Goal: Ask a question: Seek information or help from site administrators or community

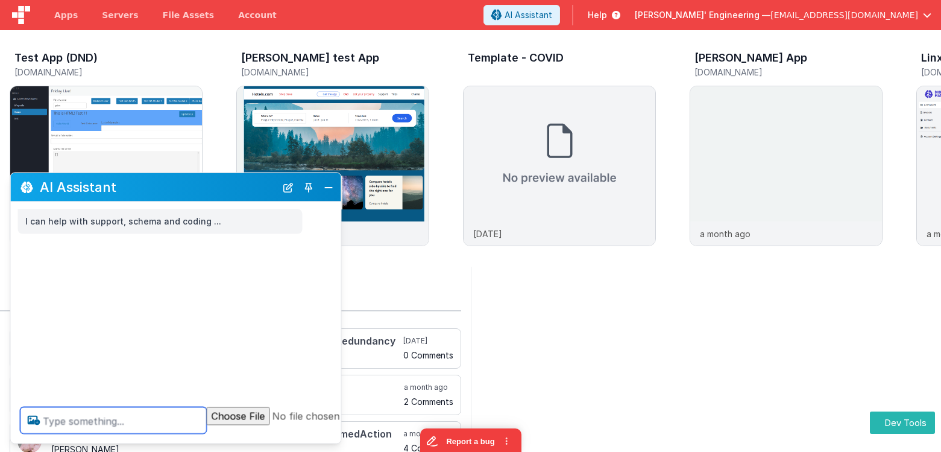
paste textarea "Show me a picture of a dog, then a picture of a cat, then list the count of pag…"
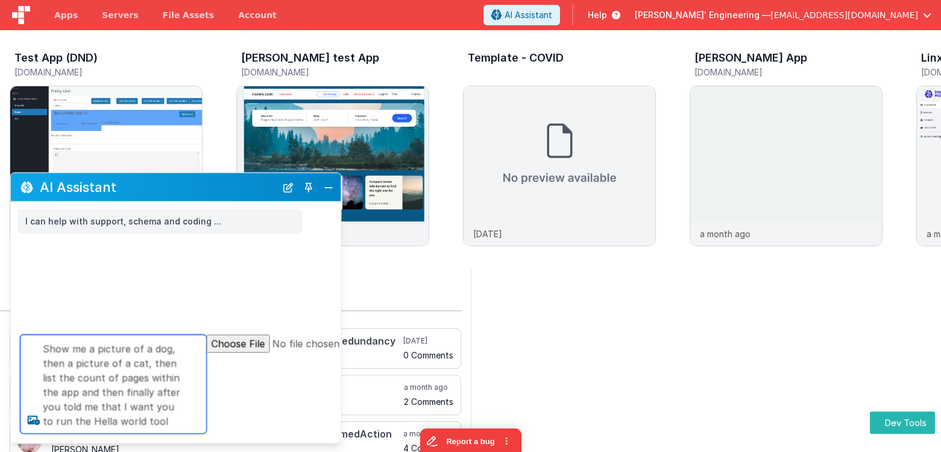
type textarea "Show me a picture of a dog, then a picture of a cat, then list the count of pag…"
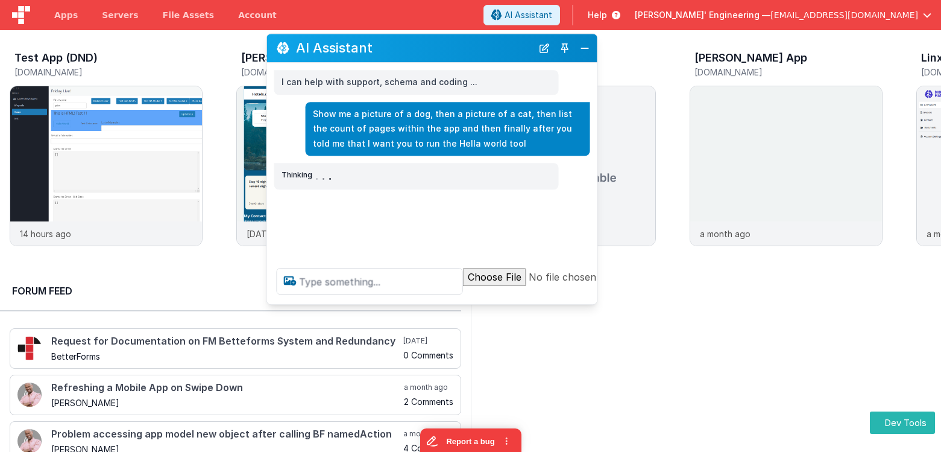
drag, startPoint x: 263, startPoint y: 185, endPoint x: 529, endPoint y: 37, distance: 303.4
click at [525, 41] on h2 "AI Assistant" at bounding box center [414, 48] width 236 height 14
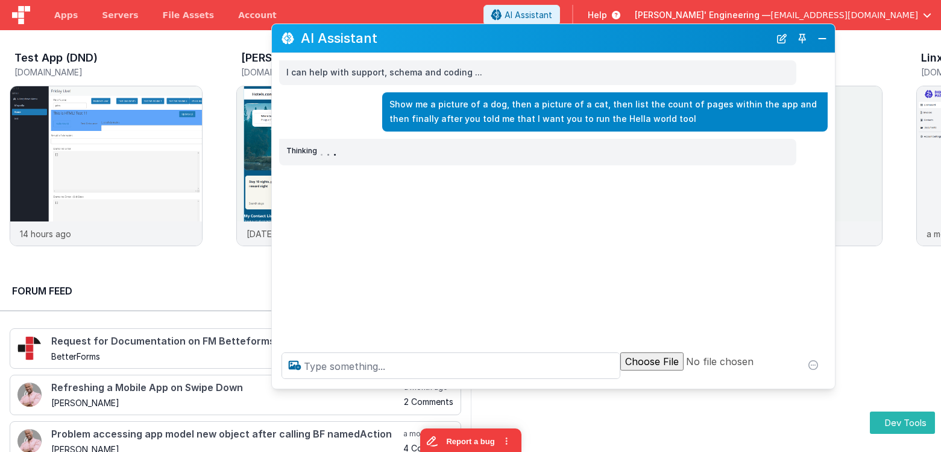
drag, startPoint x: 596, startPoint y: 288, endPoint x: 819, endPoint y: 372, distance: 238.5
click at [833, 382] on div at bounding box center [553, 365] width 563 height 46
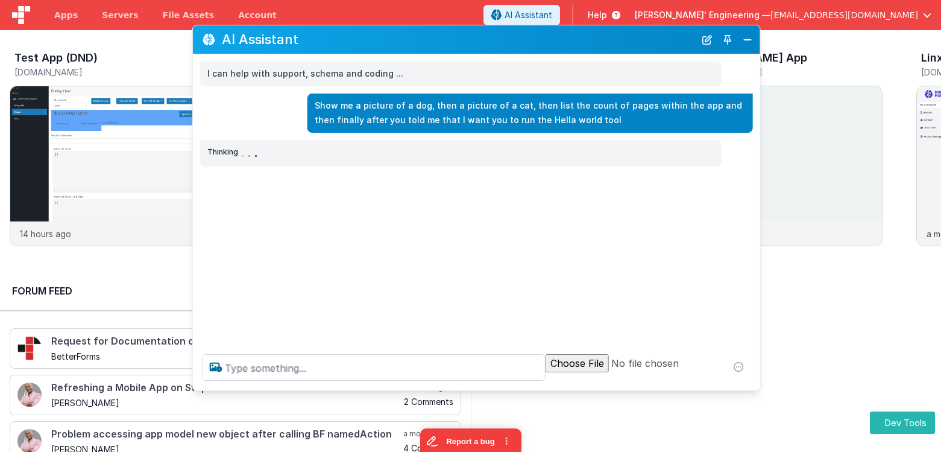
drag, startPoint x: 516, startPoint y: 47, endPoint x: 437, endPoint y: 49, distance: 78.4
click at [437, 49] on div "AI Assistant" at bounding box center [476, 39] width 567 height 28
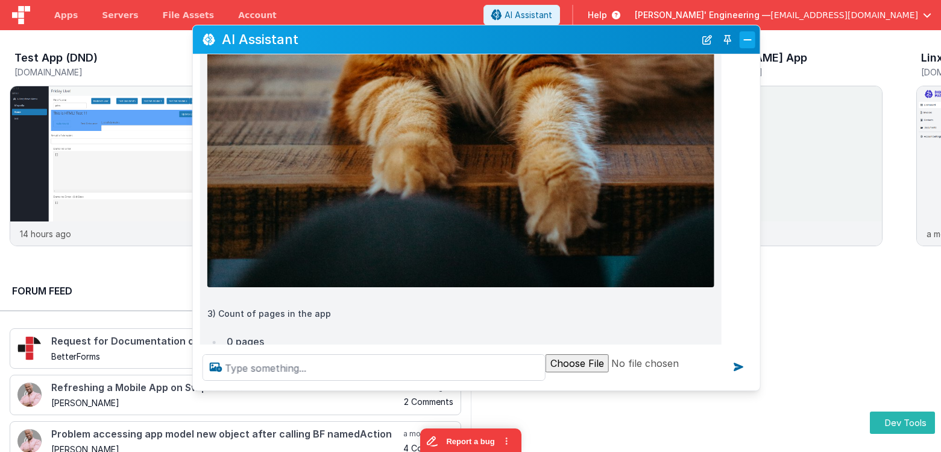
scroll to position [1657, 0]
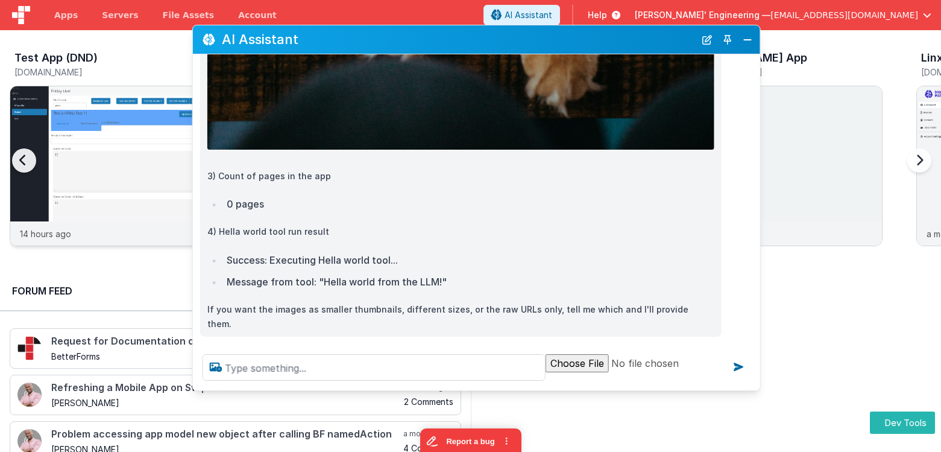
click at [114, 126] on img at bounding box center [106, 182] width 192 height 192
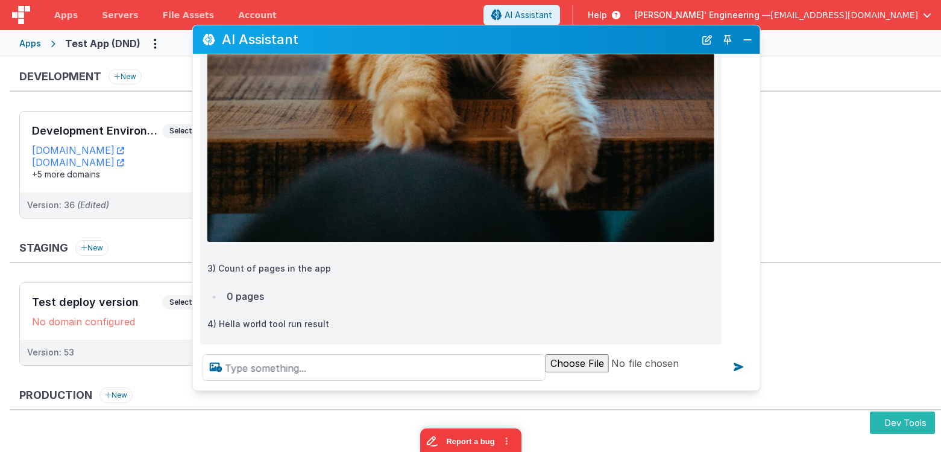
scroll to position [1657, 0]
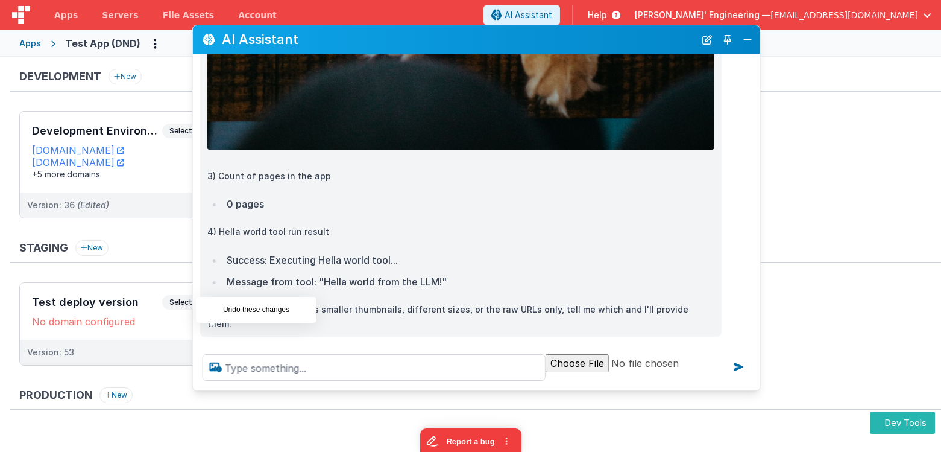
click at [212, 340] on icon at bounding box center [212, 349] width 19 height 19
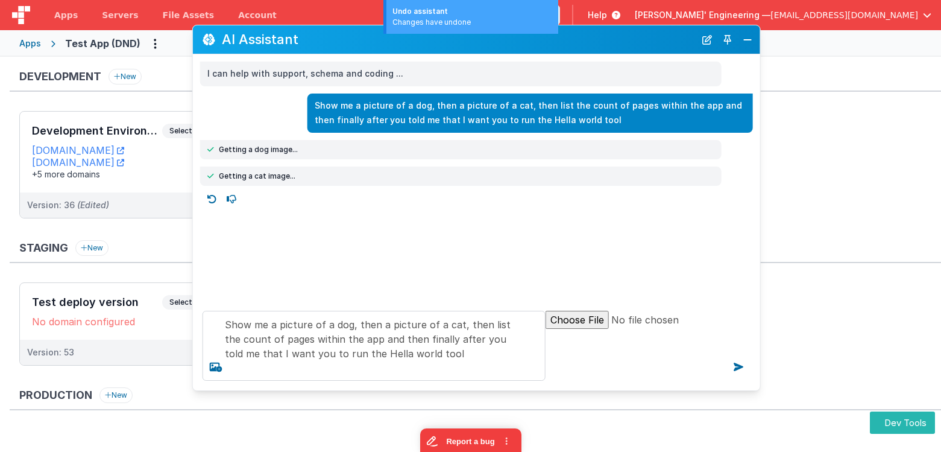
scroll to position [0, 0]
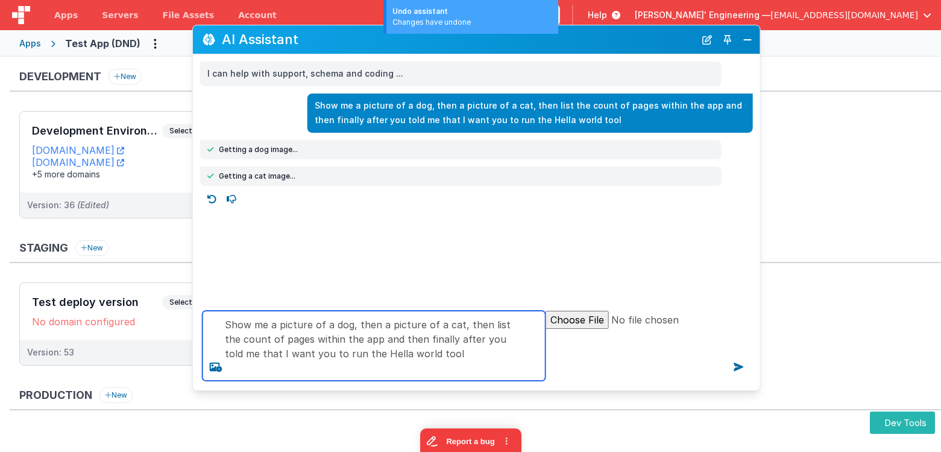
click at [356, 323] on textarea "Show me a picture of a dog, then a picture of a cat, then list the count of pag…" at bounding box center [374, 346] width 343 height 70
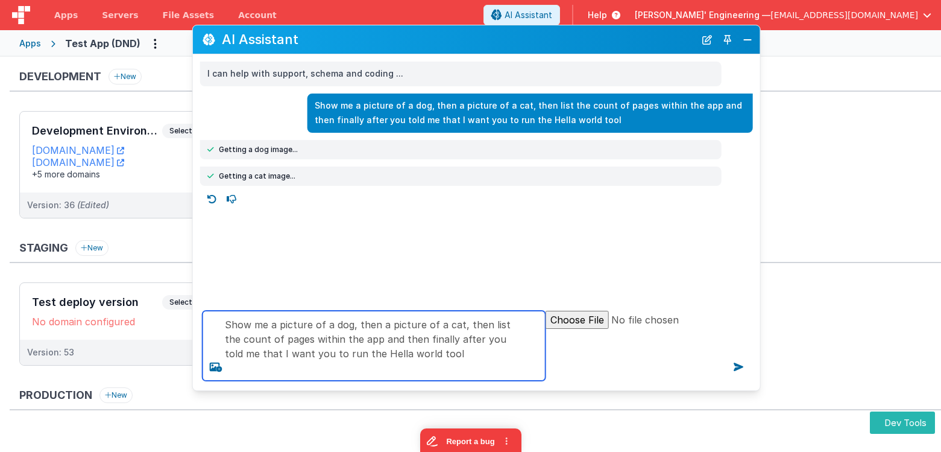
drag, startPoint x: 356, startPoint y: 323, endPoint x: 462, endPoint y: 333, distance: 106.7
click at [456, 326] on textarea "Show me a picture of a dog, then a picture of a cat, then list the count of pag…" at bounding box center [374, 346] width 343 height 70
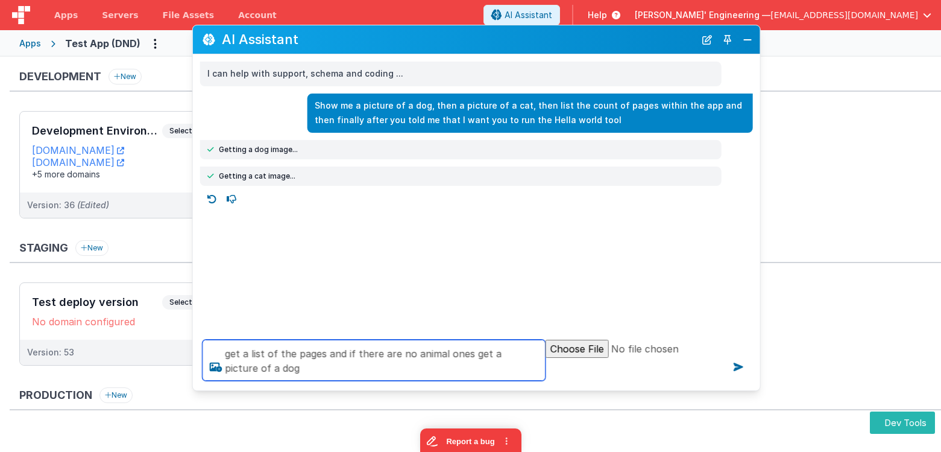
type textarea "get a list of the pages and if there are no animal ones get a picture of a dog"
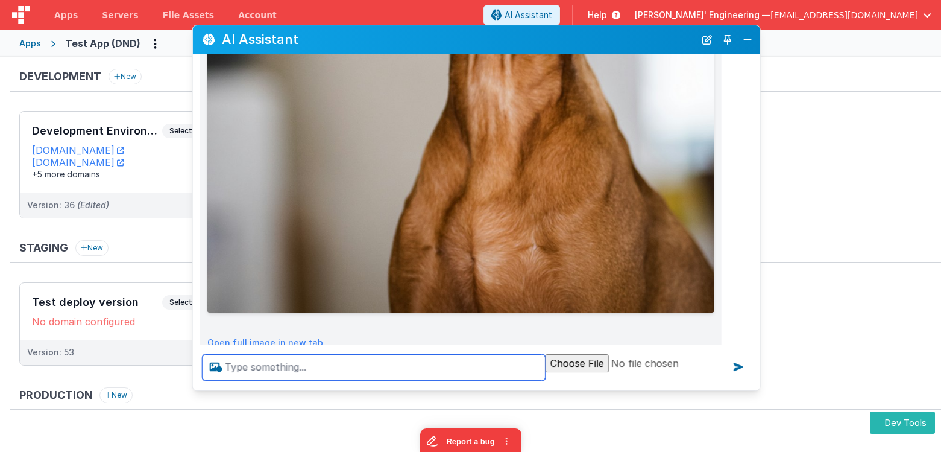
scroll to position [684, 0]
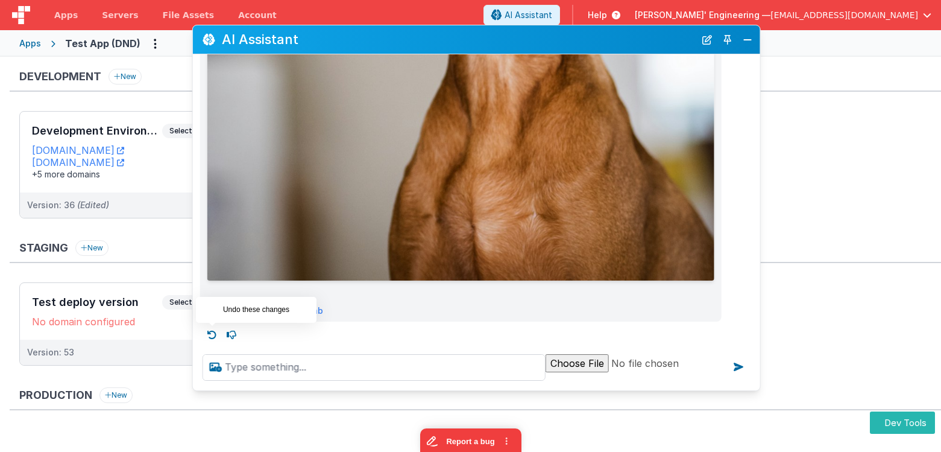
click at [215, 330] on icon at bounding box center [212, 334] width 19 height 19
type textarea "get a list of the pages and if there are no animal ones get a picture of a dog"
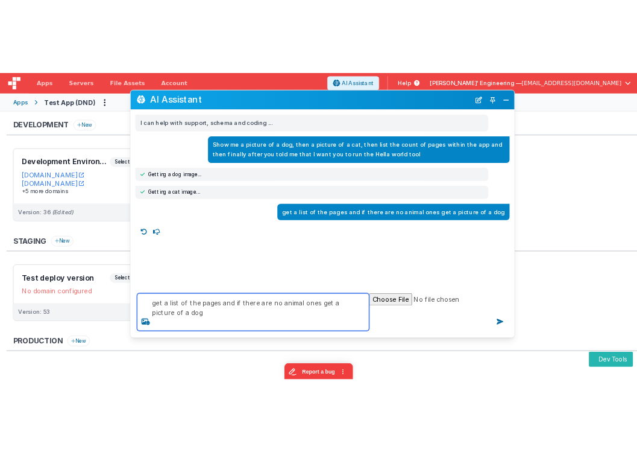
scroll to position [0, 0]
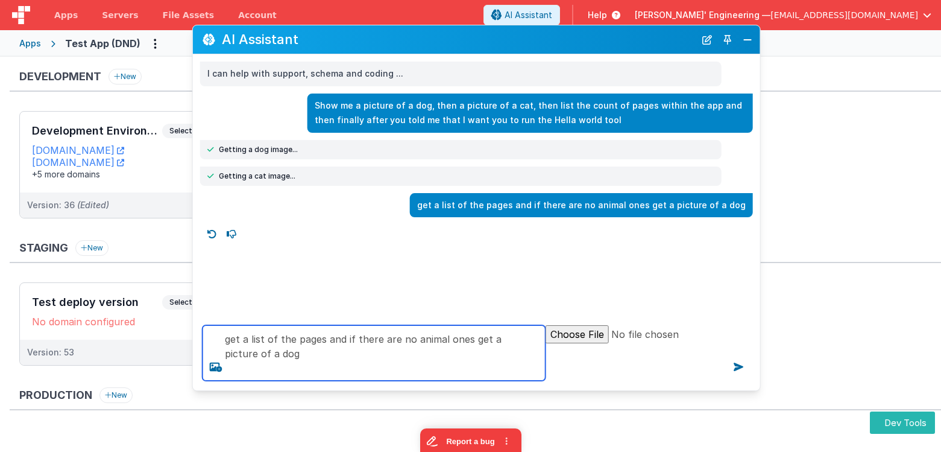
drag, startPoint x: 306, startPoint y: 358, endPoint x: 237, endPoint y: 329, distance: 74.8
click at [237, 329] on textarea "get a list of the pages and if there are no animal ones get a picture of a dog" at bounding box center [374, 352] width 343 height 55
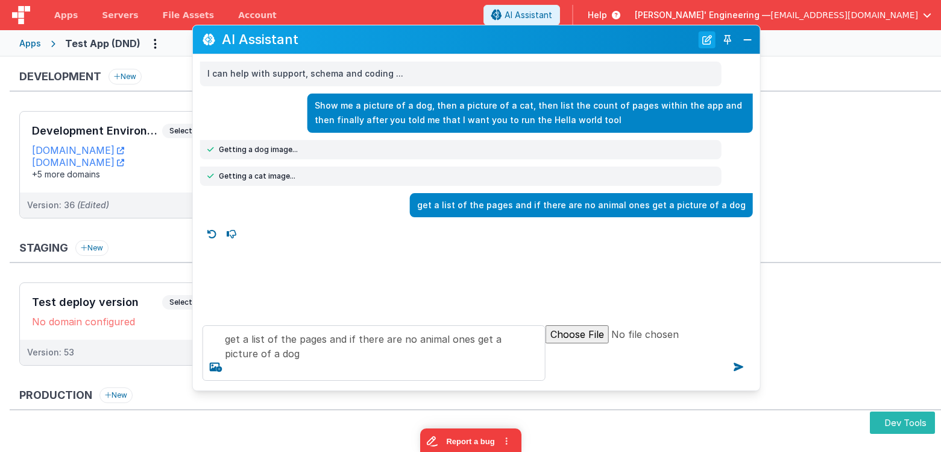
click at [709, 42] on button "New Chat" at bounding box center [707, 39] width 17 height 17
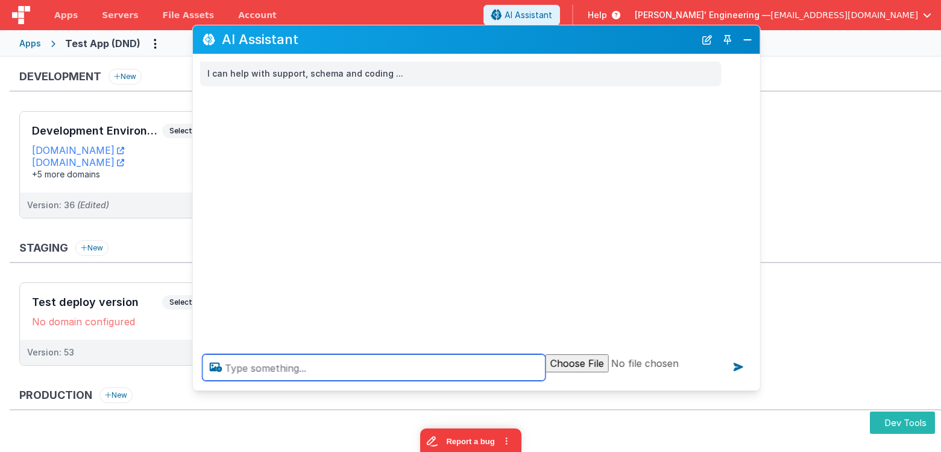
click at [337, 366] on textarea at bounding box center [374, 367] width 343 height 27
paste textarea "get a list of the pages and if there are no animal ones get a picture of a dog"
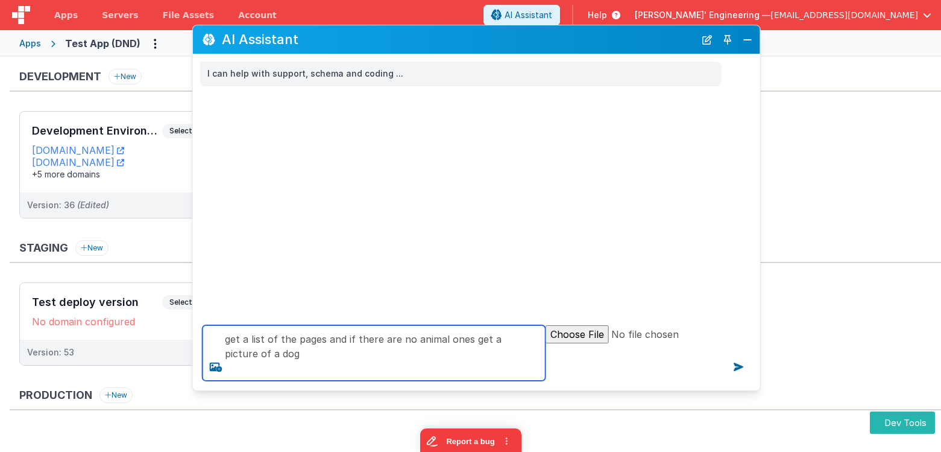
click at [446, 338] on textarea "get a list of the pages and if there are no animal ones get a picture of a dog" at bounding box center [374, 352] width 343 height 55
click at [386, 344] on textarea "get a list of the pages and if there are no animal related ones, ones get a pic…" at bounding box center [374, 352] width 343 height 55
click at [386, 352] on textarea "get a list of the pages and if there are no animal related ones, ones get a pic…" at bounding box center [374, 352] width 343 height 55
type textarea "get a list of the pages and if there are no animal related ones, ones get a pic…"
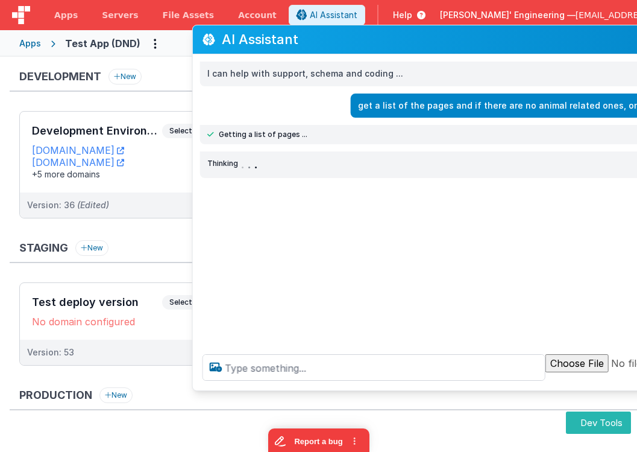
drag, startPoint x: 370, startPoint y: 41, endPoint x: 273, endPoint y: 40, distance: 96.5
click at [176, 40] on div "Apps Servers File Assets Account Some FUTURE Slot AI Assistant Help Delfs' Engi…" at bounding box center [318, 226] width 637 height 452
drag, startPoint x: 363, startPoint y: 38, endPoint x: 236, endPoint y: 46, distance: 126.9
click at [236, 46] on h2 "AI Assistant" at bounding box center [458, 39] width 473 height 14
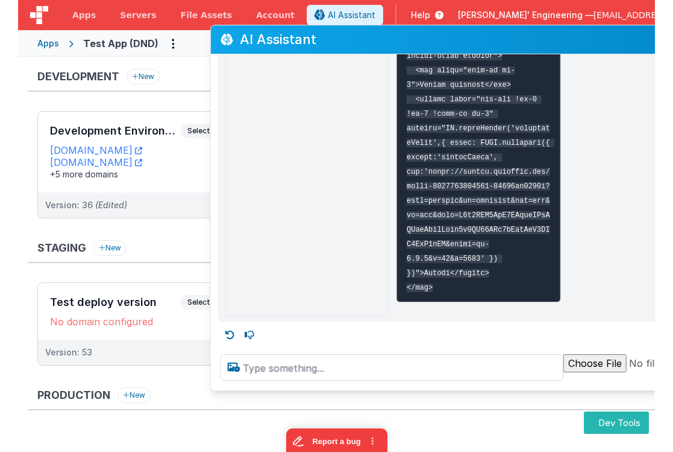
scroll to position [923, 0]
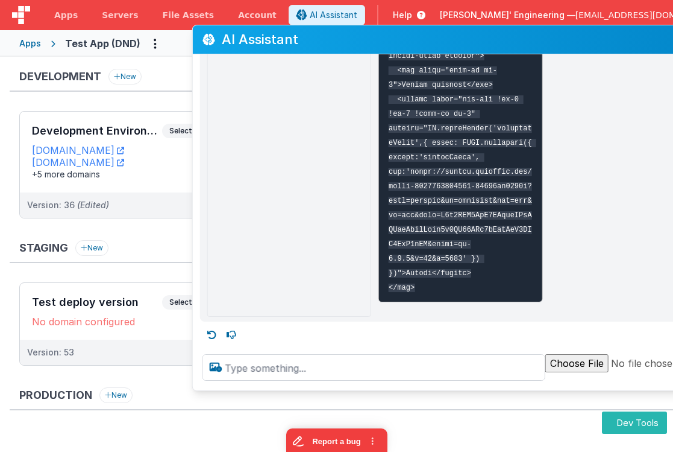
drag, startPoint x: 631, startPoint y: 38, endPoint x: 481, endPoint y: 49, distance: 150.6
click at [481, 49] on div "AI Assistant" at bounding box center [476, 39] width 567 height 28
drag, startPoint x: 481, startPoint y: 49, endPoint x: 376, endPoint y: 34, distance: 105.5
click at [377, 34] on div "AI Assistant" at bounding box center [476, 39] width 567 height 28
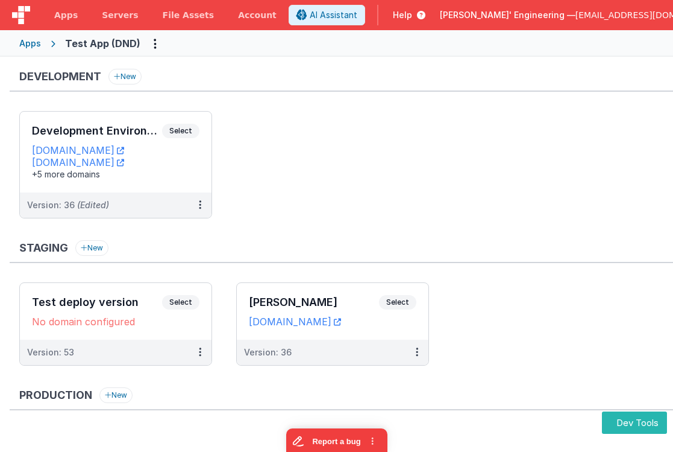
scroll to position [0, 0]
click at [375, 111] on ul "Development Environment Select URLs [DOMAIN_NAME] [DOMAIN_NAME] +5 more domains…" at bounding box center [346, 170] width 654 height 119
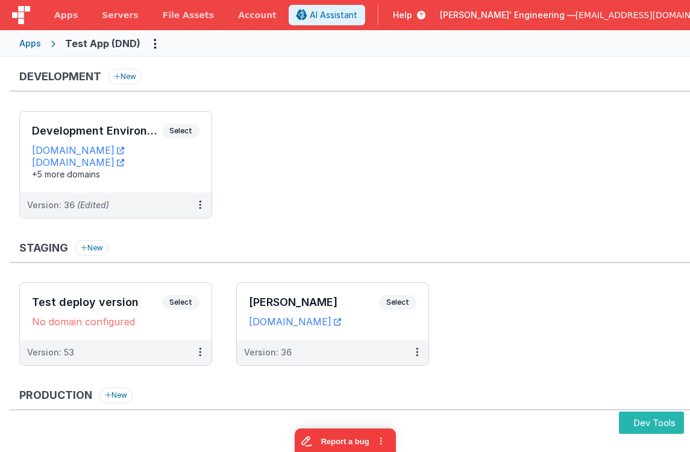
click at [489, 160] on ul "Development Environment Select URLs testappdnd.fmbetterforms.com test-c9.bfoper…" at bounding box center [354, 170] width 671 height 119
click at [183, 122] on div "Development Environment Select URLs testappdnd.fmbetterforms.com test-c9.bfoper…" at bounding box center [116, 152] width 192 height 81
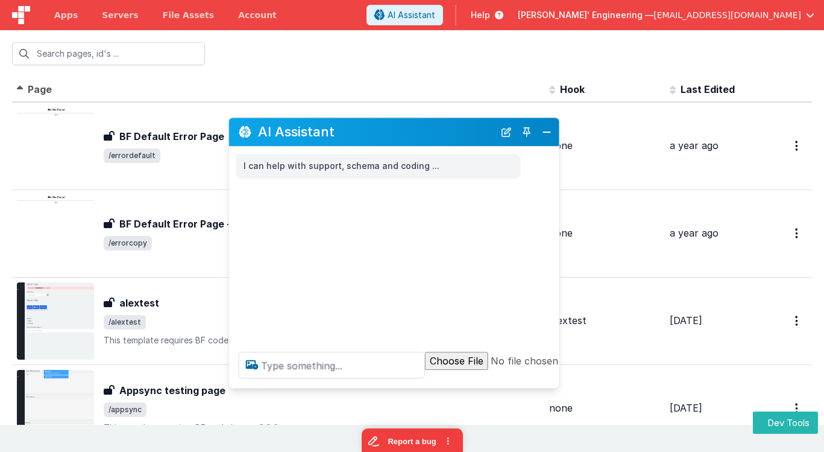
drag, startPoint x: 163, startPoint y: 185, endPoint x: 389, endPoint y: 118, distance: 235.2
click at [389, 125] on h2 "AI Assistant" at bounding box center [376, 132] width 236 height 14
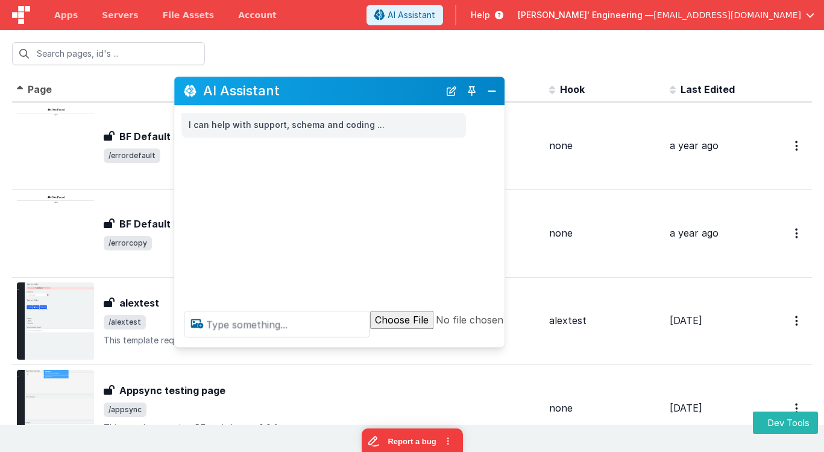
drag, startPoint x: 421, startPoint y: 116, endPoint x: 368, endPoint y: 96, distance: 57.2
click at [365, 98] on div "AI Assistant" at bounding box center [339, 91] width 330 height 28
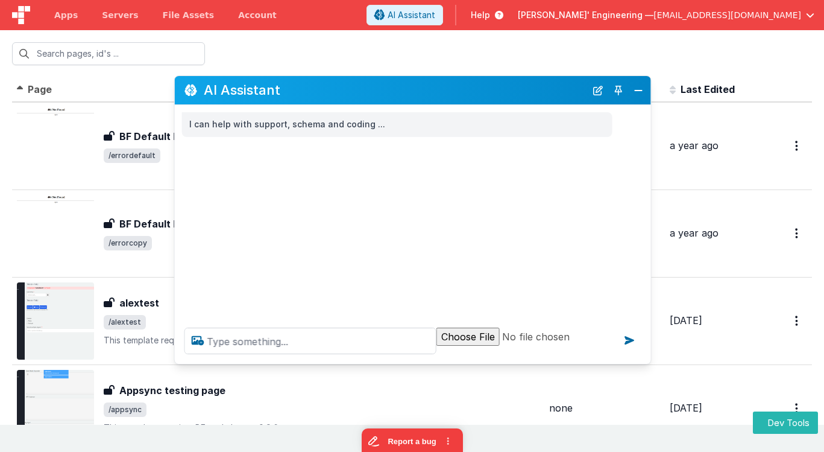
drag, startPoint x: 500, startPoint y: 339, endPoint x: 594, endPoint y: 328, distance: 94.8
click at [646, 357] on div at bounding box center [413, 341] width 476 height 46
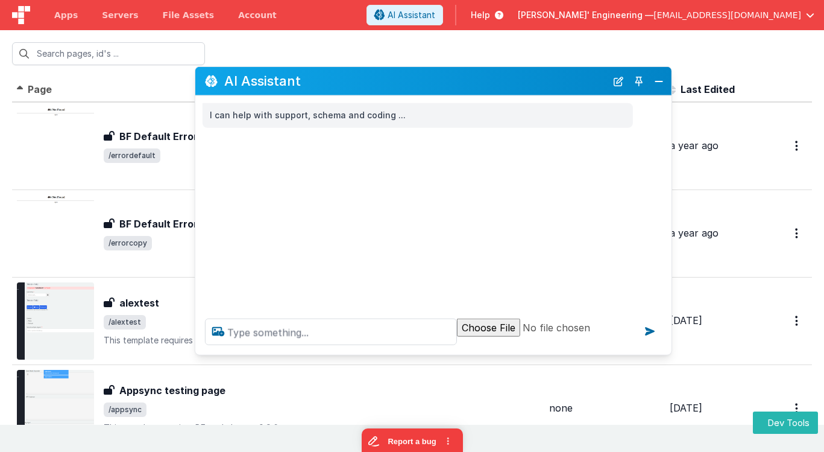
drag, startPoint x: 371, startPoint y: 90, endPoint x: 386, endPoint y: 83, distance: 17.0
click at [390, 82] on h2 "AI Assistant" at bounding box center [415, 81] width 382 height 14
click at [303, 338] on textarea at bounding box center [331, 331] width 252 height 27
click at [342, 324] on textarea at bounding box center [331, 331] width 252 height 27
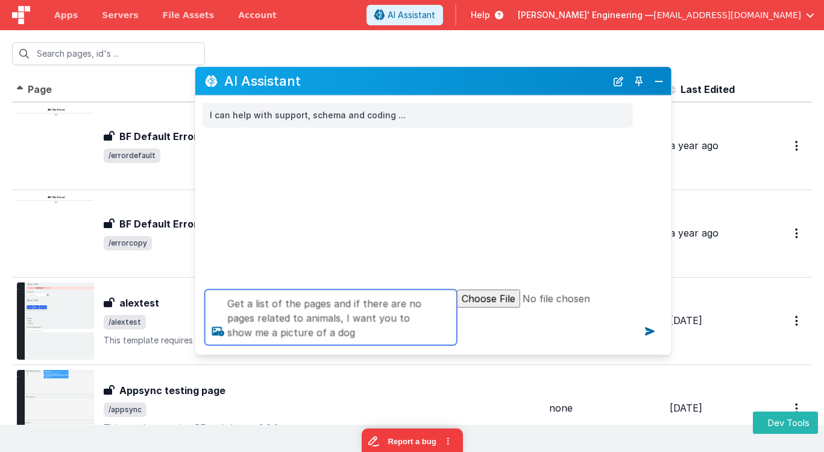
type textarea "Get a list of the pages and if there are no pages related to animals, I want yo…"
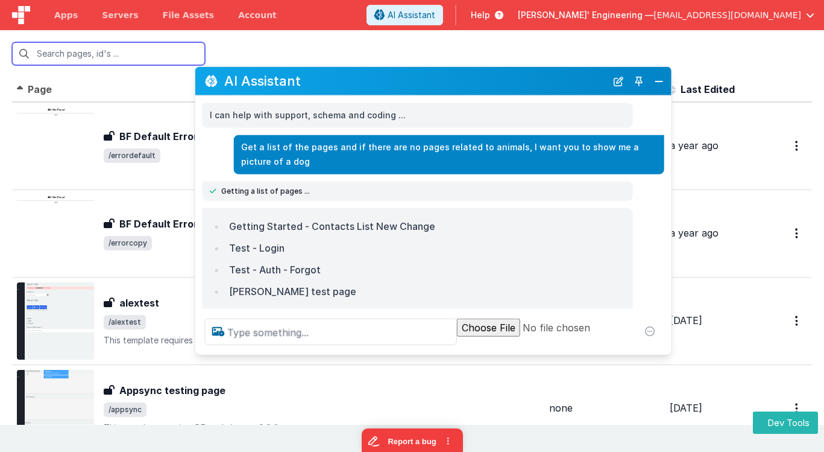
drag, startPoint x: 298, startPoint y: 171, endPoint x: 307, endPoint y: 177, distance: 10.9
click at [307, 177] on div "I can help with support, schema and coding ... Get a list of the pages and if t…" at bounding box center [433, 202] width 476 height 213
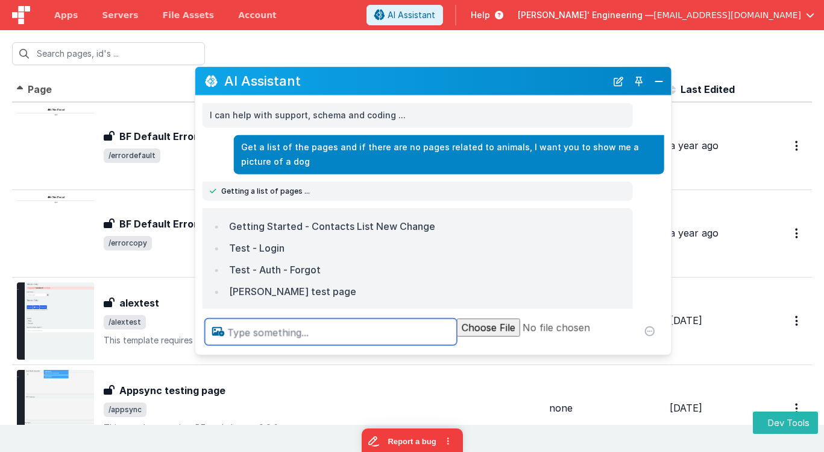
click at [301, 159] on p "Get a list of the pages and if there are no pages related to animals, I want yo…" at bounding box center [449, 154] width 416 height 30
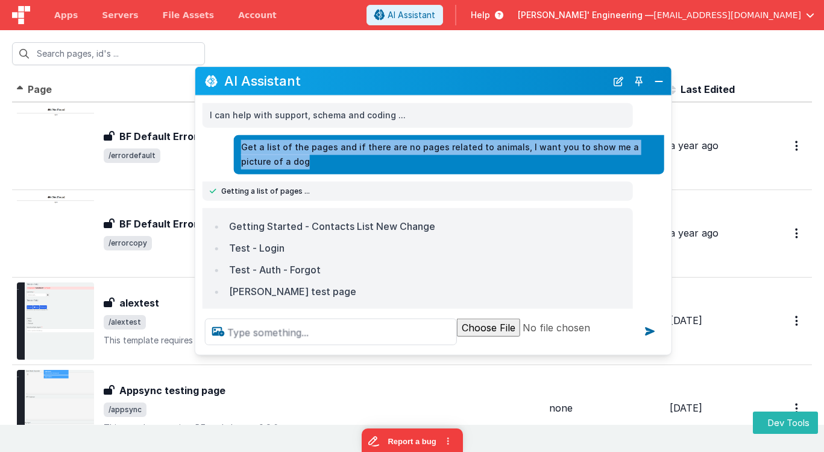
drag, startPoint x: 289, startPoint y: 157, endPoint x: 256, endPoint y: 145, distance: 35.1
click at [254, 145] on p "Get a list of the pages and if there are no pages related to animals, I want yo…" at bounding box center [449, 154] width 416 height 30
drag, startPoint x: 337, startPoint y: 165, endPoint x: 248, endPoint y: 147, distance: 90.3
click at [248, 147] on div "Get a list of the pages and if there are no pages related to animals, I want yo…" at bounding box center [449, 153] width 431 height 39
copy p "Get a list of the pages and if there are no pages related to animals, I want yo…"
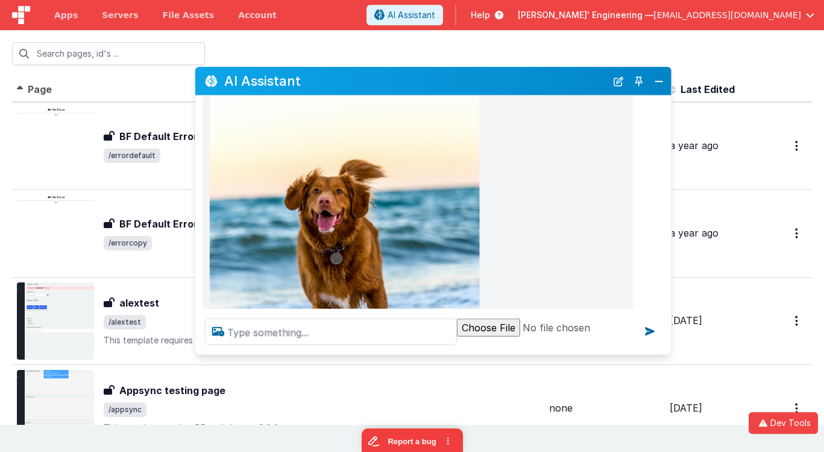
scroll to position [1987, 0]
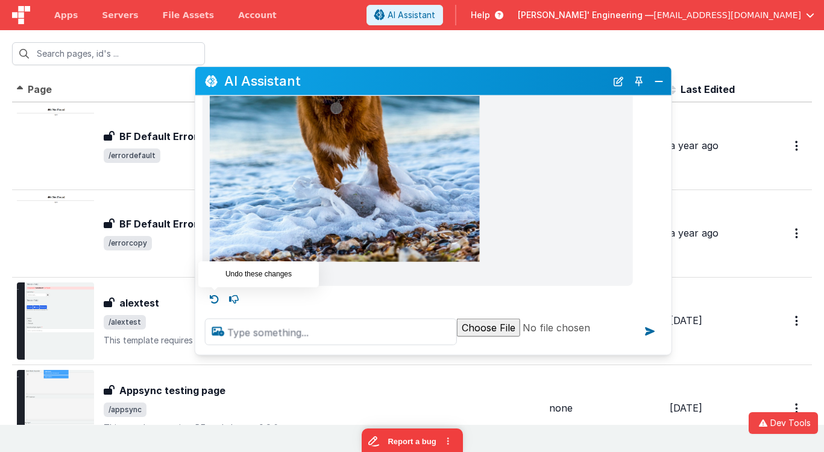
click at [212, 294] on icon at bounding box center [214, 298] width 19 height 19
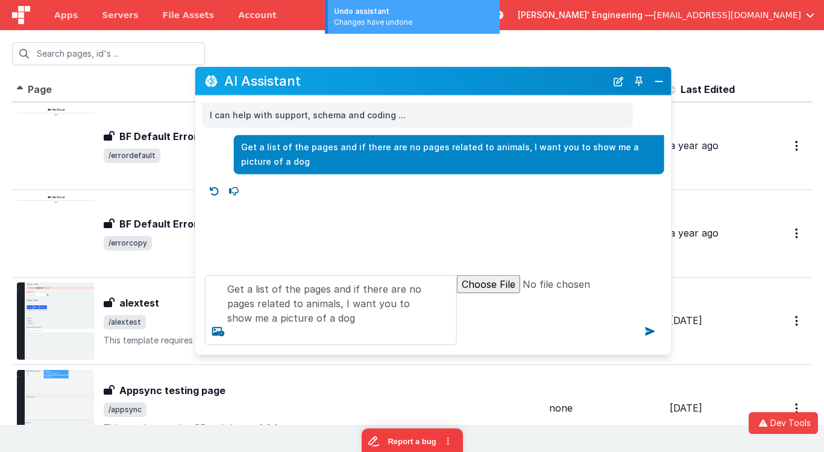
scroll to position [1, 0]
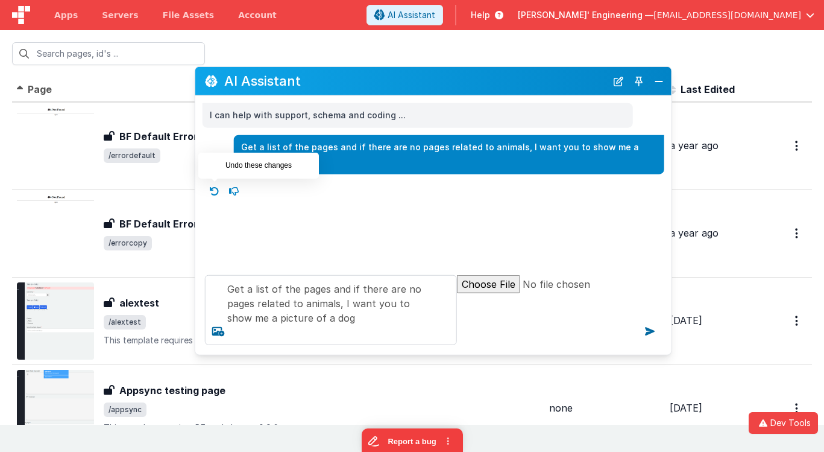
click at [219, 191] on icon at bounding box center [214, 190] width 19 height 19
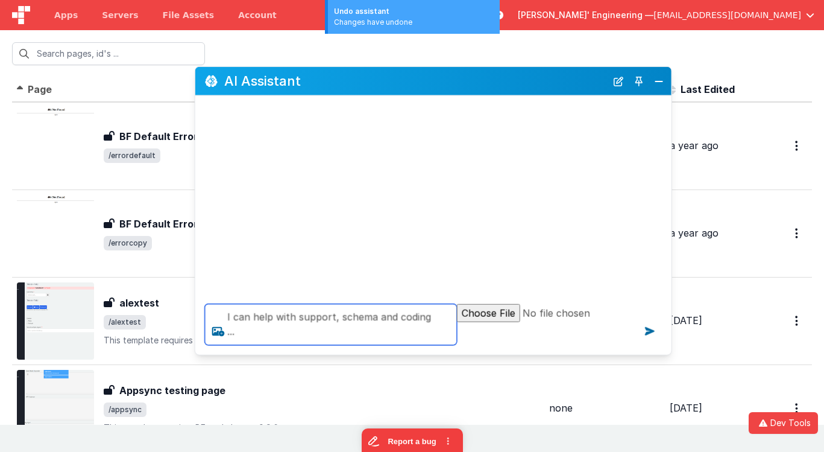
click at [256, 335] on textarea "I can help with support, schema and coding ..." at bounding box center [331, 324] width 252 height 41
paste textarea "https://calendly.com/d/dx9-n92-mjz"
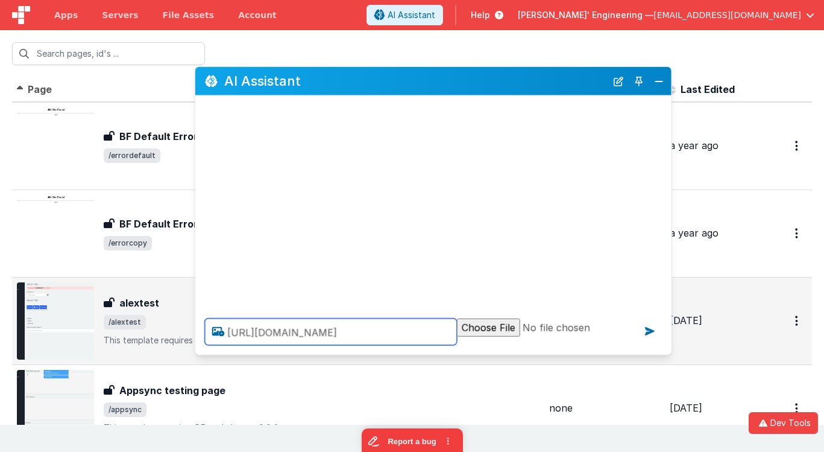
drag, startPoint x: 417, startPoint y: 332, endPoint x: 173, endPoint y: 333, distance: 243.6
click at [172, 333] on section "Id Page Description Hook Last Edited FR_errorpage BF Default Error Page BF Defa…" at bounding box center [412, 227] width 824 height 394
paste textarea "Get a list of the pages and if there are no pages related to animals, I want yo…"
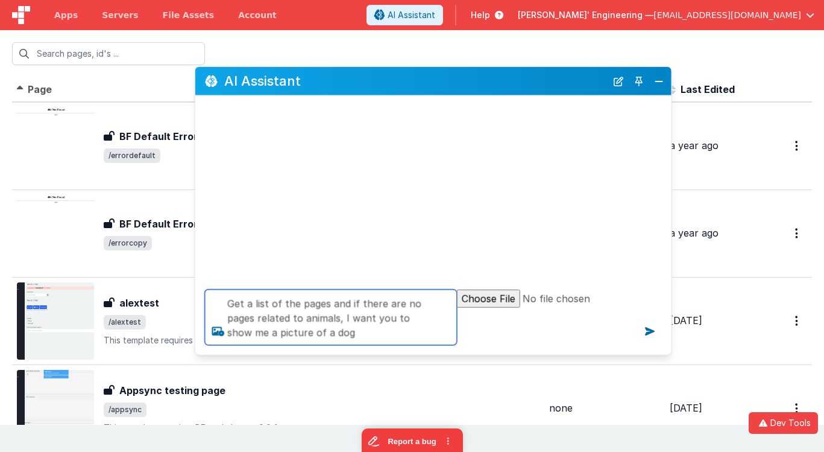
type textarea "Get a list of the pages and if there are no pages related to animals, I want yo…"
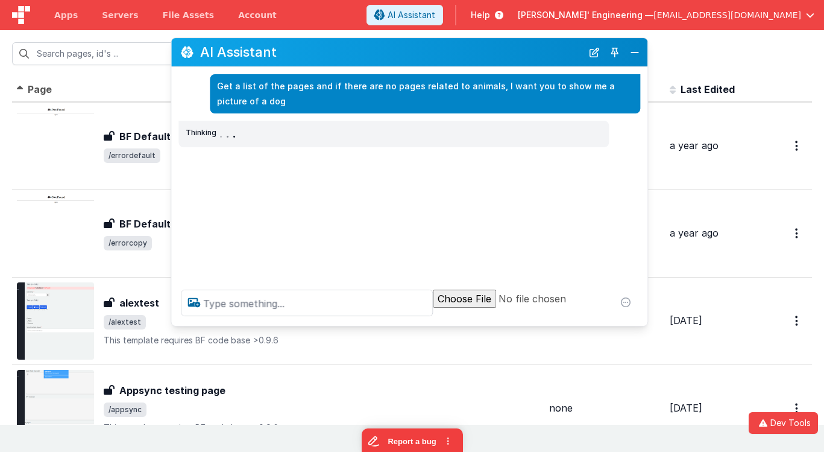
drag, startPoint x: 396, startPoint y: 68, endPoint x: 372, endPoint y: 39, distance: 37.3
click at [372, 39] on div "AI Assistant" at bounding box center [409, 52] width 476 height 28
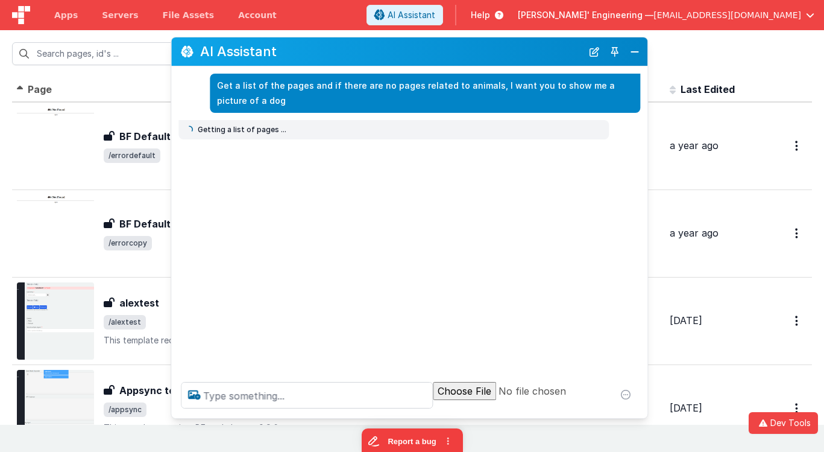
drag, startPoint x: 419, startPoint y: 323, endPoint x: 431, endPoint y: 375, distance: 53.2
click at [416, 416] on div at bounding box center [409, 395] width 476 height 46
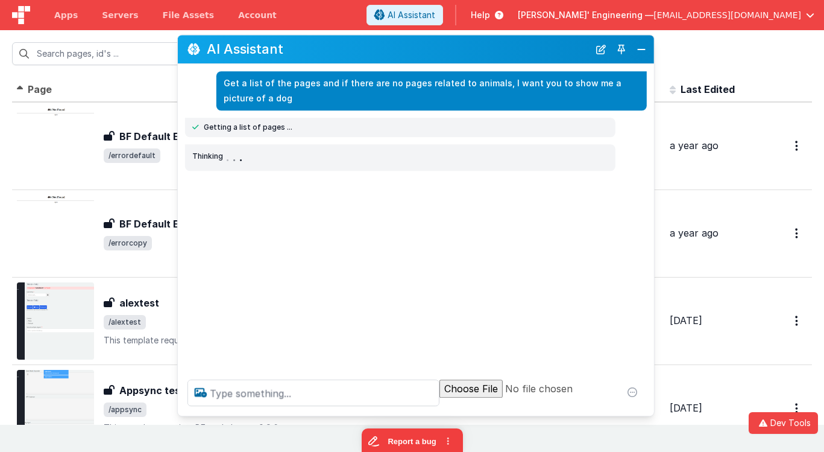
click at [406, 47] on h2 "AI Assistant" at bounding box center [398, 49] width 382 height 14
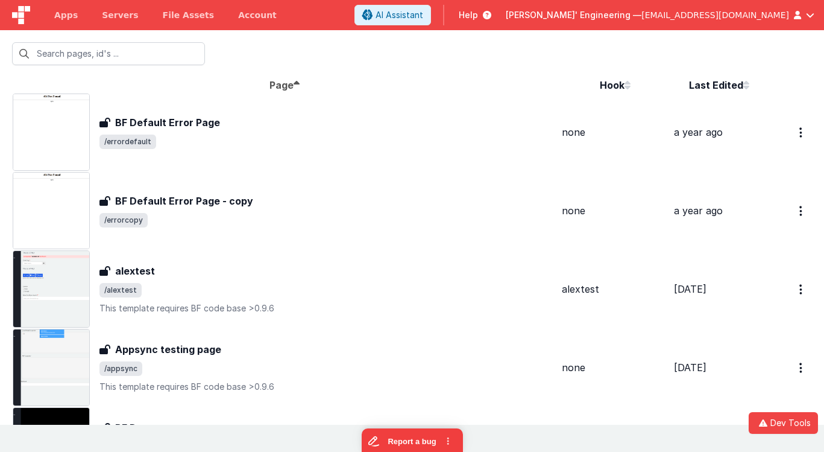
scroll to position [1, 0]
click at [71, 14] on span "Apps" at bounding box center [66, 15] width 24 height 12
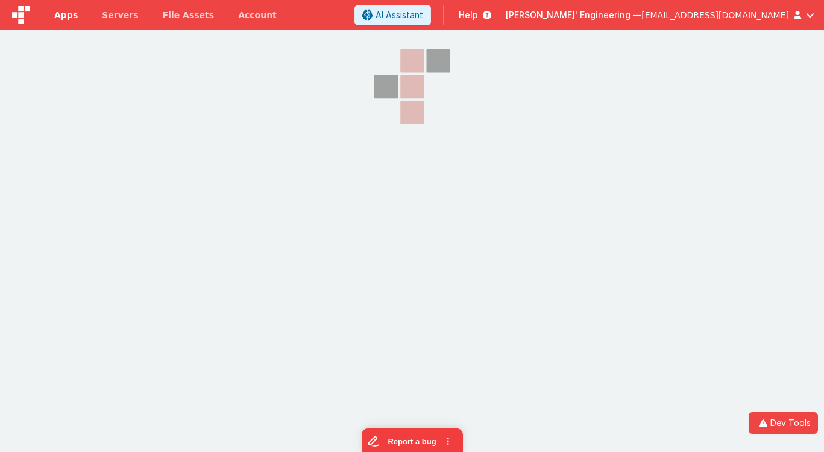
click at [71, 14] on span "Apps" at bounding box center [66, 15] width 24 height 12
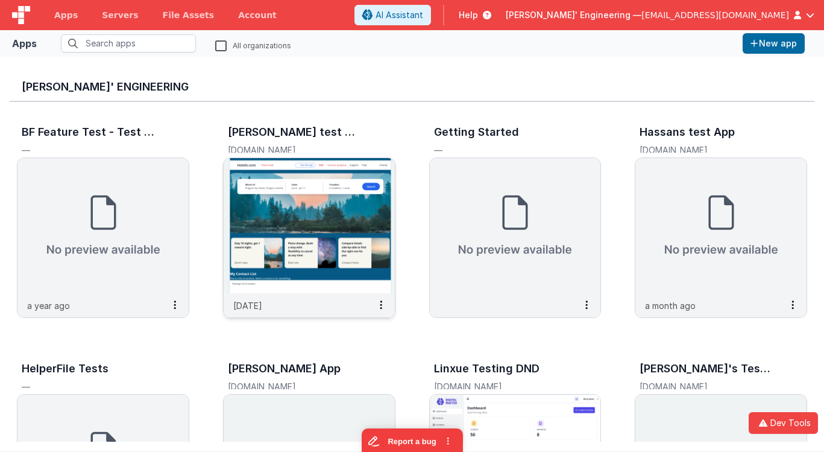
click at [275, 182] on img at bounding box center [309, 225] width 171 height 135
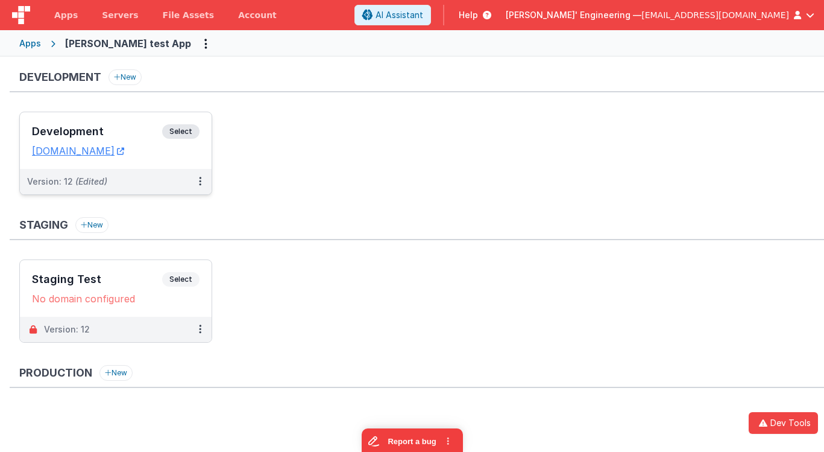
click at [183, 123] on div "Development Select URLs charlesguidev.fmbetterforms.com" at bounding box center [116, 140] width 192 height 57
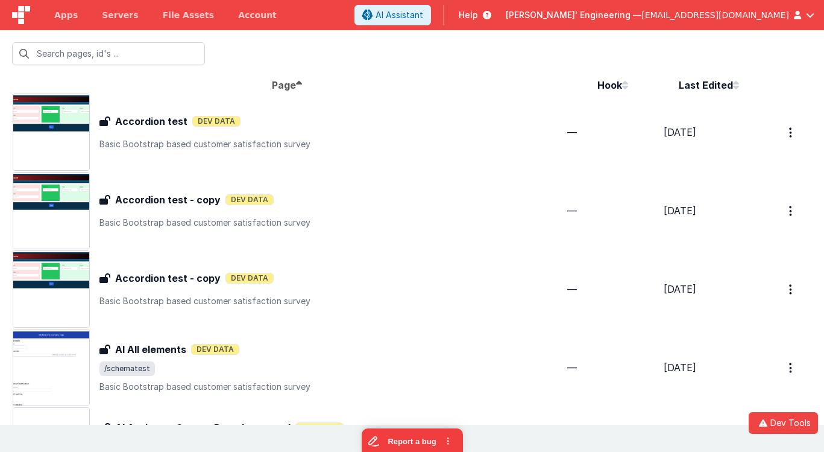
click at [271, 134] on div "Accordion test Accordion test Dev Data Basic Bootstrap based customer satisfact…" at bounding box center [332, 132] width 467 height 36
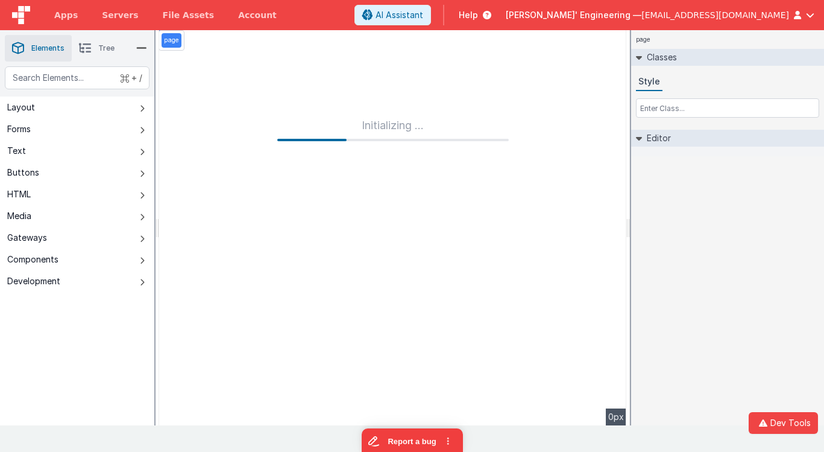
click at [724, 250] on div "page Classes Style Editor DEV: Focus DEV: builderToggleConditionalCSS DEV: Remo…" at bounding box center [727, 227] width 193 height 395
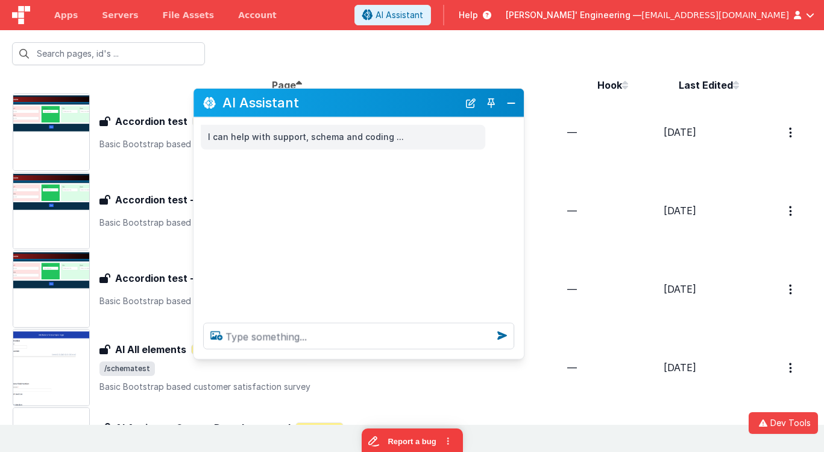
drag, startPoint x: 242, startPoint y: 194, endPoint x: 417, endPoint y: 104, distance: 196.3
click at [417, 104] on h2 "AI Assistant" at bounding box center [340, 103] width 236 height 20
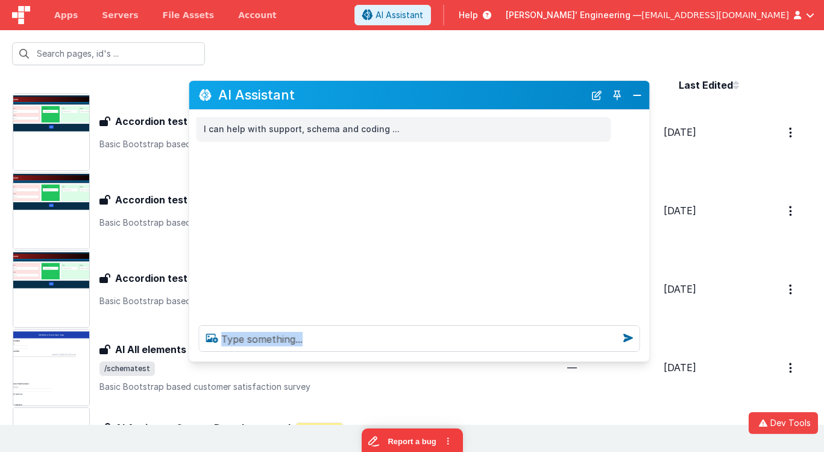
drag, startPoint x: 518, startPoint y: 349, endPoint x: 649, endPoint y: 359, distance: 131.2
click at [648, 359] on div at bounding box center [419, 338] width 461 height 46
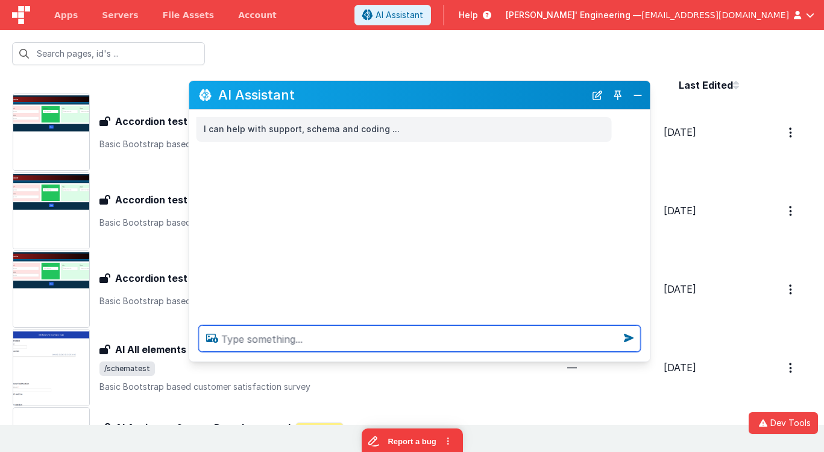
click at [259, 338] on textarea at bounding box center [420, 338] width 442 height 27
paste textarea "[0] /sendMessage self: 69.0 ms total: 69.0 ms [christinadev.bfoperations.com] […"
type textarea "[0] /sendMessage self: 69.0 ms total: 69.0 ms [christinadev.bfoperations.com] […"
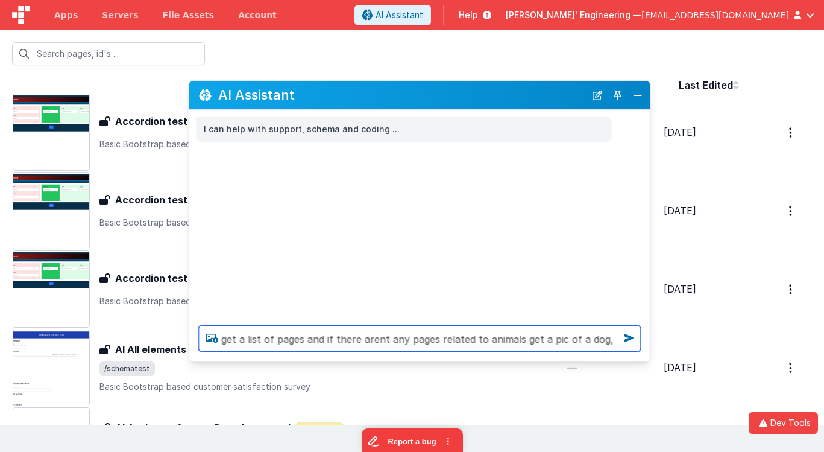
type textarea "get a list of pages and if there arent any pages related to animals get a pic o…"
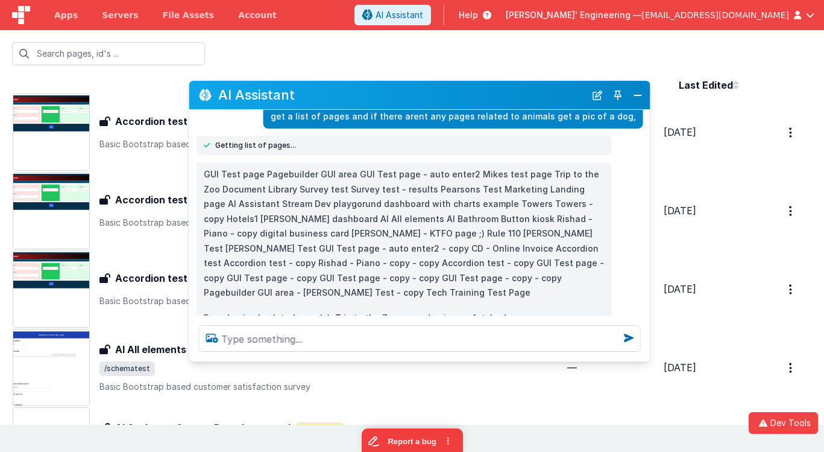
scroll to position [64, 0]
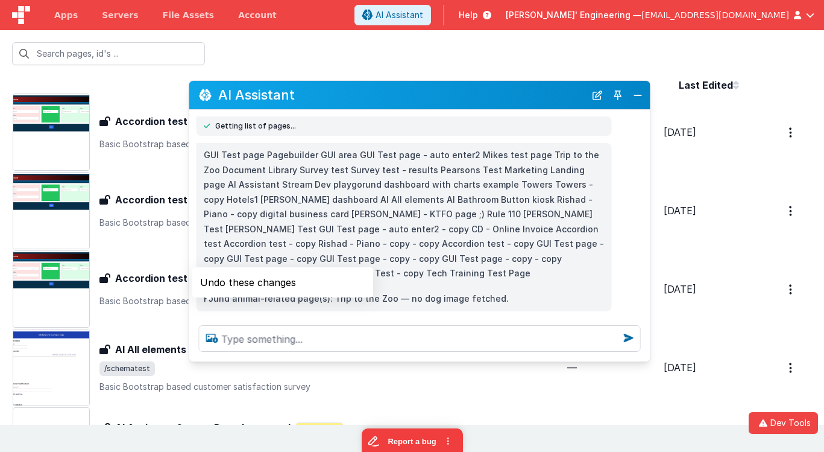
click at [209, 315] on icon at bounding box center [208, 324] width 19 height 19
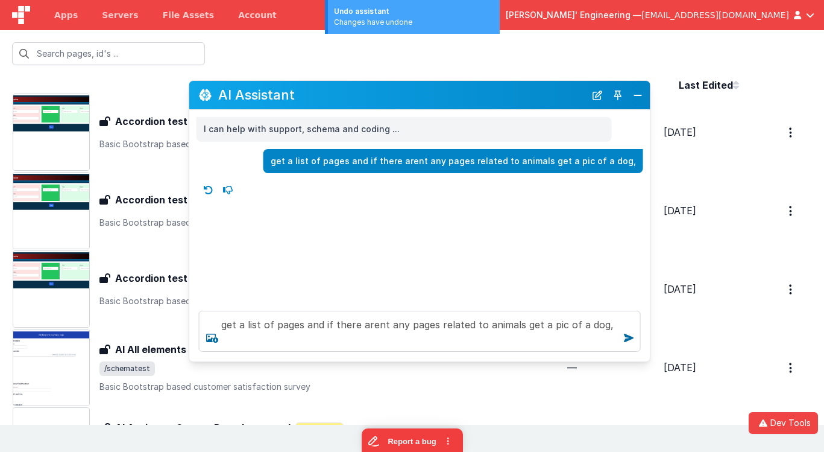
scroll to position [0, 0]
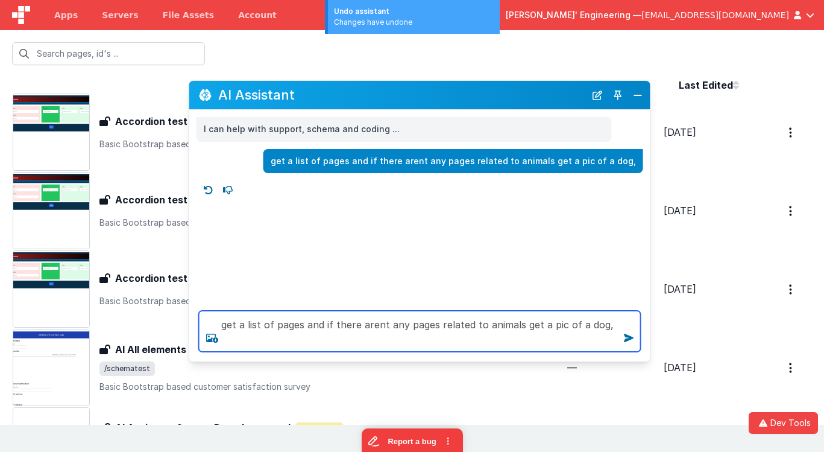
drag, startPoint x: 606, startPoint y: 326, endPoint x: 614, endPoint y: 326, distance: 7.8
click at [606, 326] on textarea "get a list of pages and if there arent any pages related to animals get a pic o…" at bounding box center [420, 331] width 442 height 41
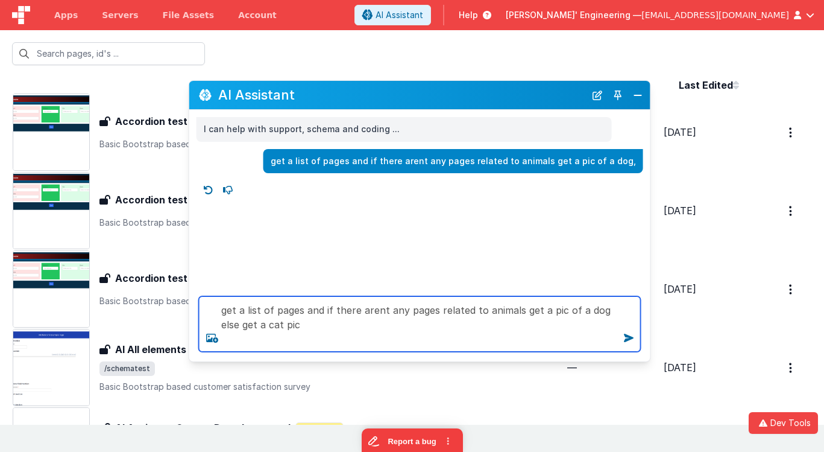
type textarea "get a list of pages and if there arent any pages related to animals get a pic o…"
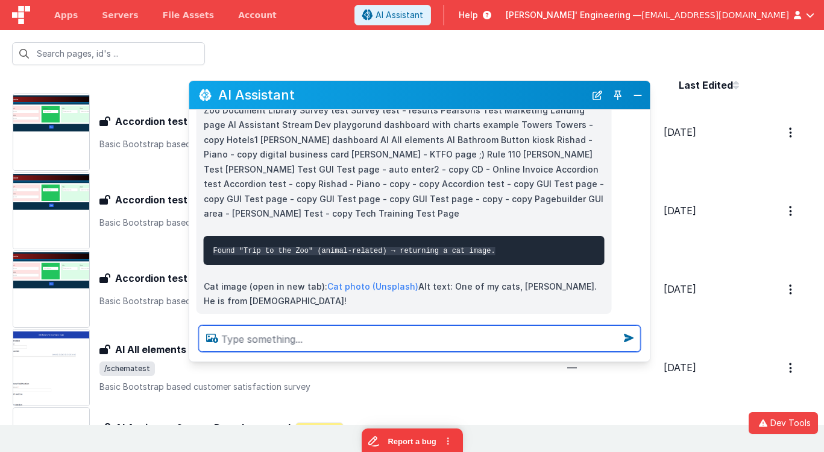
scroll to position [203, 0]
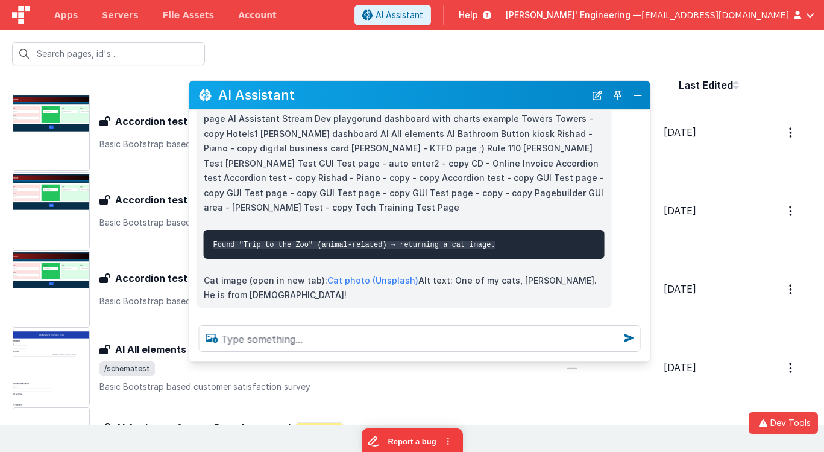
click at [506, 311] on div at bounding box center [425, 320] width 452 height 19
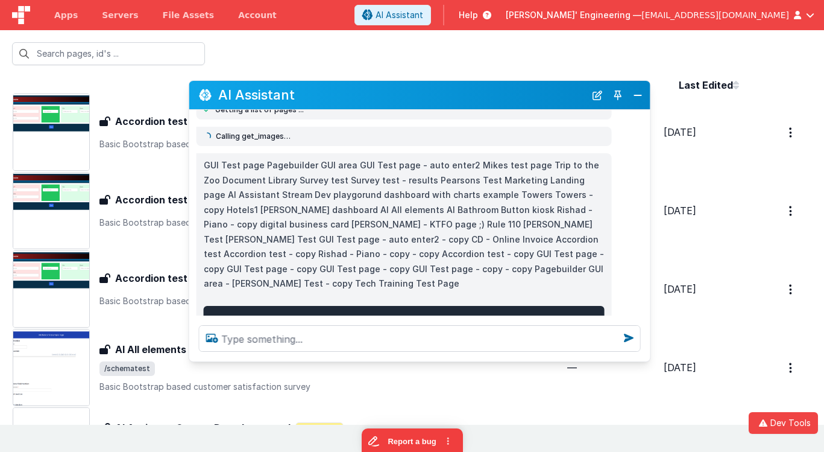
scroll to position [131, 0]
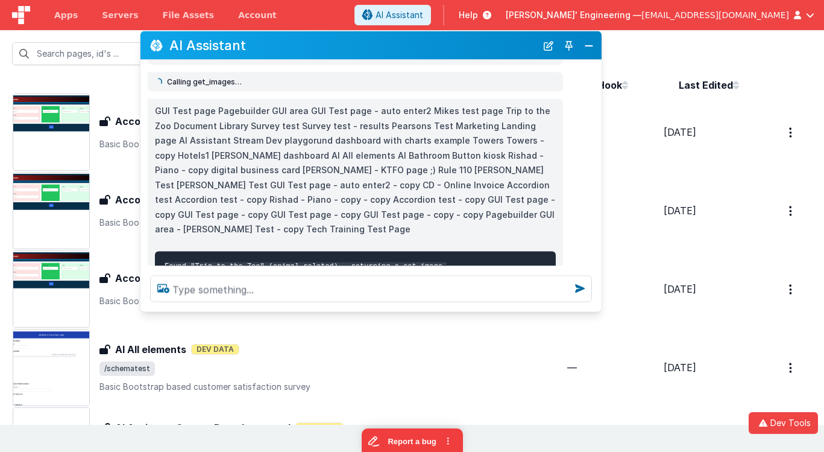
drag, startPoint x: 356, startPoint y: 90, endPoint x: 309, endPoint y: 42, distance: 67.8
click at [309, 42] on h2 "AI Assistant" at bounding box center [352, 46] width 367 height 20
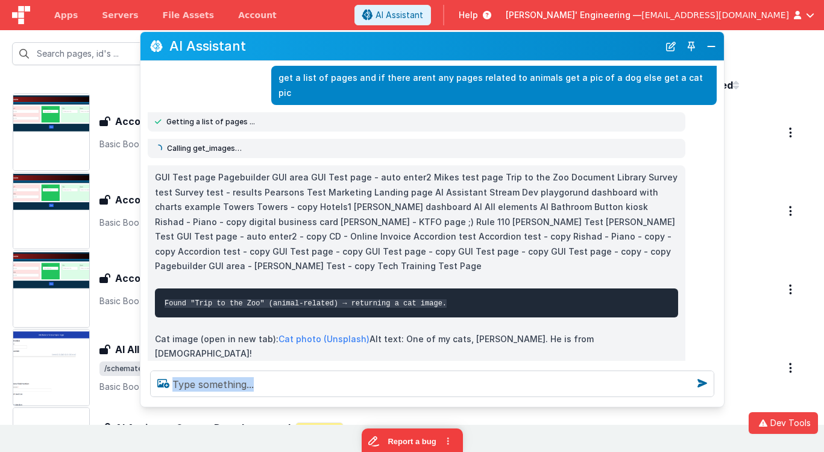
scroll to position [49, 0]
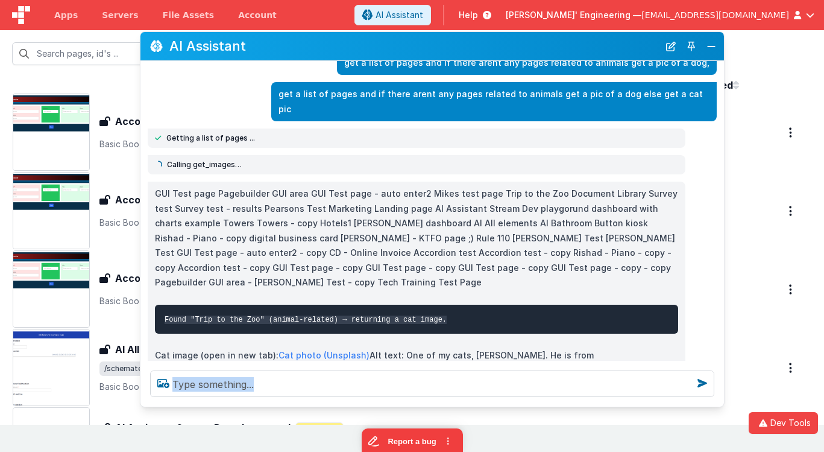
drag, startPoint x: 596, startPoint y: 306, endPoint x: 719, endPoint y: 400, distance: 154.4
click at [719, 400] on div at bounding box center [432, 384] width 584 height 46
click at [298, 350] on link "Cat photo (Unsplash)" at bounding box center [324, 355] width 91 height 10
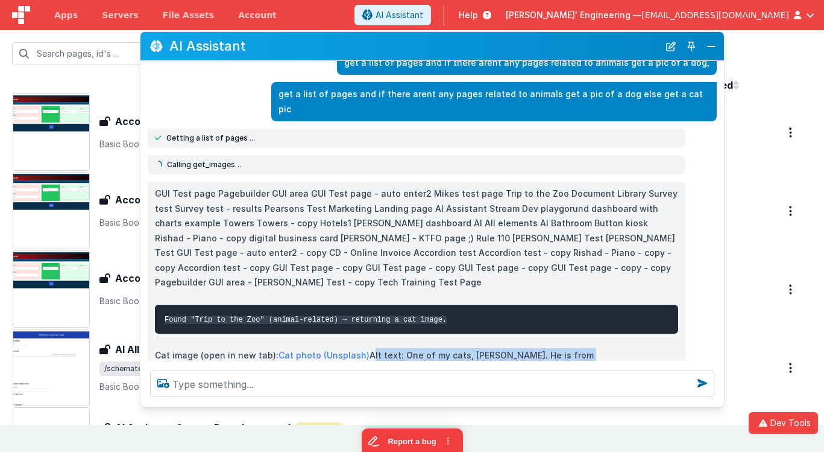
drag, startPoint x: 573, startPoint y: 325, endPoint x: 364, endPoint y: 327, distance: 209.2
click at [364, 348] on p "Cat image (open in new tab): Cat photo (Unsplash) Alt text: One of my cats, Vla…" at bounding box center [416, 363] width 523 height 30
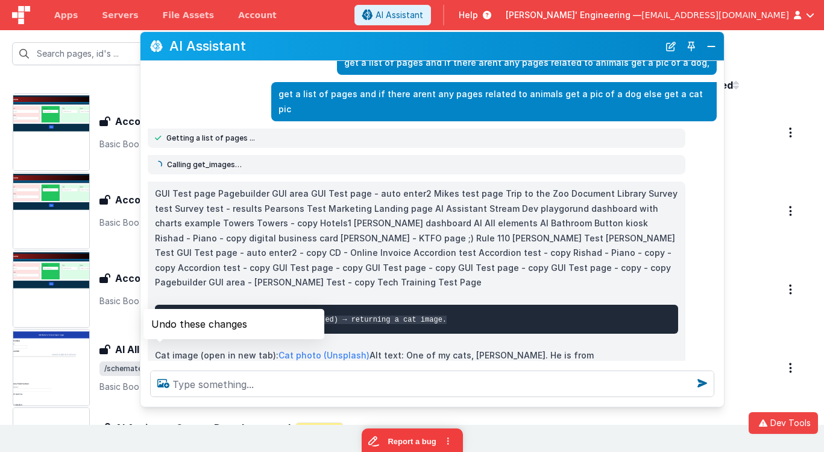
click at [160, 386] on icon at bounding box center [159, 395] width 19 height 19
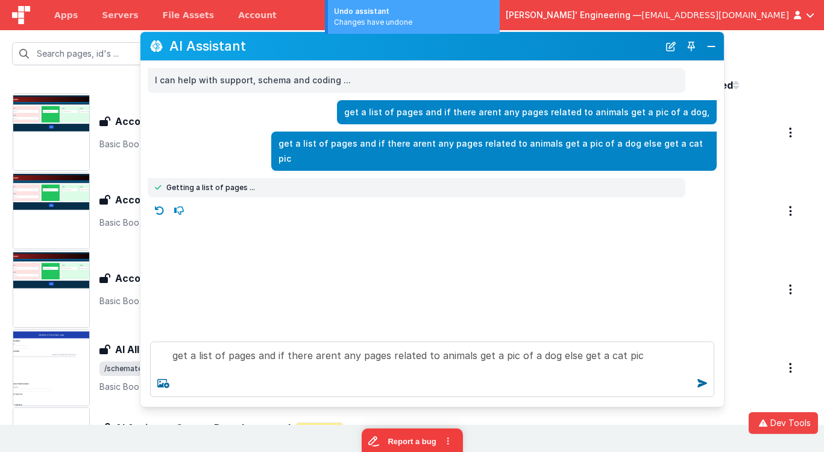
scroll to position [0, 0]
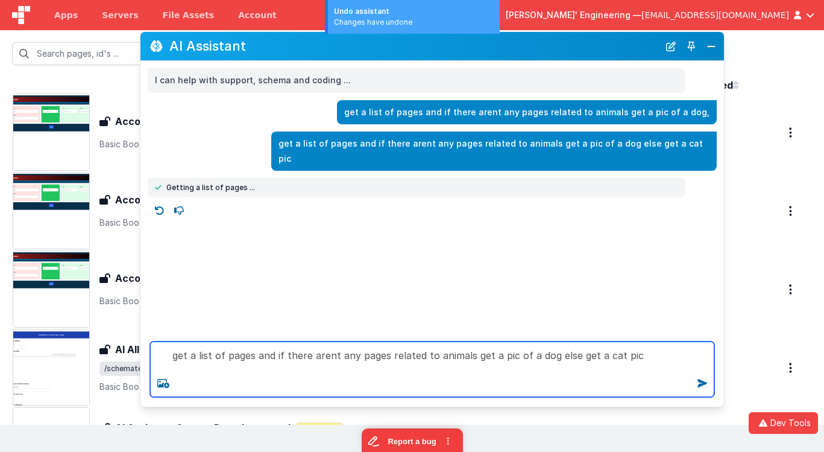
click at [222, 356] on textarea "get a list of pages and if there arent any pages related to animals get a pic o…" at bounding box center [432, 368] width 564 height 55
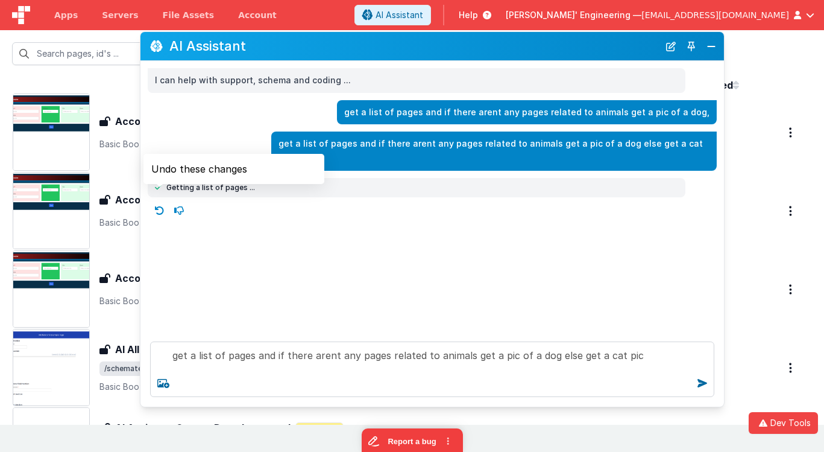
click at [162, 203] on icon at bounding box center [159, 210] width 19 height 19
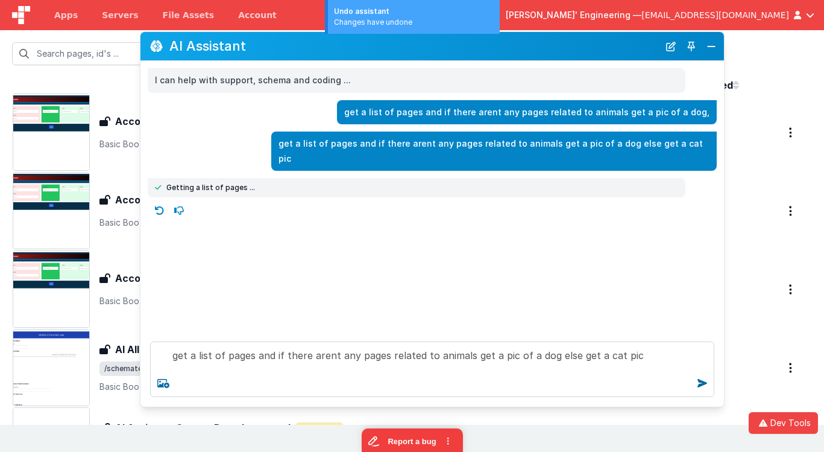
click at [159, 201] on icon at bounding box center [159, 210] width 19 height 19
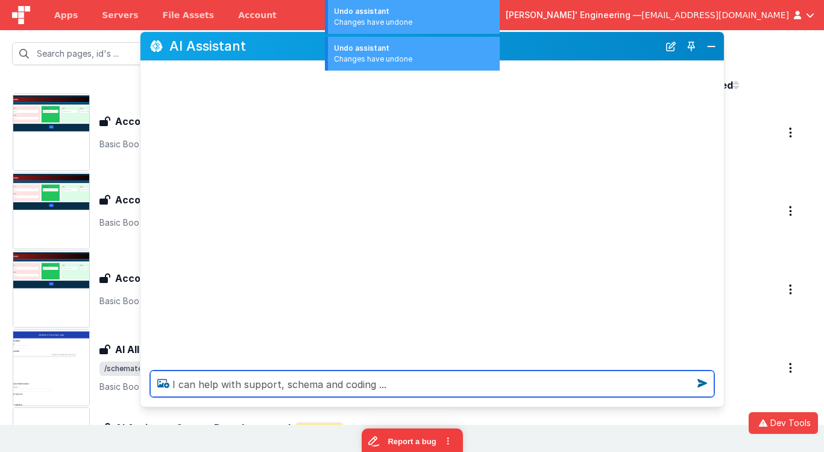
click at [429, 377] on textarea "I can help with support, schema and coding ..." at bounding box center [432, 383] width 564 height 27
paste textarea "get a list of pages and if there arent any pages related to animals get a pic o…"
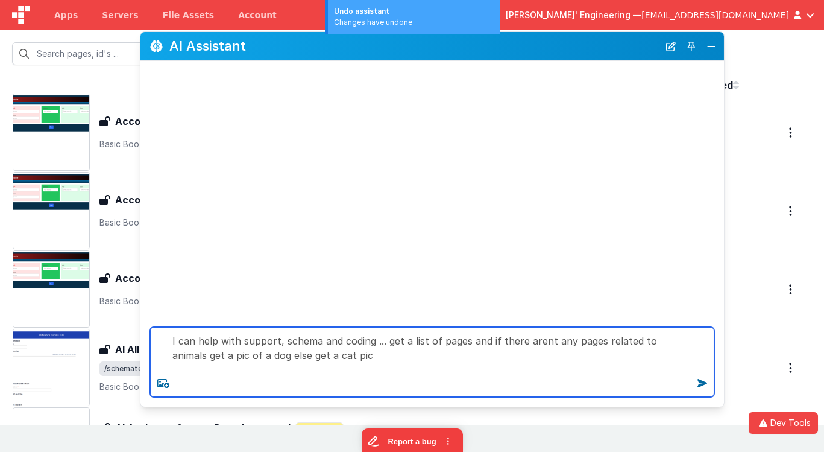
drag, startPoint x: 429, startPoint y: 377, endPoint x: 271, endPoint y: 294, distance: 178.3
click at [271, 294] on div "AI Assistant I can help with support, schema and coding ... get a list of pages…" at bounding box center [432, 219] width 585 height 376
paste textarea
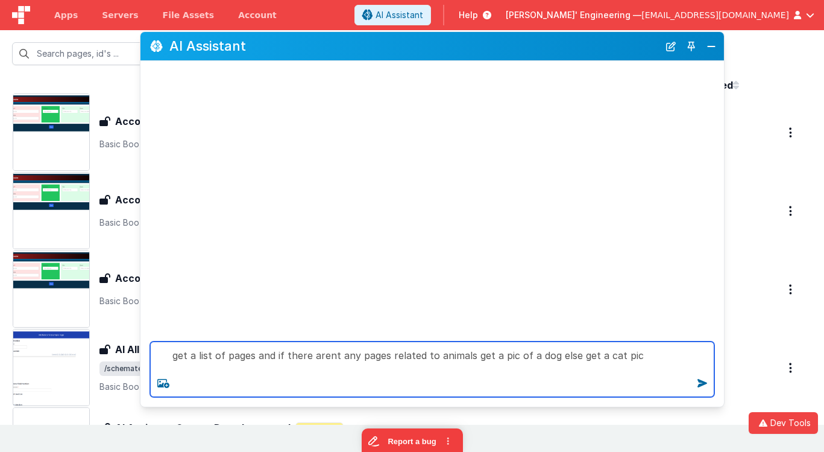
type textarea "get a list of pages and if there arent any pages related to animals get a pic o…"
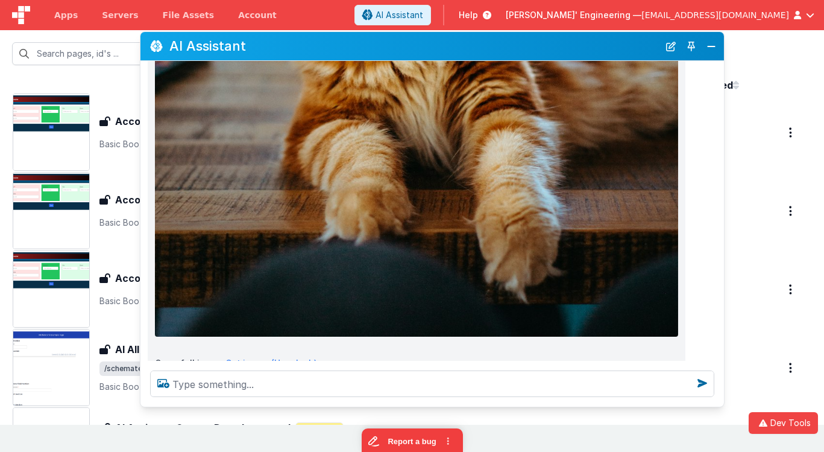
scroll to position [1484, 0]
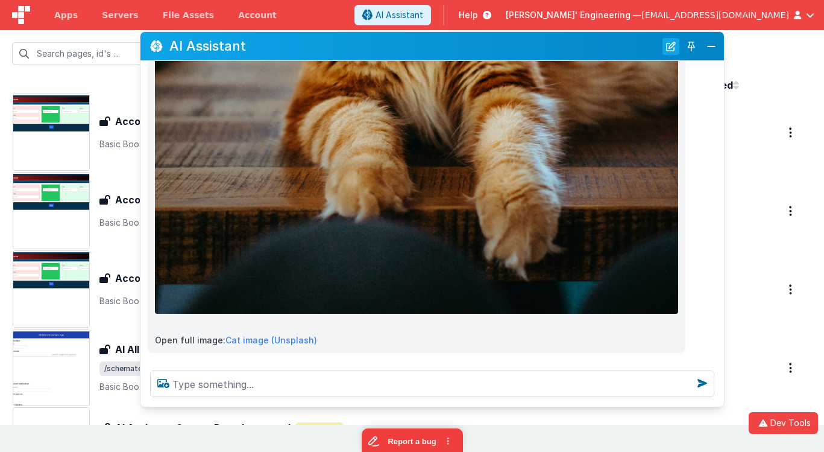
click at [670, 45] on button "New Chat" at bounding box center [671, 46] width 17 height 17
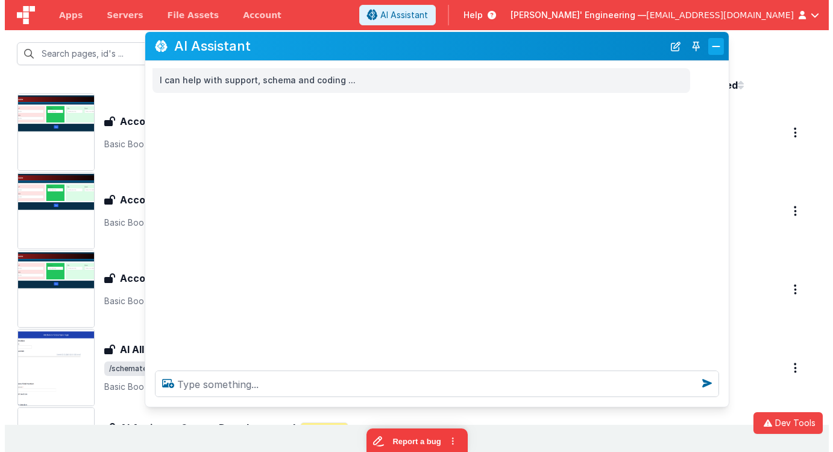
scroll to position [0, 0]
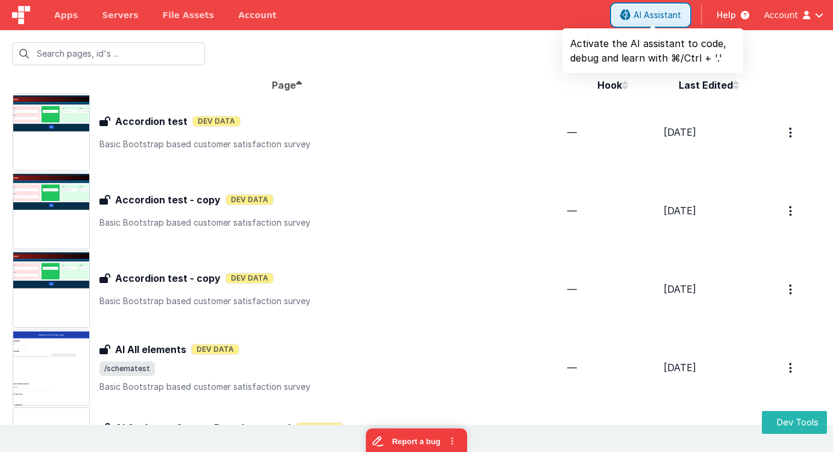
click at [664, 13] on span "AI Assistant" at bounding box center [658, 15] width 48 height 12
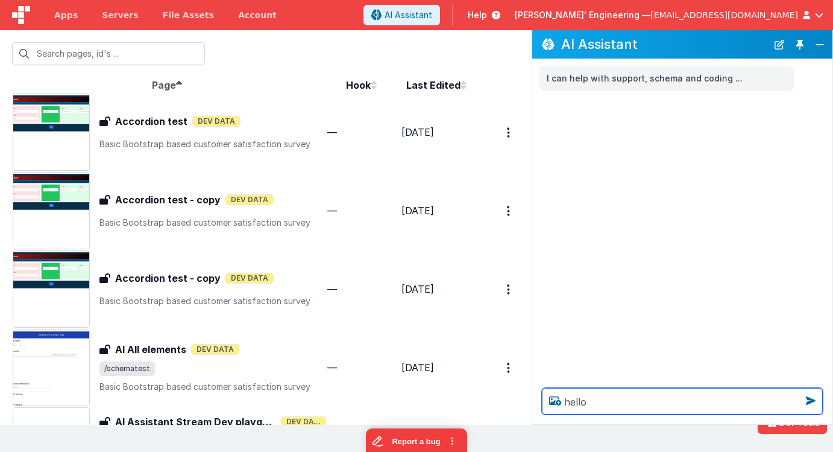
type textarea "hello"
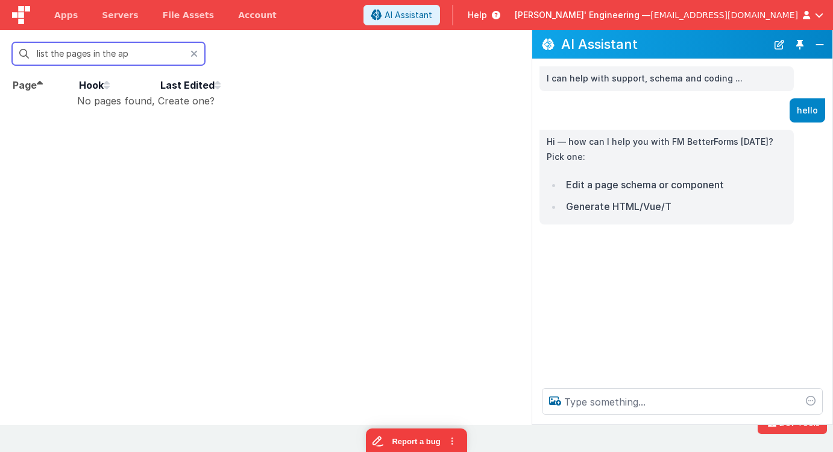
type input "list the pages in the app"
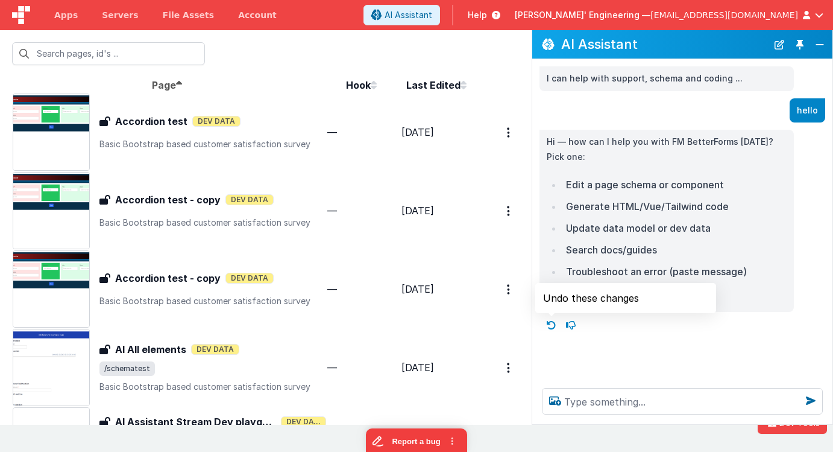
click at [547, 319] on icon at bounding box center [551, 324] width 19 height 19
type textarea "hello"
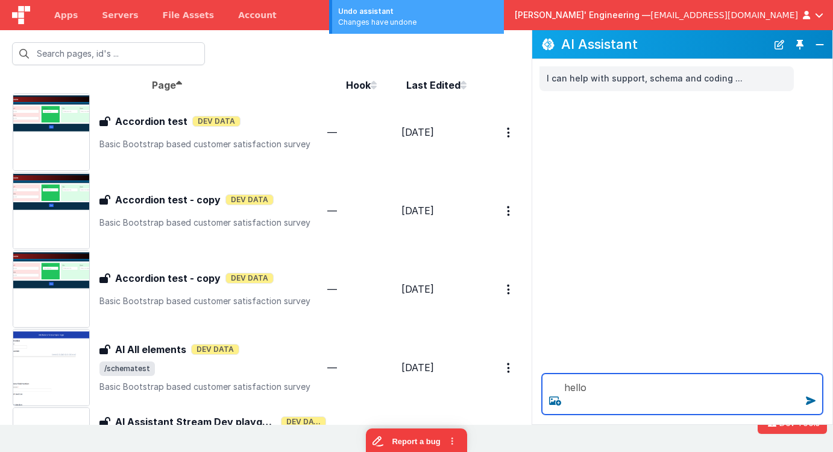
click at [610, 400] on textarea "hello" at bounding box center [682, 393] width 281 height 41
drag, startPoint x: 585, startPoint y: 383, endPoint x: 563, endPoint y: 374, distance: 24.1
click at [563, 374] on textarea "hello" at bounding box center [682, 393] width 281 height 41
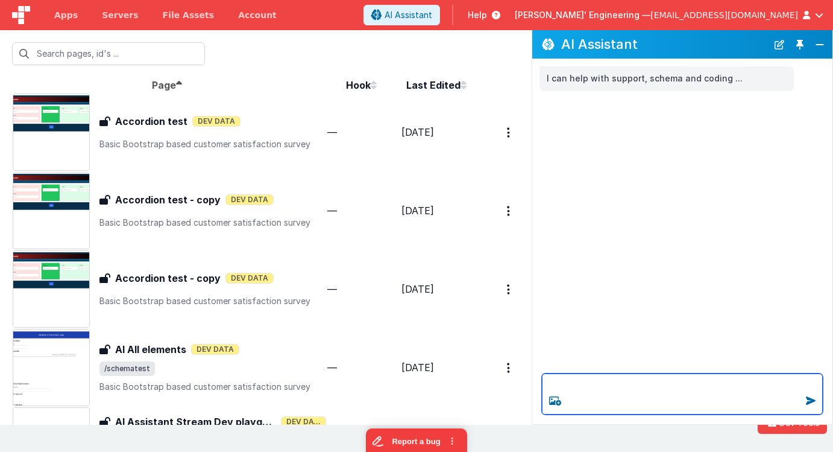
paste textarea "list the pages in the app"
type textarea "list the pages in the app"
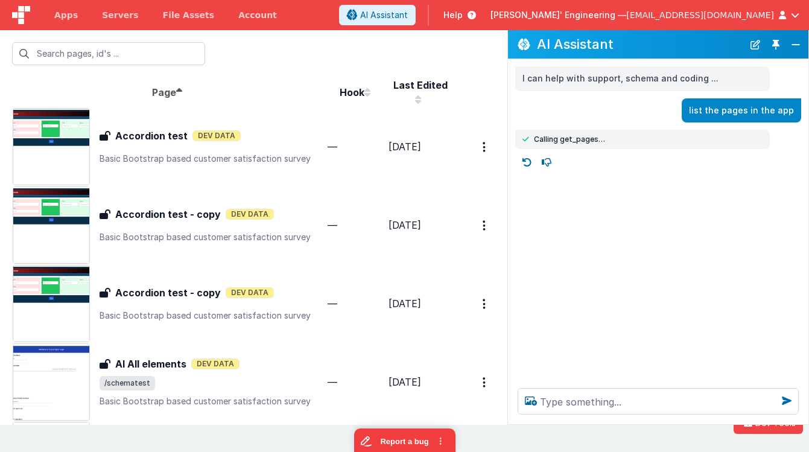
click at [399, 45] on div at bounding box center [253, 53] width 507 height 47
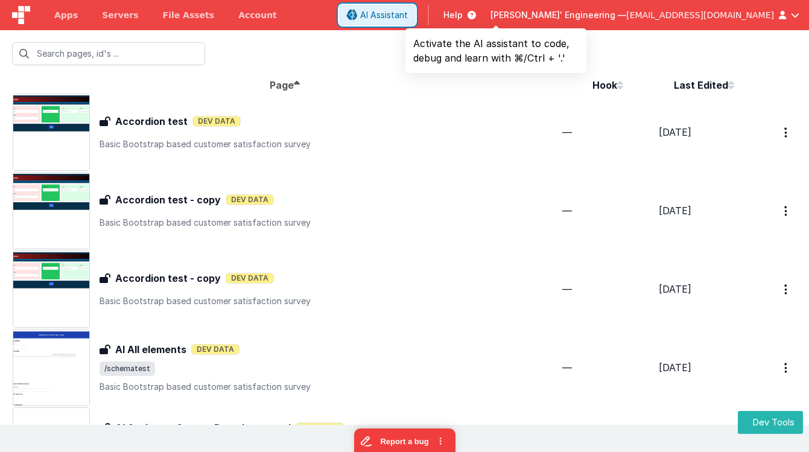
drag, startPoint x: 506, startPoint y: 21, endPoint x: 546, endPoint y: 84, distance: 73.9
click at [415, 21] on button "AI Assistant" at bounding box center [377, 15] width 77 height 21
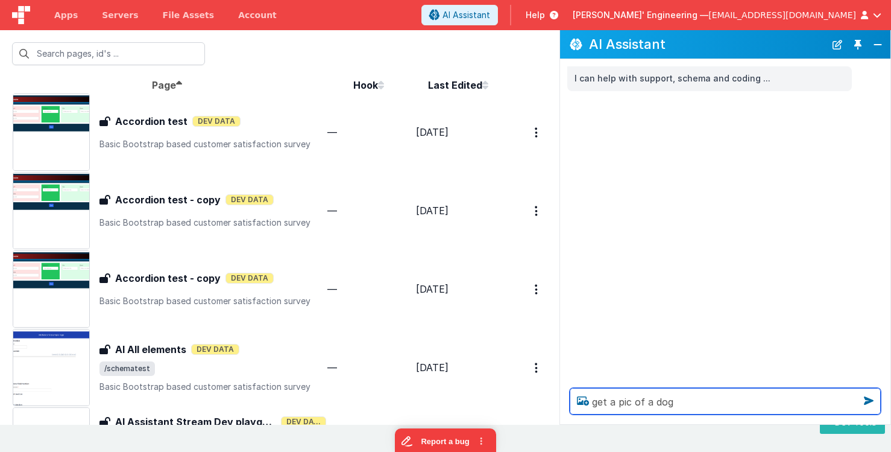
type textarea "get a pic of a dog"
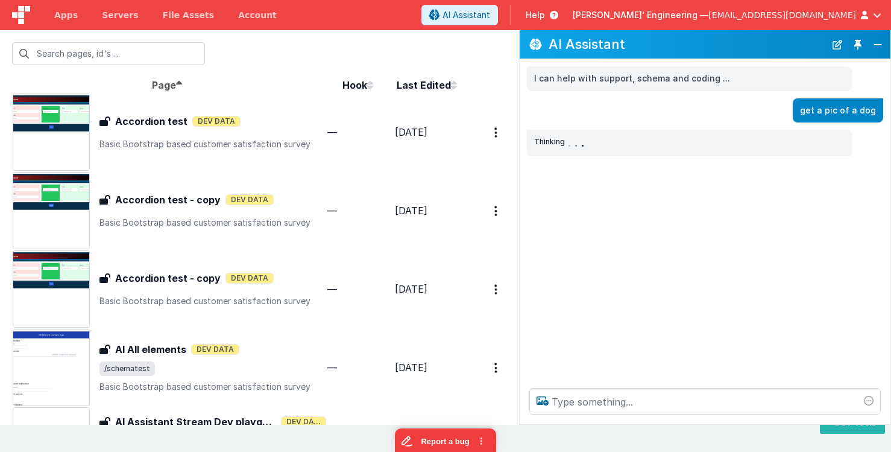
drag, startPoint x: 561, startPoint y: 63, endPoint x: 520, endPoint y: 63, distance: 40.4
click at [520, 63] on div "I can help with support, schema and coding ... get a pic of a dog Thinking . . ." at bounding box center [705, 218] width 371 height 319
click at [540, 161] on icon at bounding box center [538, 162] width 19 height 19
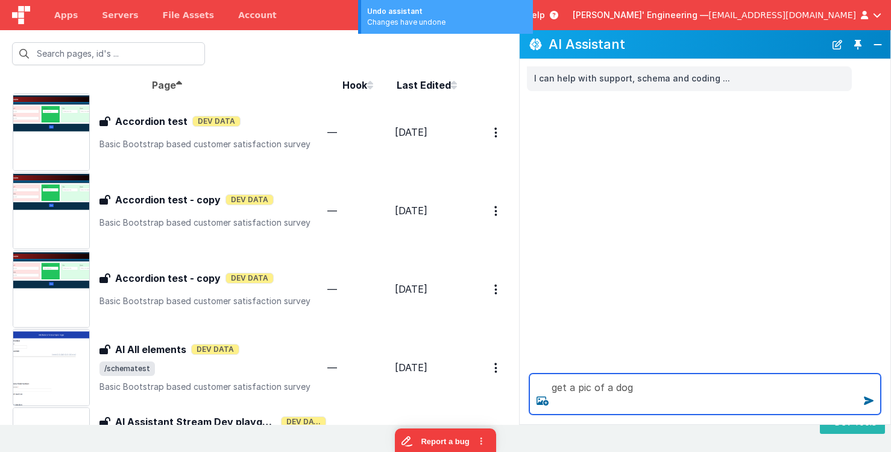
click at [654, 393] on textarea "get a pic of a dog" at bounding box center [705, 393] width 352 height 41
type textarea "get a pic of a dog"
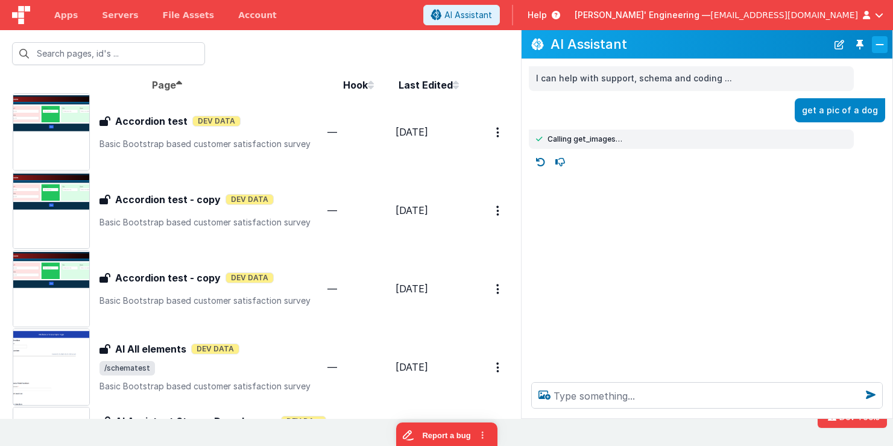
click at [808, 46] on button "Close" at bounding box center [880, 44] width 16 height 17
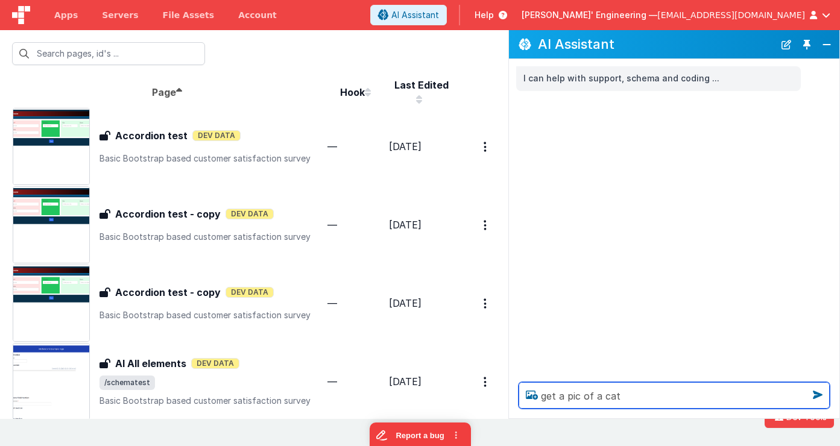
type textarea "get a pic of a cat"
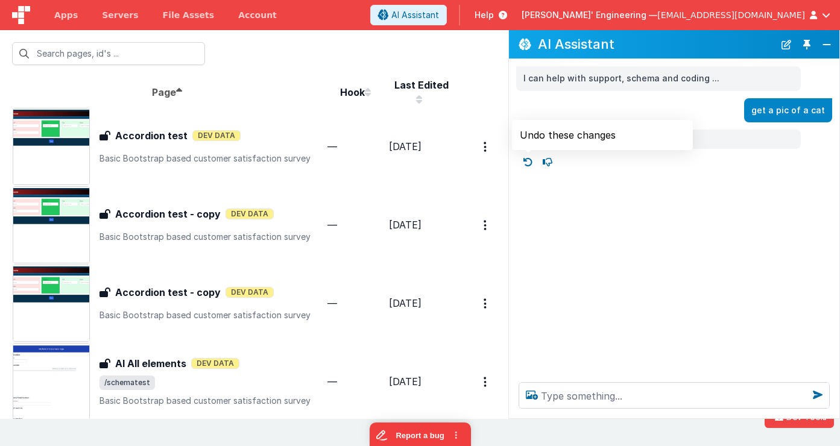
click at [526, 162] on icon at bounding box center [528, 162] width 19 height 19
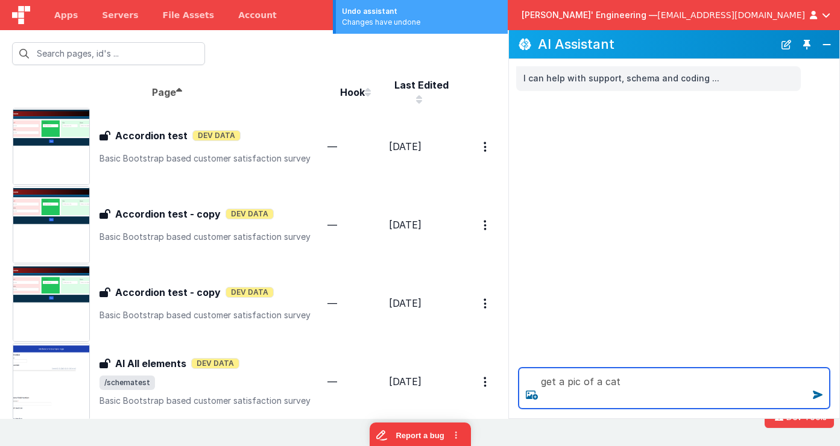
click at [648, 381] on textarea "get a pic of a cat" at bounding box center [674, 388] width 311 height 41
type textarea "get a pic of a cat"
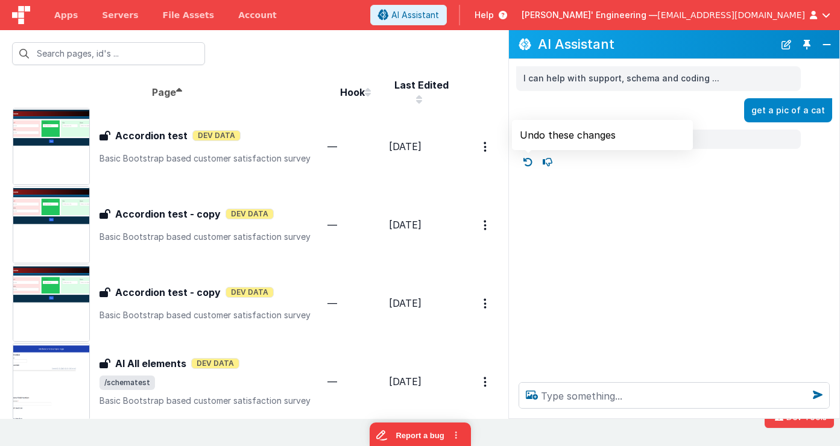
click at [529, 165] on icon at bounding box center [528, 162] width 19 height 19
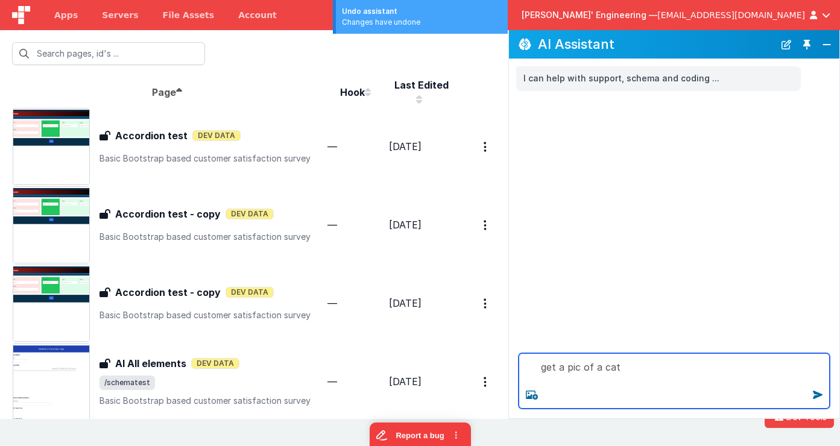
click at [643, 375] on textarea "get a pic of a cat" at bounding box center [674, 380] width 311 height 55
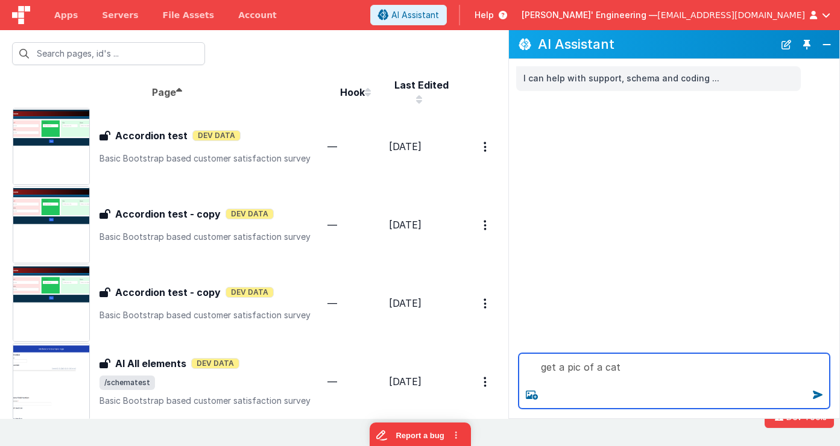
type textarea "get a pic of a cat"
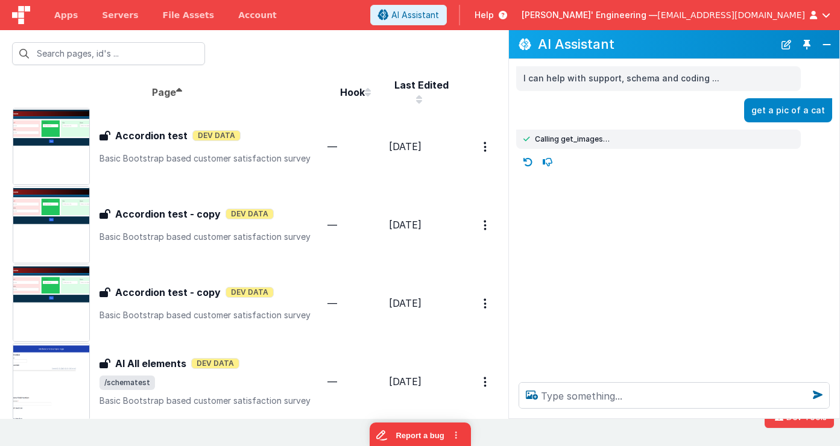
click at [808, 158] on div at bounding box center [679, 162] width 321 height 19
click at [628, 139] on div "Calling get_images…" at bounding box center [658, 139] width 270 height 10
click at [529, 158] on icon at bounding box center [528, 162] width 19 height 19
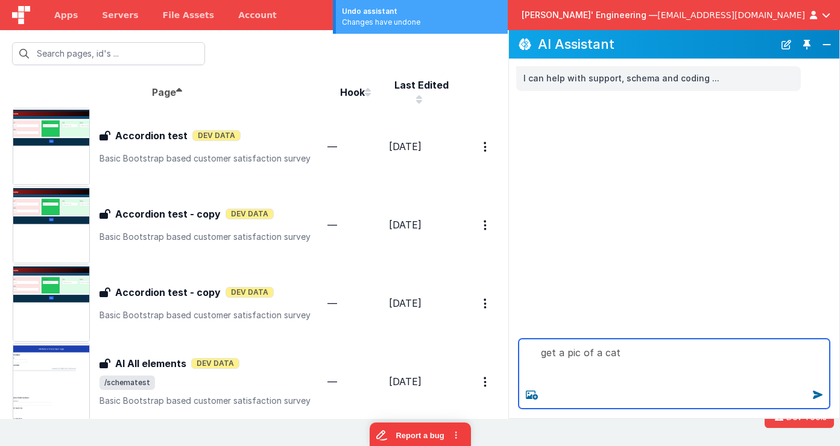
click at [643, 369] on textarea "get a pic of a cat" at bounding box center [674, 374] width 311 height 70
type textarea "get a pic of a cat"
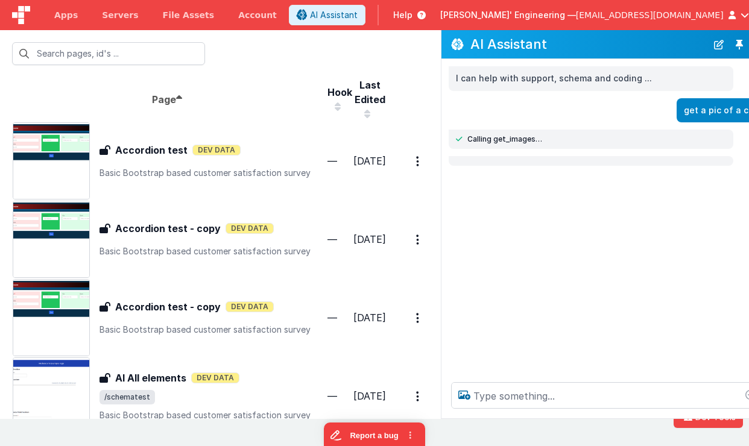
click at [585, 163] on div at bounding box center [591, 161] width 285 height 10
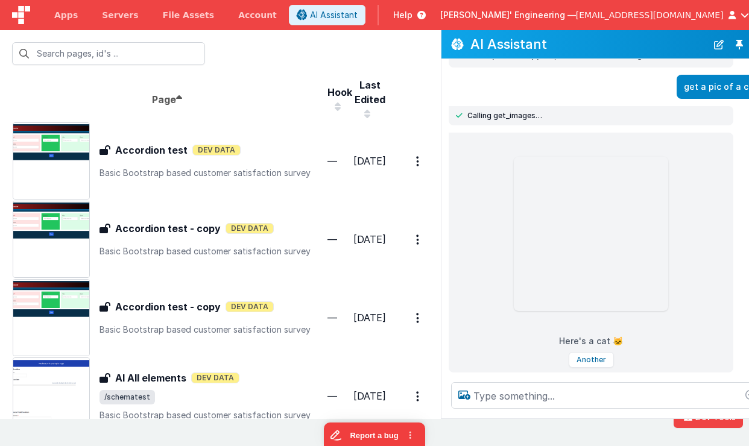
scroll to position [24, 0]
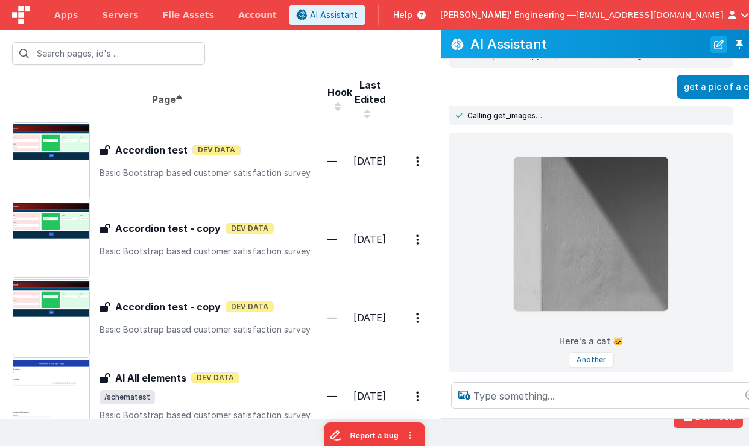
click at [710, 43] on button "New Chat" at bounding box center [718, 44] width 17 height 17
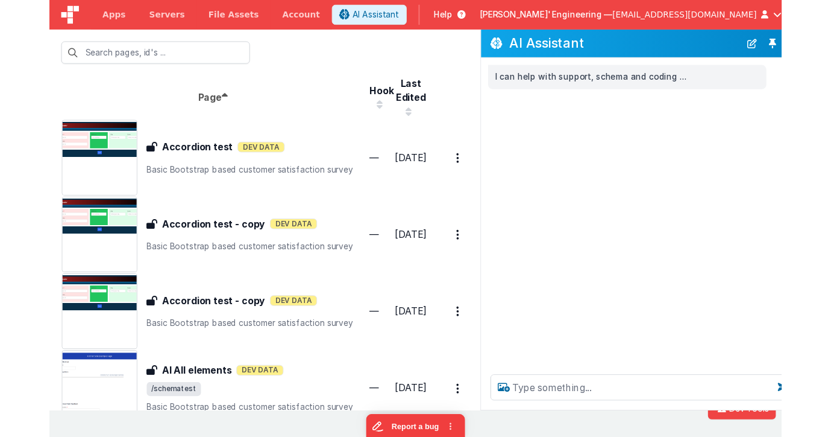
scroll to position [0, 0]
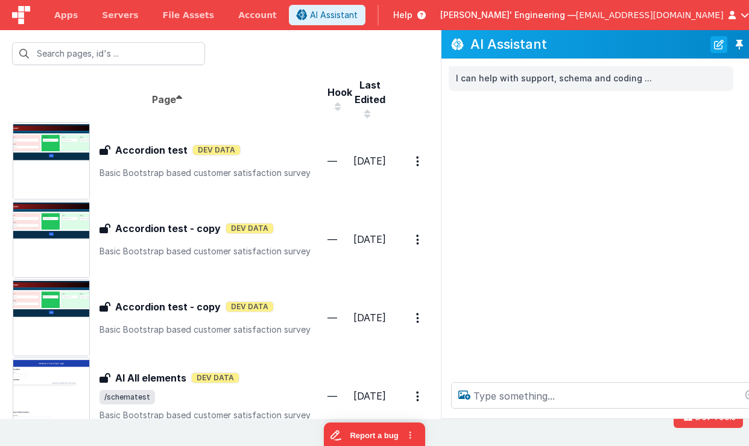
click at [710, 40] on button "New Chat" at bounding box center [718, 44] width 17 height 17
type input "d"
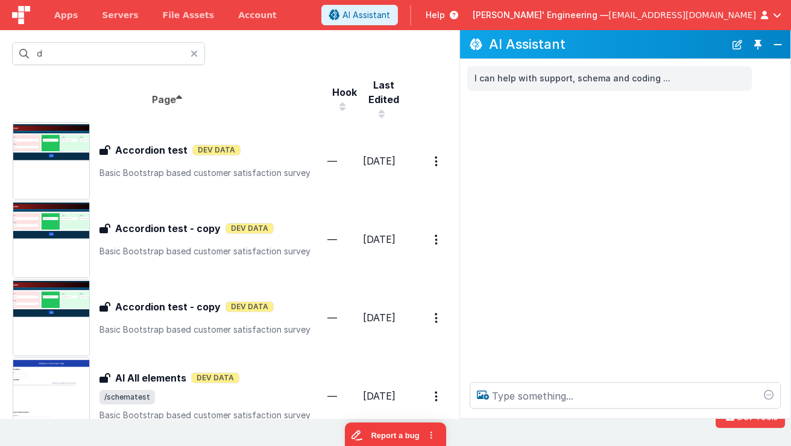
click at [195, 59] on div at bounding box center [198, 53] width 14 height 23
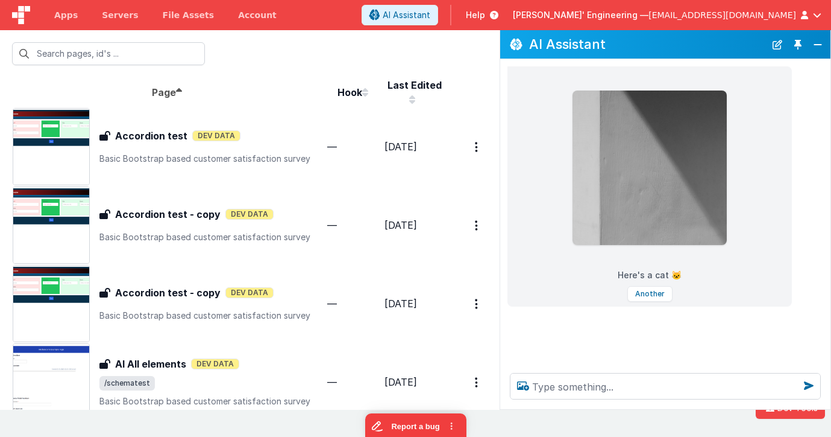
drag, startPoint x: 777, startPoint y: 43, endPoint x: 768, endPoint y: 63, distance: 22.7
click at [777, 43] on button "New Chat" at bounding box center [777, 44] width 17 height 17
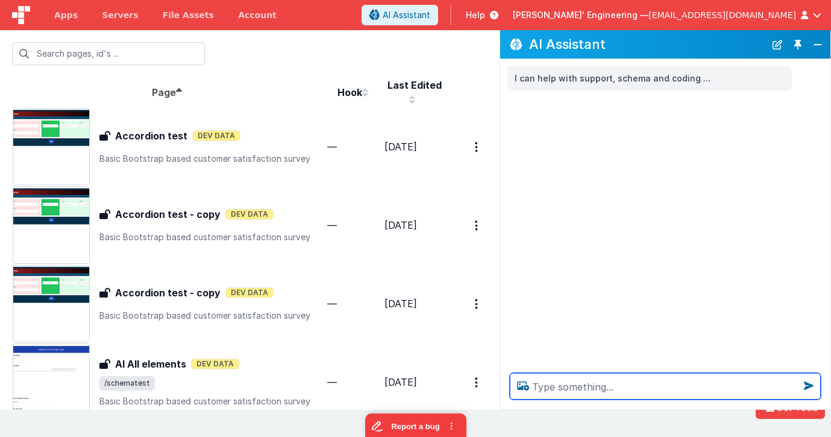
click at [634, 383] on textarea at bounding box center [665, 386] width 311 height 27
type textarea "get a pic of a dog, but only return "ok got it""
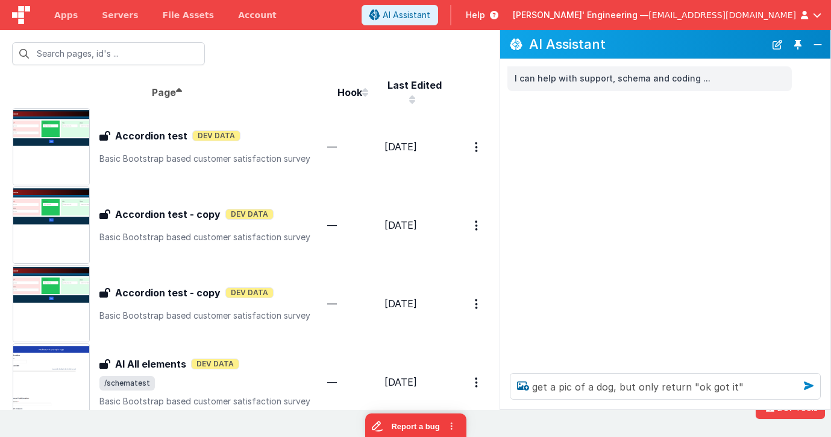
click at [808, 385] on icon at bounding box center [809, 385] width 19 height 19
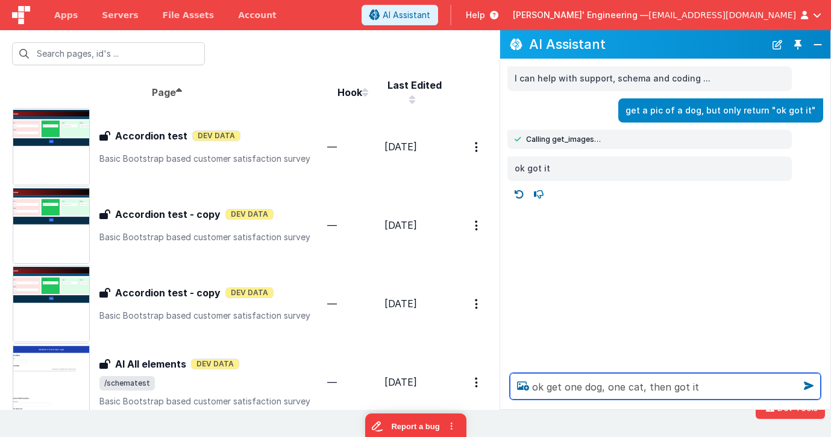
type textarea "ok get one dog, one cat, then got it"
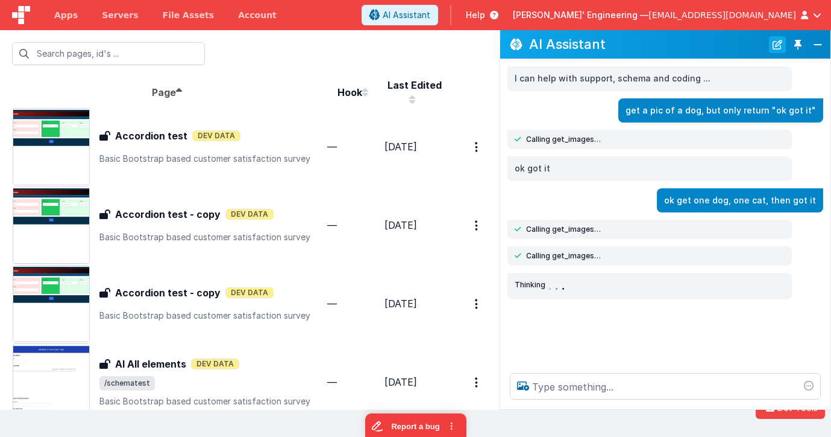
click at [781, 45] on button "New Chat" at bounding box center [777, 44] width 17 height 17
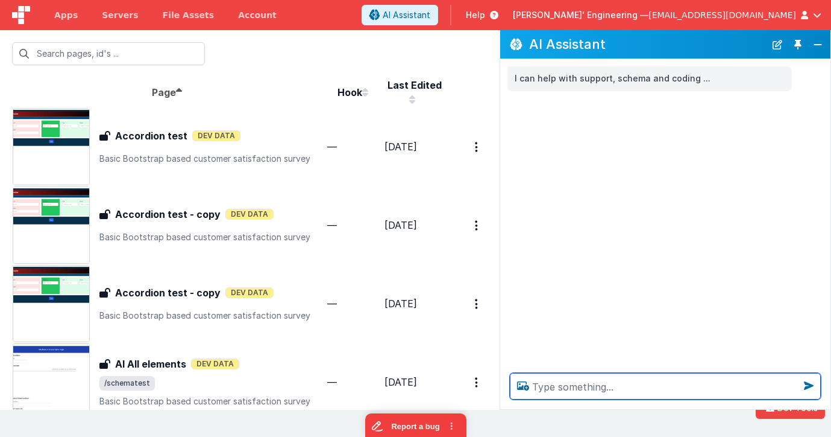
click at [620, 383] on textarea at bounding box center [665, 386] width 311 height 27
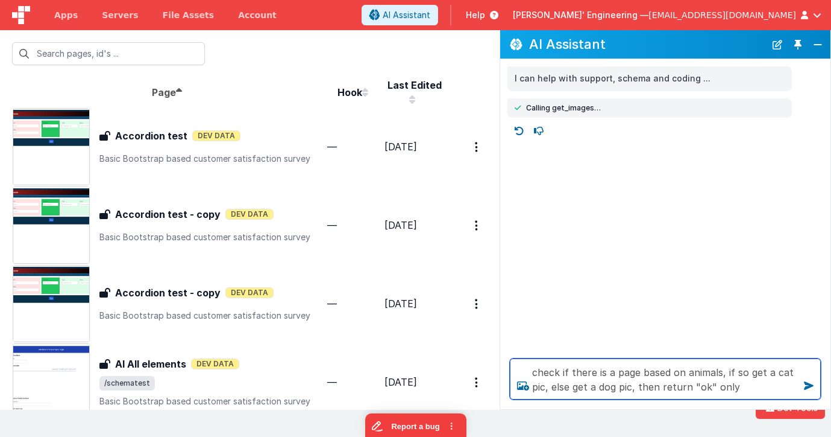
click at [746, 386] on textarea "check if there is a page based on animals, if so get a cat pic, else get a dog …" at bounding box center [665, 378] width 311 height 41
click at [746, 387] on textarea "check if there is a page based on animals, if so get a cat pic, else get a dog …" at bounding box center [665, 378] width 311 height 41
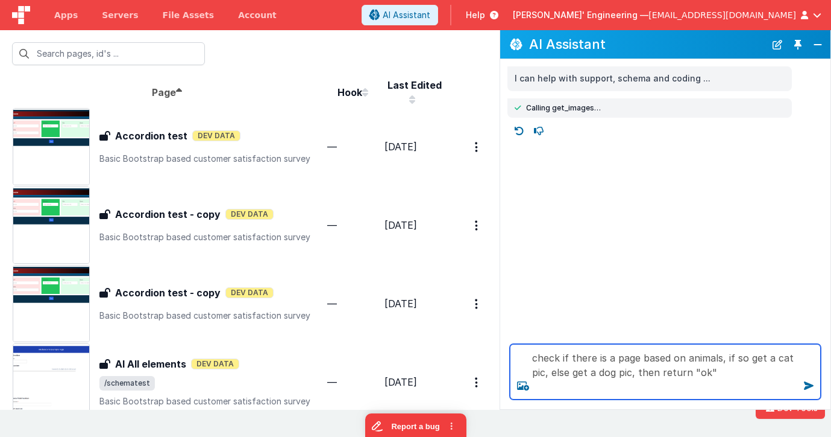
type textarea "check if there is a page based on animals, if so get a cat pic, else get a dog …"
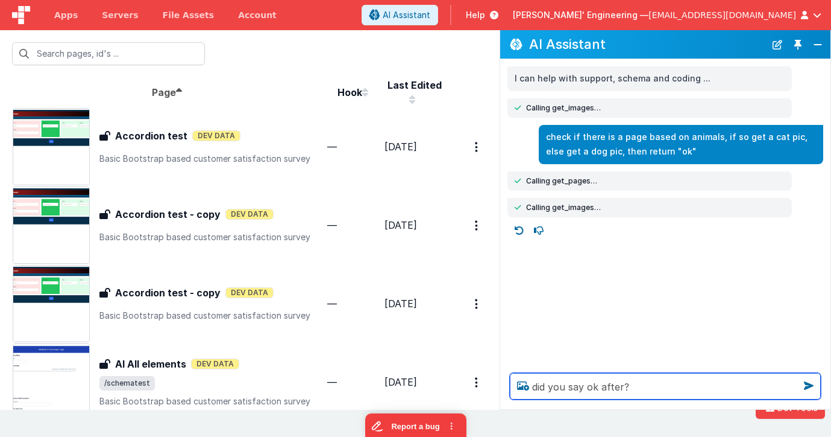
type textarea "did you say ok after?"
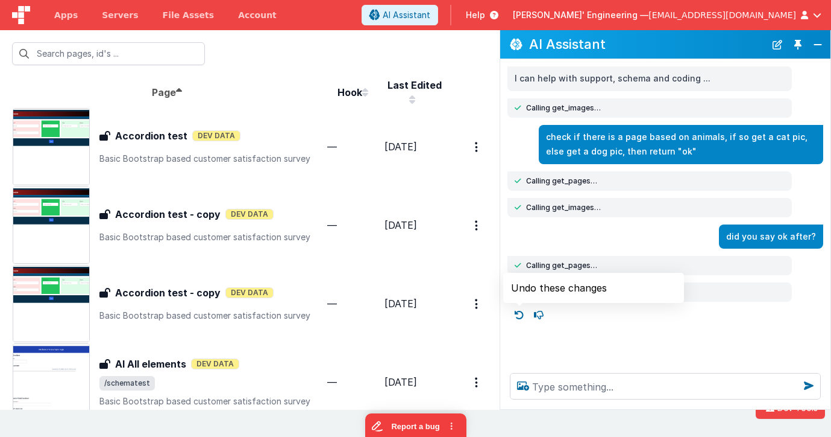
click at [522, 315] on icon at bounding box center [519, 314] width 19 height 19
click at [522, 315] on div "I can help with support, schema and coding ... Calling get_images… check if the…" at bounding box center [665, 211] width 330 height 304
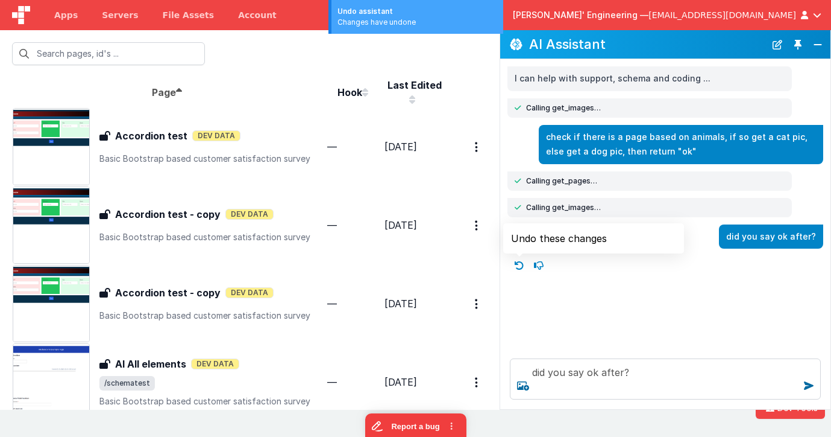
click at [520, 263] on icon at bounding box center [519, 265] width 19 height 19
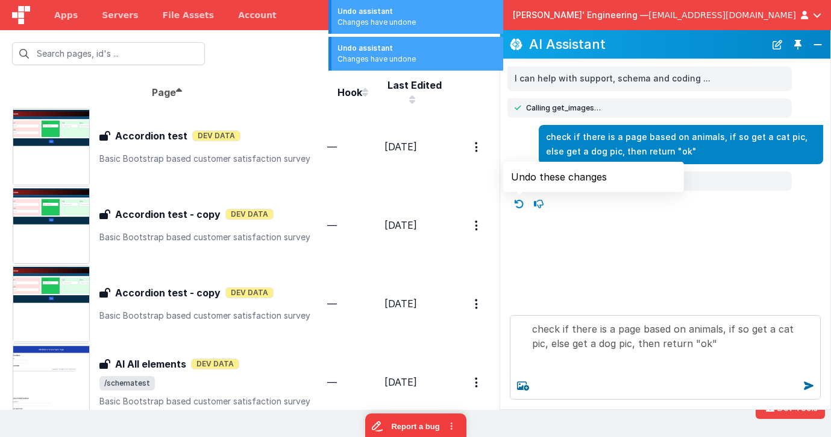
click at [519, 201] on icon at bounding box center [519, 203] width 19 height 19
click at [520, 199] on icon at bounding box center [519, 203] width 19 height 19
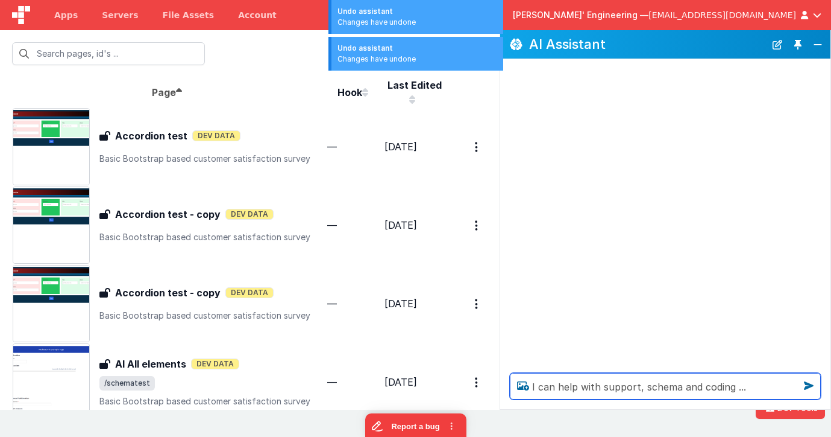
click at [747, 384] on textarea "I can help with support, schema and coding ..." at bounding box center [665, 386] width 311 height 27
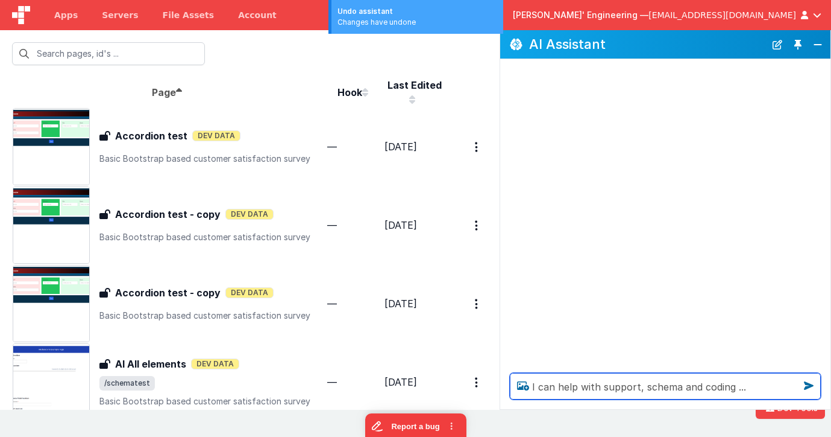
drag, startPoint x: 725, startPoint y: 379, endPoint x: 493, endPoint y: 358, distance: 233.0
click at [493, 358] on section "Id Page Description Hook Last Edited FR_2EA3BA18-09E1-5049-B0E2-09E3A9D3424F Ac…" at bounding box center [415, 219] width 831 height 379
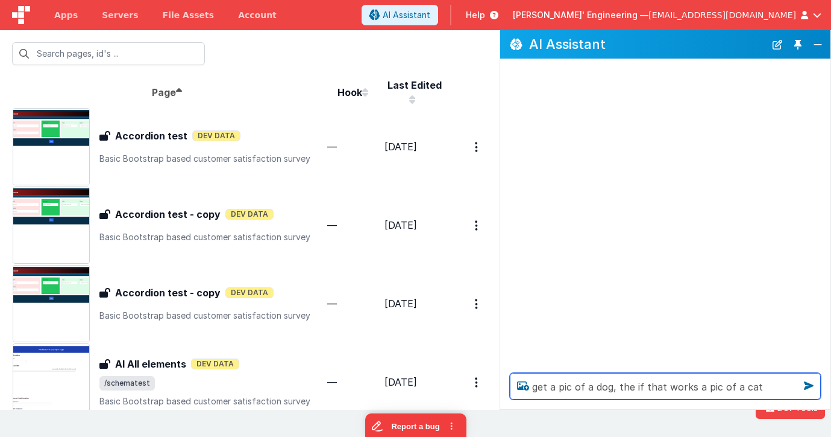
type textarea "get a pic of a dog, the if that works a pic of a cat"
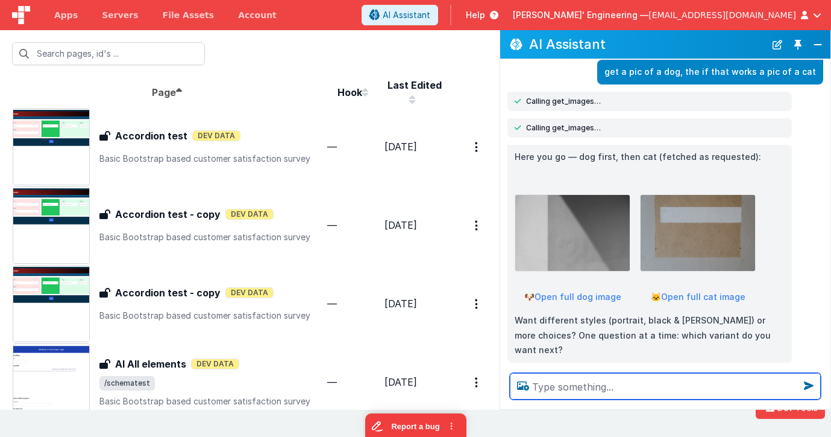
scroll to position [14, 0]
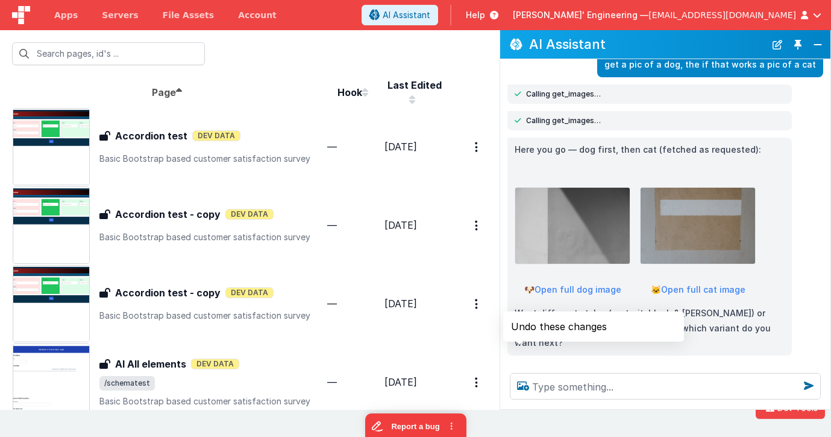
click at [524, 359] on icon at bounding box center [519, 368] width 19 height 19
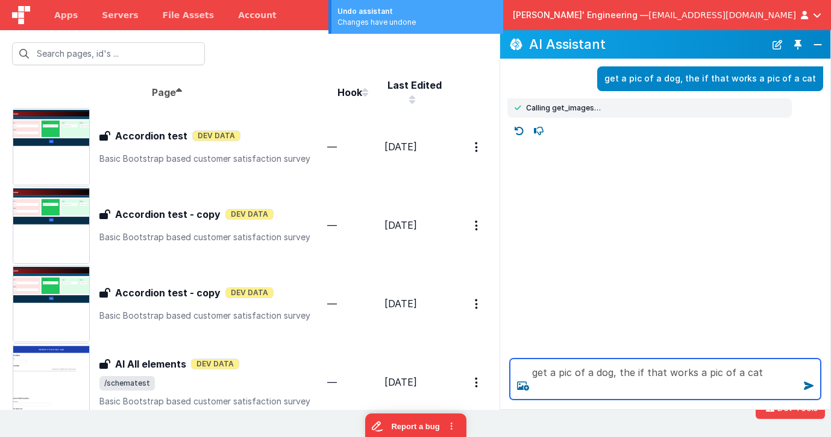
drag, startPoint x: 682, startPoint y: 375, endPoint x: 719, endPoint y: 374, distance: 36.8
click at [685, 375] on textarea "get a pic of a dog, the if that works a pic of a cat" at bounding box center [665, 378] width 311 height 41
drag, startPoint x: 749, startPoint y: 373, endPoint x: 764, endPoint y: 373, distance: 15.1
click at [752, 373] on textarea "get a pic of a dog, the if that works a pic of a cat" at bounding box center [665, 378] width 311 height 41
click at [765, 373] on textarea "get a pic of a dog, the if that works a pic of a cat" at bounding box center [665, 378] width 311 height 41
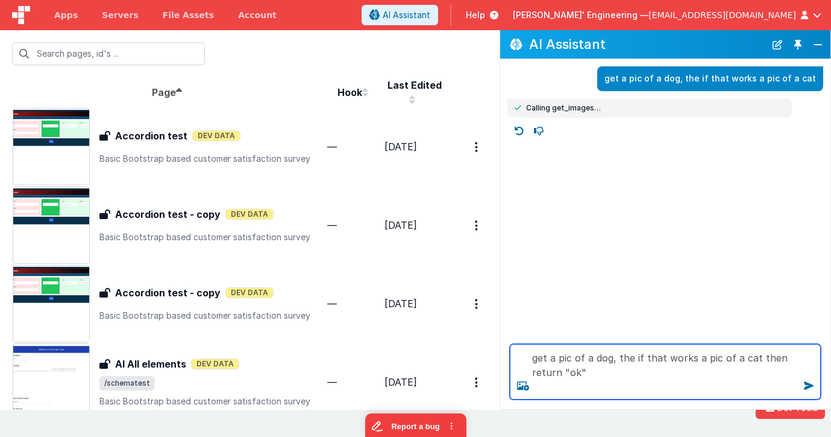
click at [645, 372] on textarea "get a pic of a dog, the if that works a pic of a cat then return "ok"" at bounding box center [665, 371] width 311 height 55
drag, startPoint x: 539, startPoint y: 358, endPoint x: 528, endPoint y: 355, distance: 11.1
click at [528, 355] on textarea "get a pic of a dog, the if that works a pic of a cat then return "ok"" at bounding box center [665, 371] width 311 height 55
click at [623, 373] on textarea "Get a pic of a dog, the if that works a pic of a cat then return "ok"" at bounding box center [665, 371] width 311 height 55
type textarea "Get a pic of a dog, the if that works a pic of a cat then return "ok""
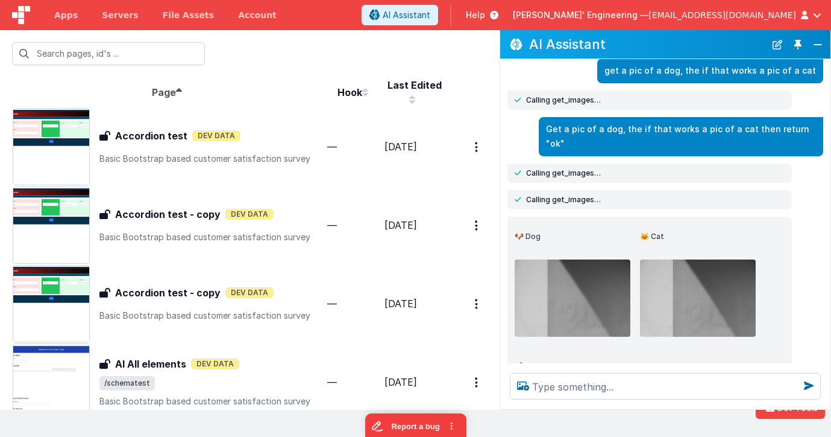
scroll to position [31, 0]
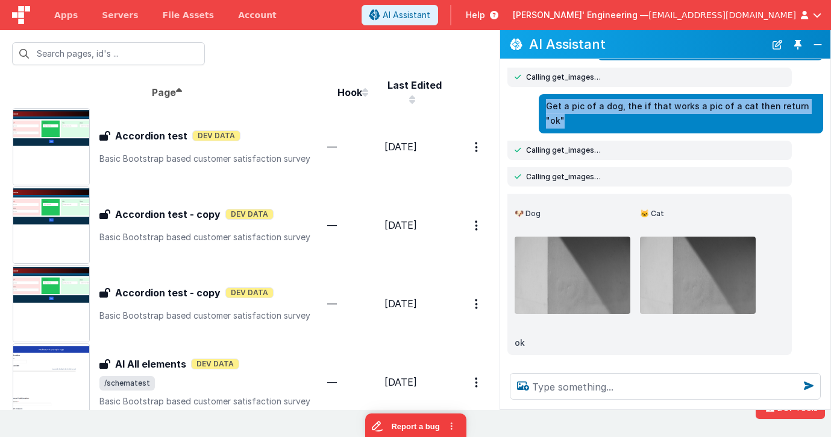
drag, startPoint x: 565, startPoint y: 107, endPoint x: 821, endPoint y: 109, distance: 256.3
click at [808, 109] on div "Get a pic of a dog, the if that works a pic of a cat then return "ok"" at bounding box center [681, 113] width 285 height 39
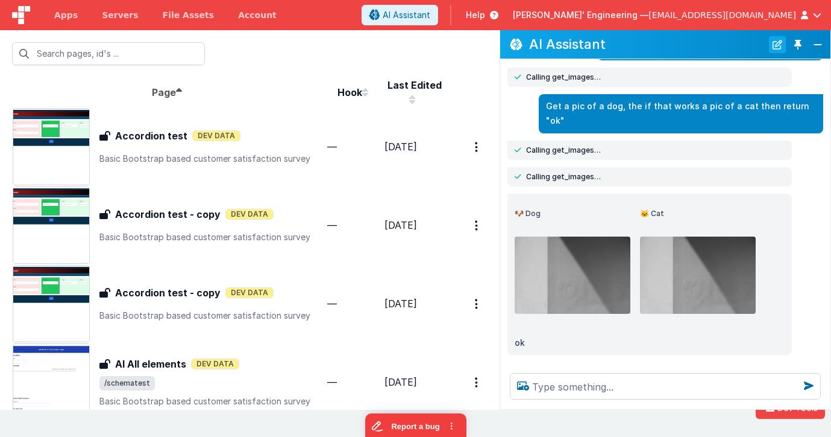
click at [775, 50] on button "New Chat" at bounding box center [777, 44] width 17 height 17
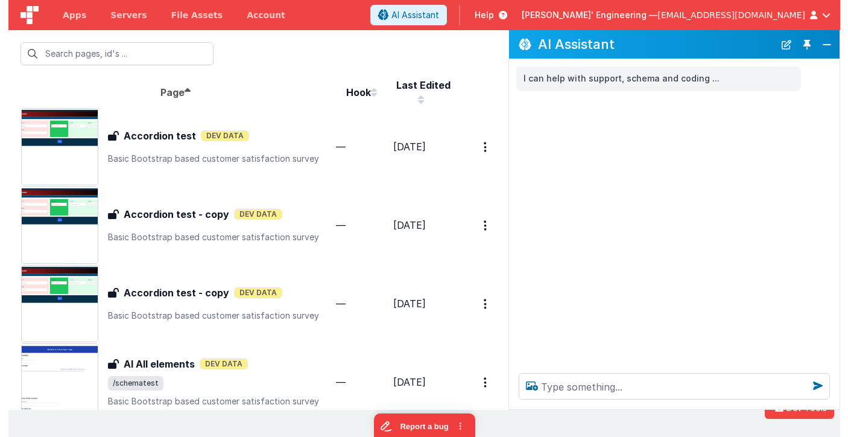
scroll to position [0, 0]
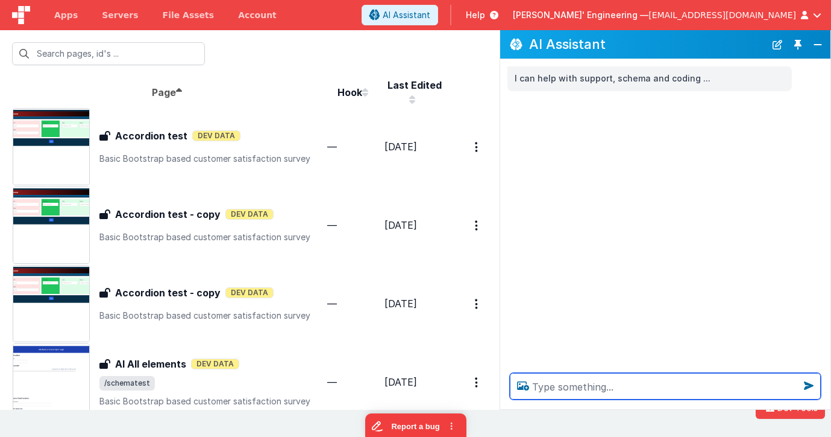
paste textarea "RESPONSES_DEBUG=1 npm run startdev"
type textarea "RESPONSES_DEBUG=1 npm run startdev"
type textarea "get a dog pic, return just text "got it""
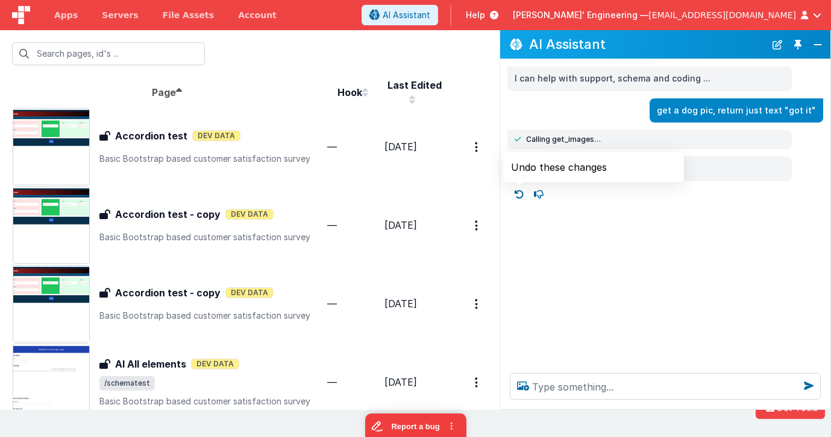
click at [522, 194] on icon at bounding box center [519, 194] width 19 height 19
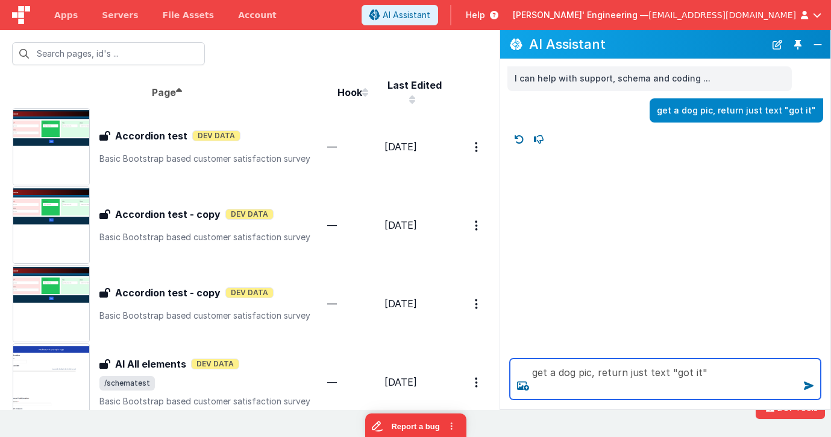
click at [601, 375] on textarea "get a dog pic, return just text "got it"" at bounding box center [665, 378] width 311 height 41
click at [598, 373] on textarea "get a dog pic, return just text "got it"" at bounding box center [665, 378] width 311 height 41
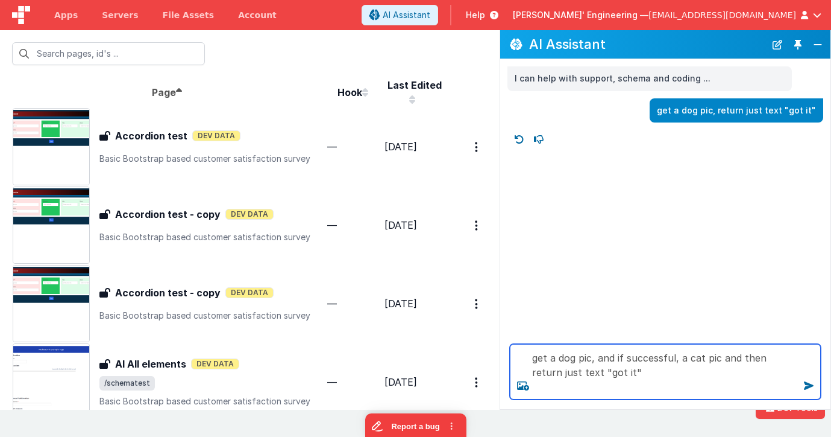
type textarea "get a dog pic, and if successful, a cat pic and then return just text "got it""
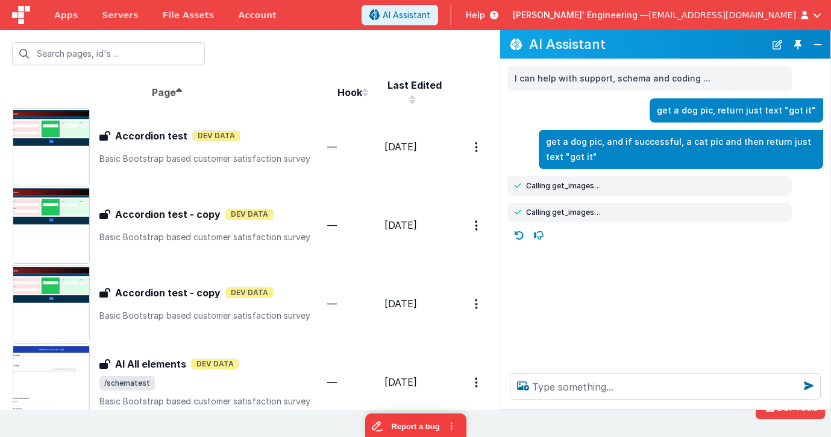
click at [520, 235] on icon at bounding box center [519, 235] width 19 height 19
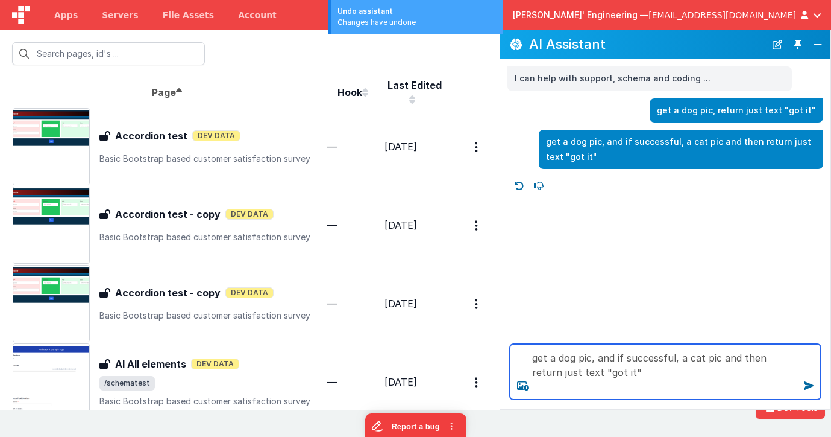
click at [643, 376] on textarea "get a dog pic, and if successful, a cat pic and then return just text "got it"" at bounding box center [665, 371] width 311 height 55
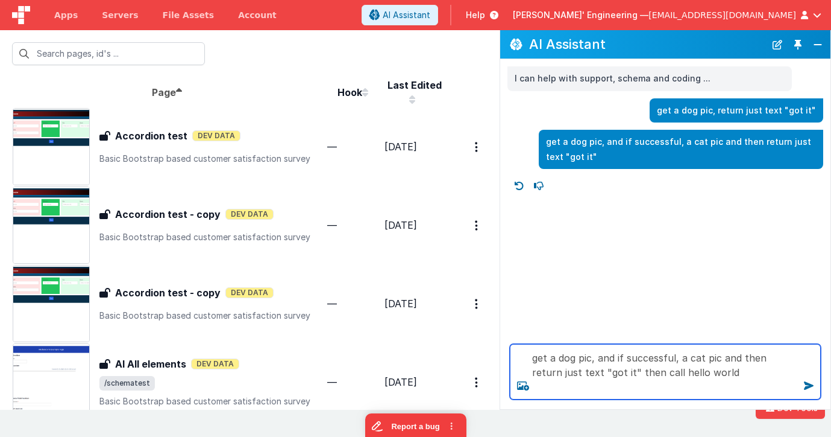
type textarea "get a dog pic, and if successful, a cat pic and then return just text "got it" …"
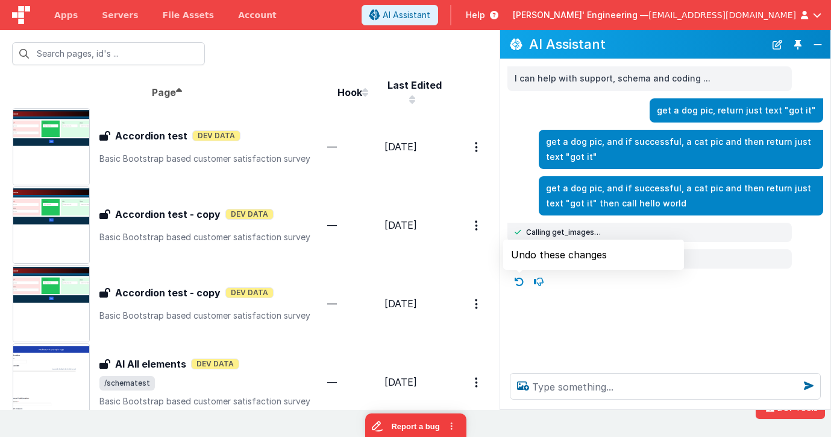
click at [517, 282] on icon at bounding box center [519, 281] width 19 height 19
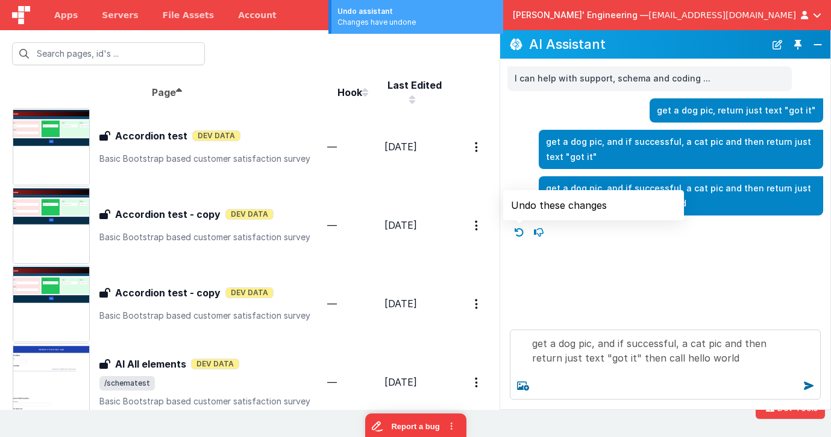
click at [519, 229] on icon at bounding box center [519, 231] width 19 height 19
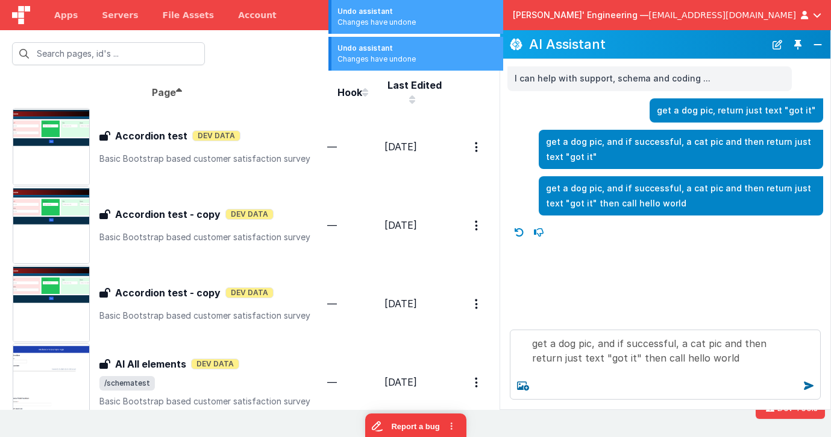
click at [523, 233] on icon at bounding box center [519, 231] width 19 height 19
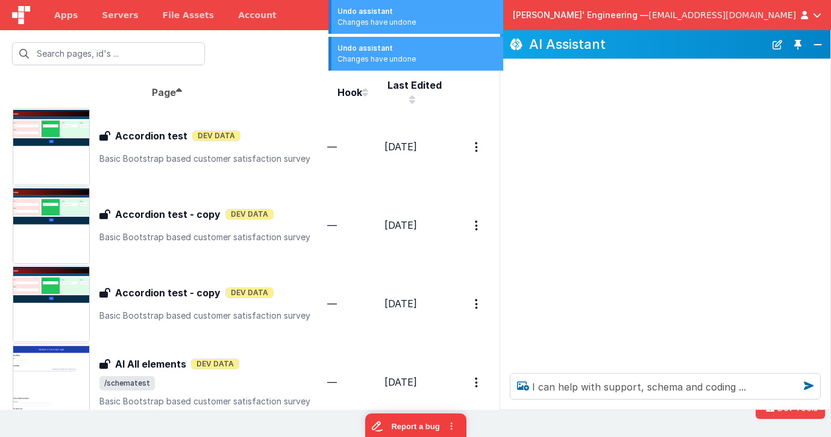
click at [633, 399] on div "I can help with support, schema and coding ..." at bounding box center [665, 386] width 330 height 46
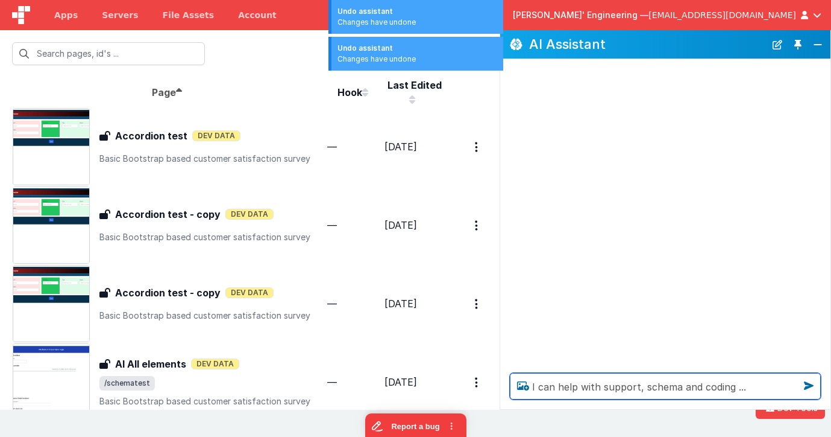
click at [650, 388] on textarea "I can help with support, schema and coding ..." at bounding box center [665, 386] width 311 height 27
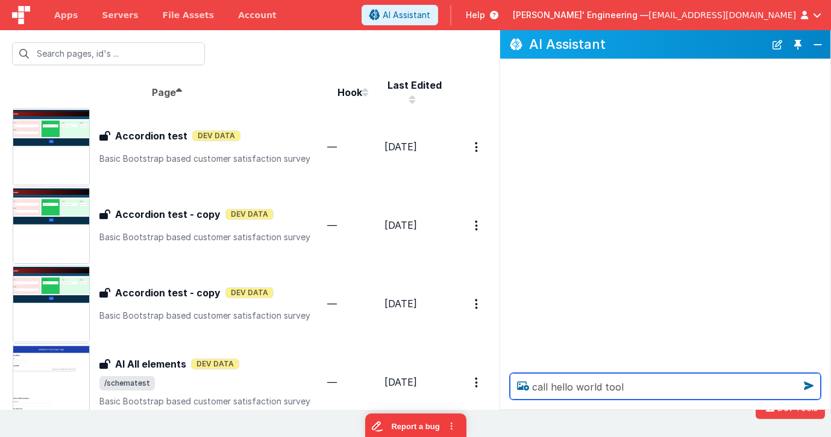
type textarea "call hello world tool"
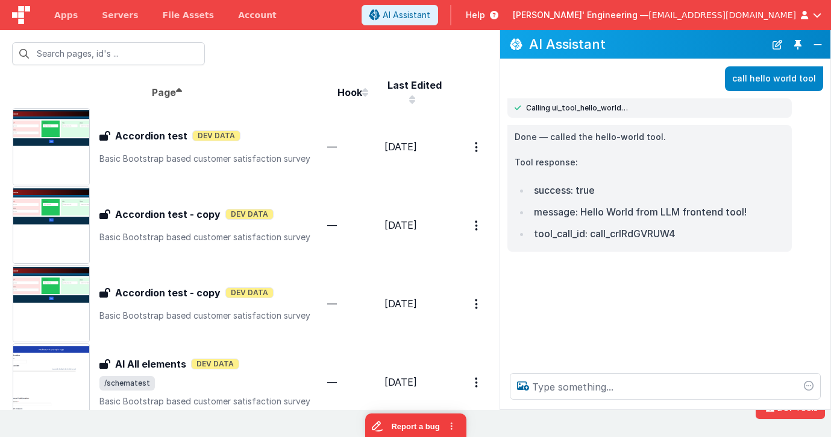
click at [535, 265] on div "call hello world tool Calling ui_tool_hello_world… Done — called the hello-worl…" at bounding box center [665, 211] width 330 height 304
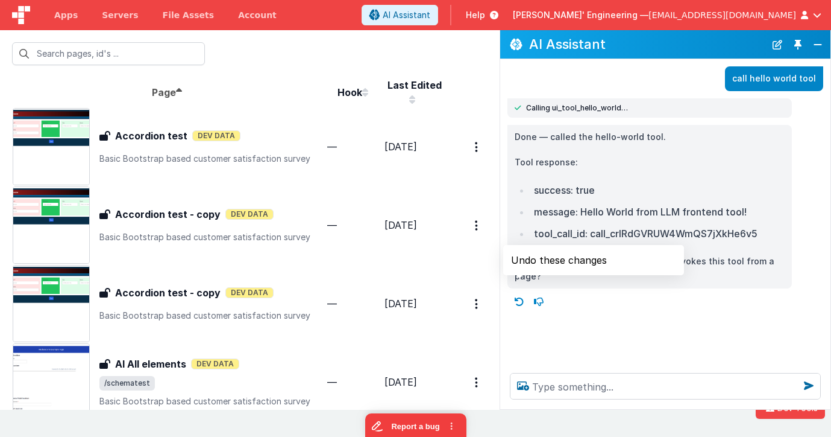
click at [519, 292] on icon at bounding box center [519, 301] width 19 height 19
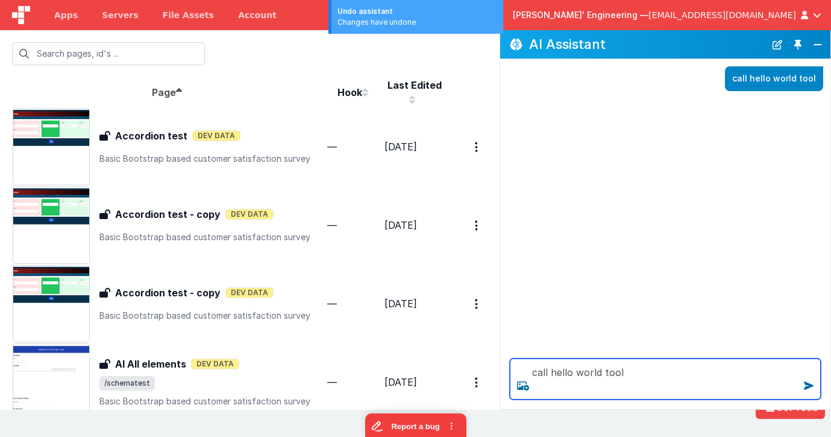
click at [638, 380] on textarea "call hello world tool" at bounding box center [665, 378] width 311 height 41
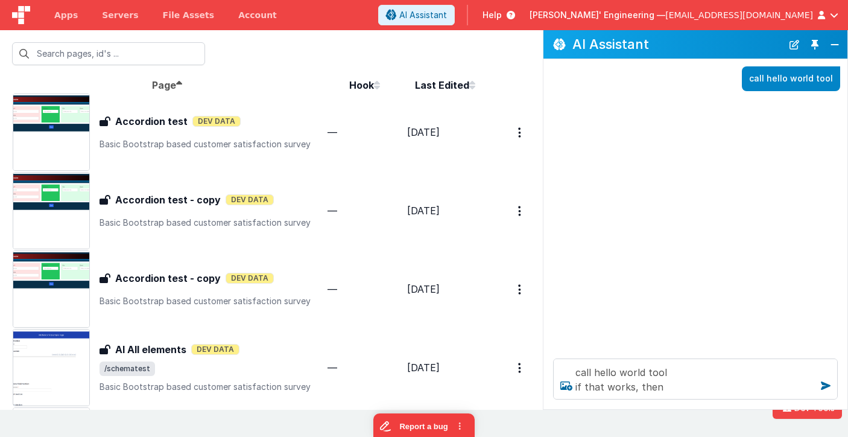
drag, startPoint x: 517, startPoint y: 66, endPoint x: 544, endPoint y: 68, distance: 26.6
click at [544, 68] on div "call hello world tool" at bounding box center [691, 78] width 297 height 25
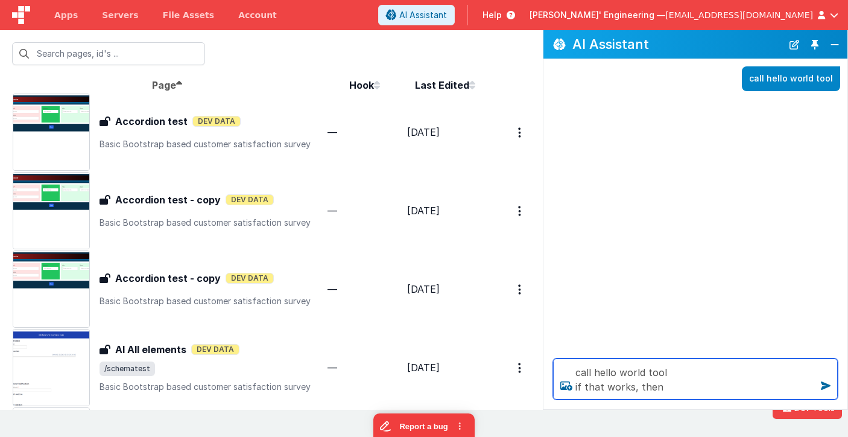
click at [675, 383] on textarea "call hello world tool if that works, then" at bounding box center [695, 378] width 285 height 41
type textarea "call hello world tool if that works, then gt a list of pages"
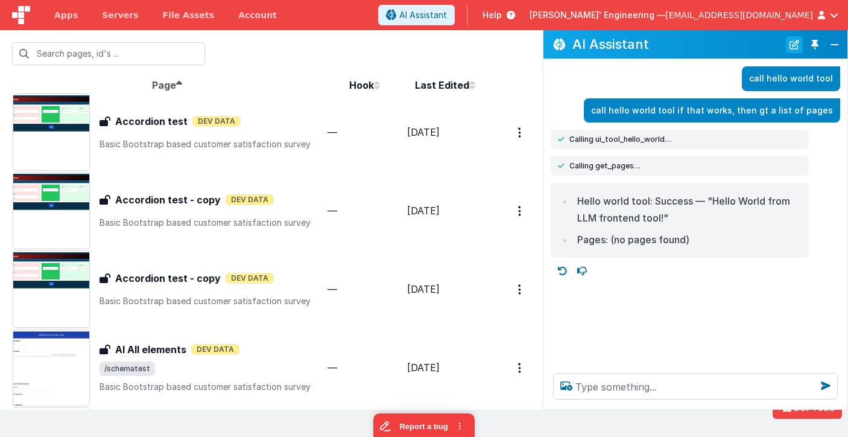
click at [792, 42] on button "New Chat" at bounding box center [794, 44] width 17 height 17
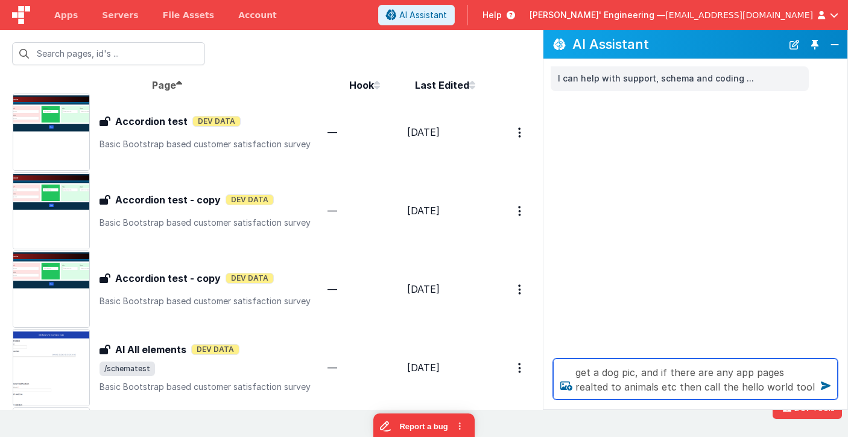
type textarea "get a dog pic, and if there are any app pages realted to animals etc then call …"
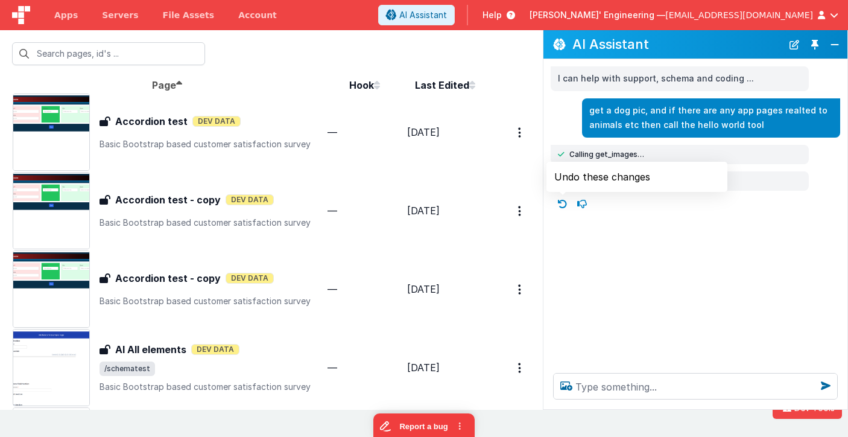
click at [565, 203] on icon at bounding box center [562, 203] width 19 height 19
type textarea "get a dog pic, and if there are any app pages realted to animals etc then call …"
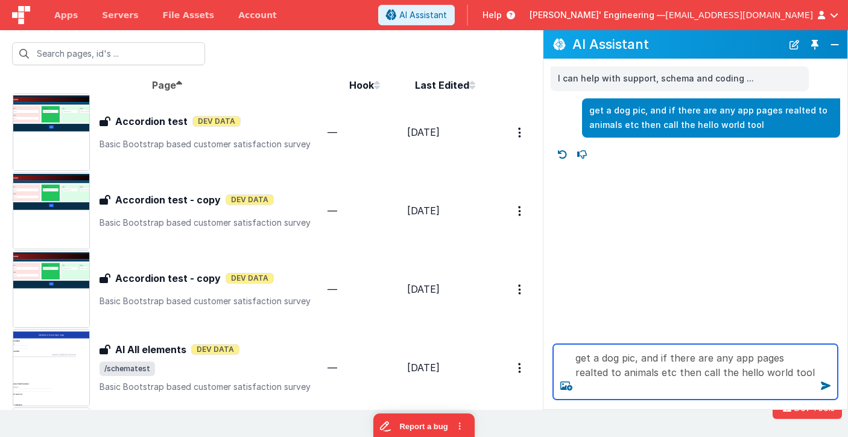
click at [717, 372] on textarea "get a dog pic, and if there are any app pages realted to animals etc then call …" at bounding box center [695, 371] width 285 height 55
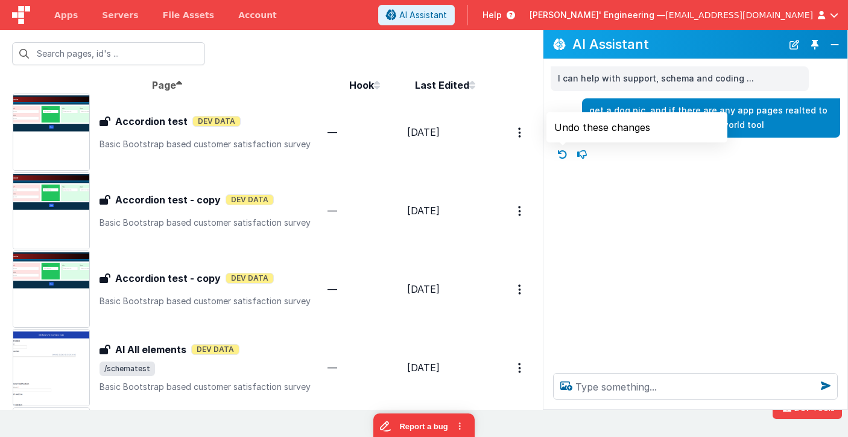
click at [560, 154] on icon at bounding box center [562, 154] width 19 height 19
type textarea "I can help with support, schema and coding ..."
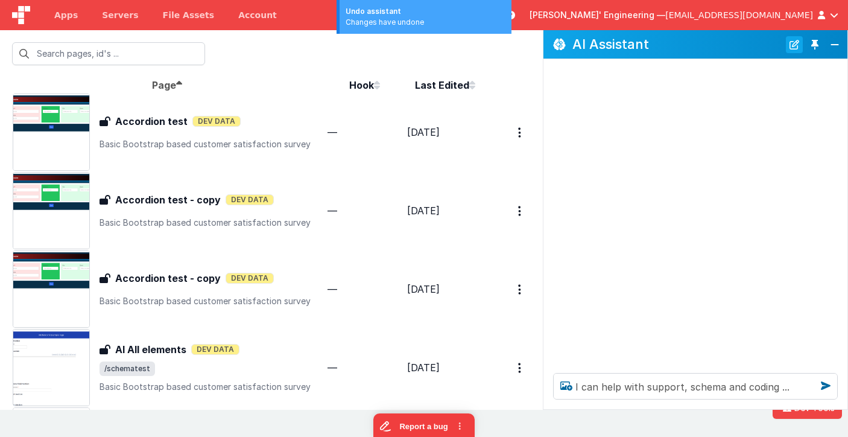
click at [793, 43] on button "New Chat" at bounding box center [794, 44] width 17 height 17
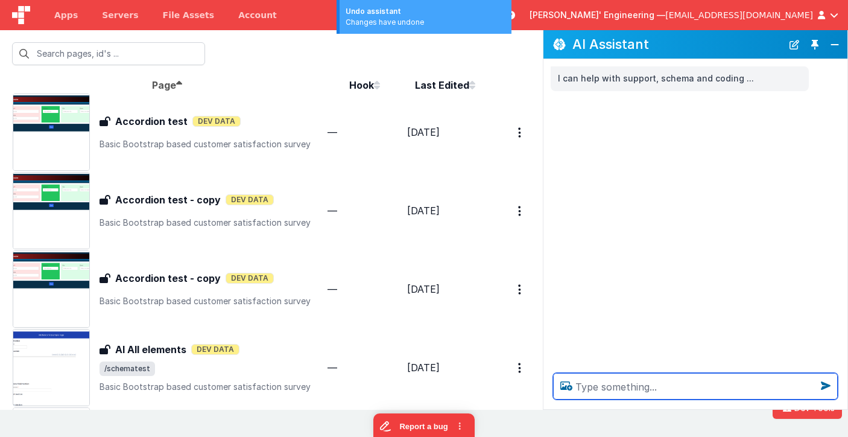
paste textarea "get a dog pic, and if there are any app pages realted to animals etc then call …"
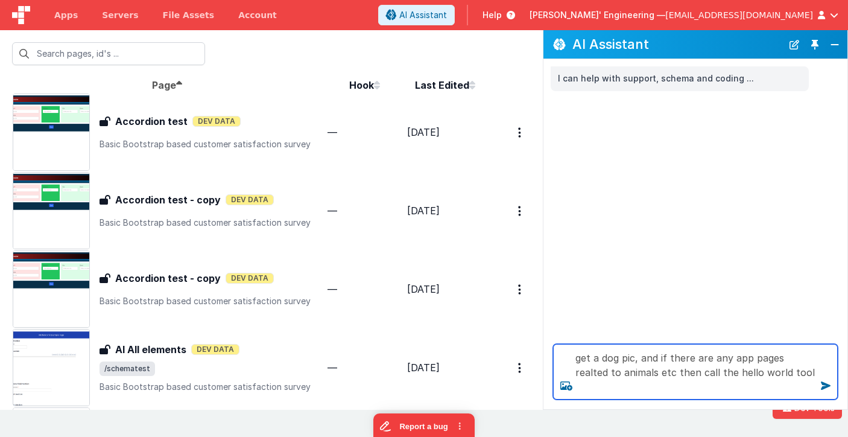
type textarea "get a dog pic, and if there are any app pages realted to animals etc then call …"
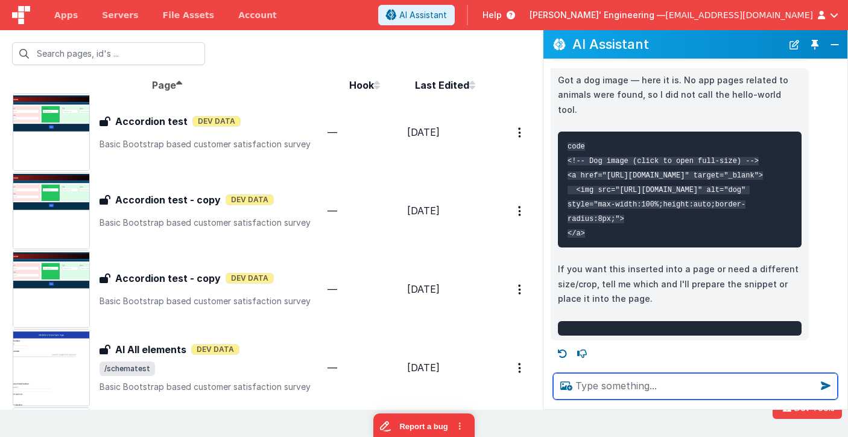
scroll to position [272, 0]
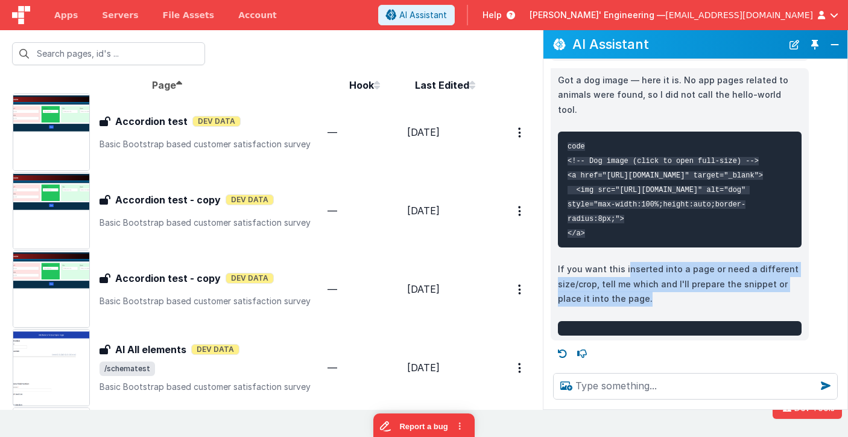
drag, startPoint x: 625, startPoint y: 297, endPoint x: 634, endPoint y: 330, distance: 34.4
click at [634, 306] on p "If you want this inserted into a page or need a different size/crop, tell me wh…" at bounding box center [680, 284] width 244 height 45
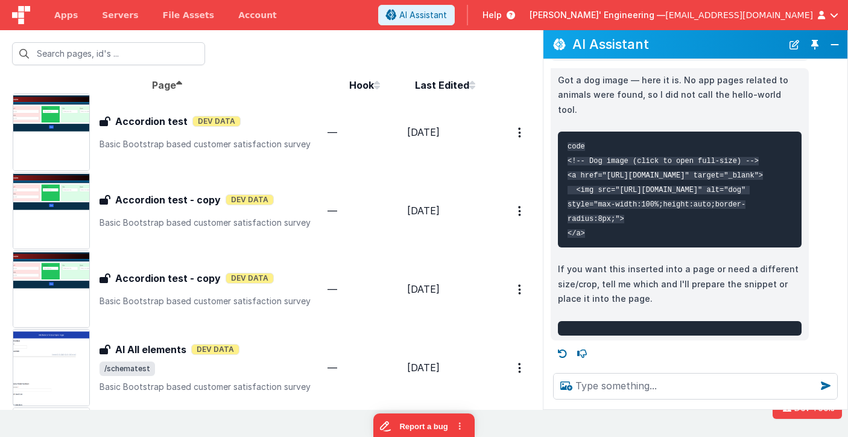
scroll to position [303, 0]
click at [562, 352] on icon at bounding box center [562, 353] width 19 height 19
type textarea "get a dog pic, and if there are any app pages realted to animals etc then call …"
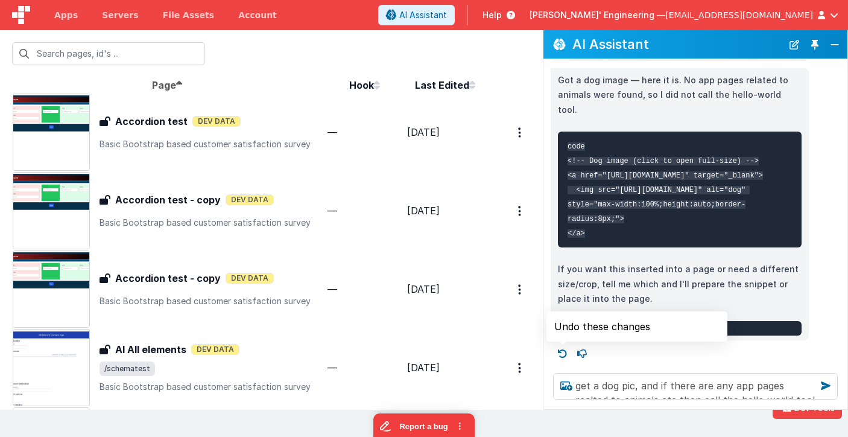
scroll to position [0, 0]
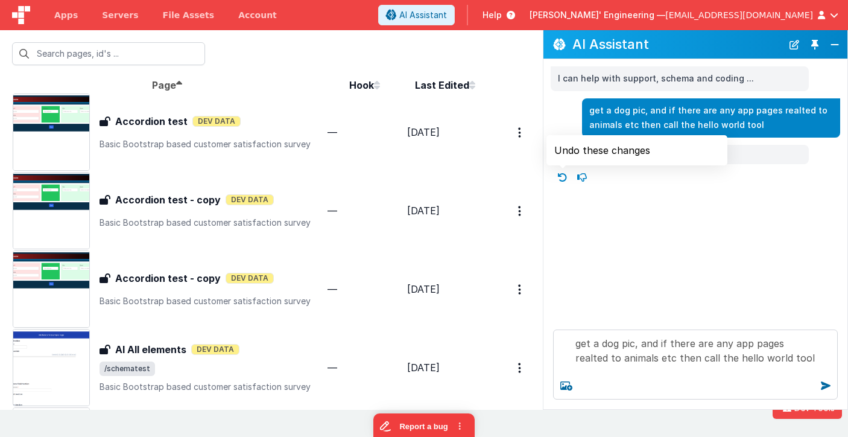
click at [567, 177] on icon at bounding box center [562, 177] width 19 height 19
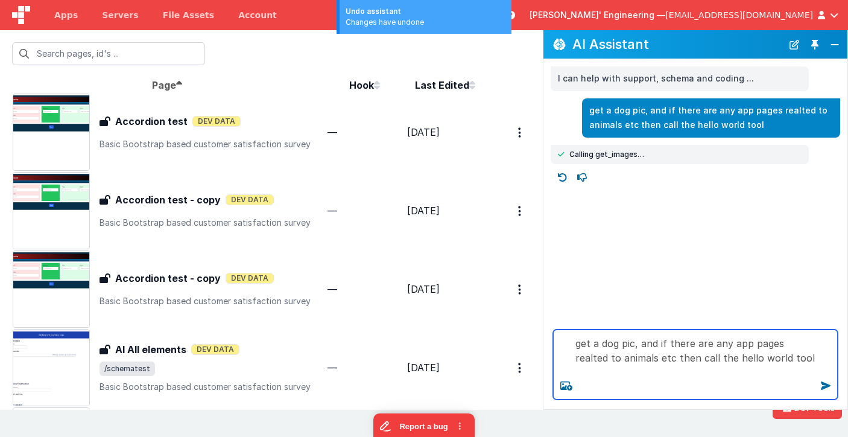
click at [672, 359] on textarea "get a dog pic, and if there are any app pages realted to animals etc then call …" at bounding box center [695, 364] width 285 height 70
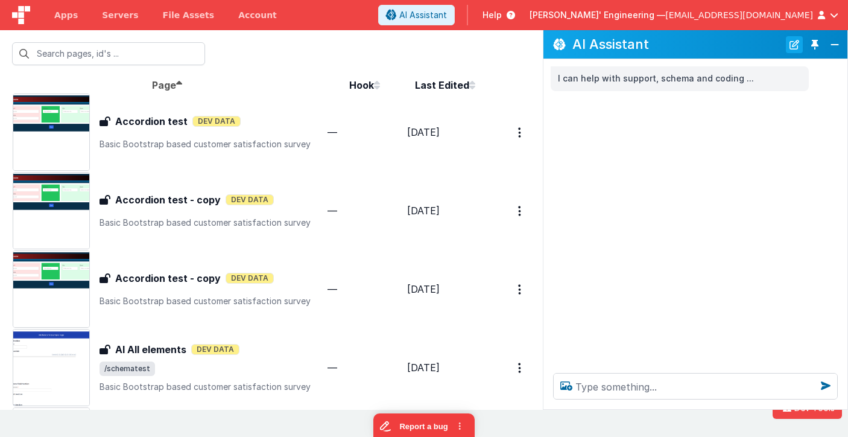
click at [795, 46] on button "New Chat" at bounding box center [794, 44] width 17 height 17
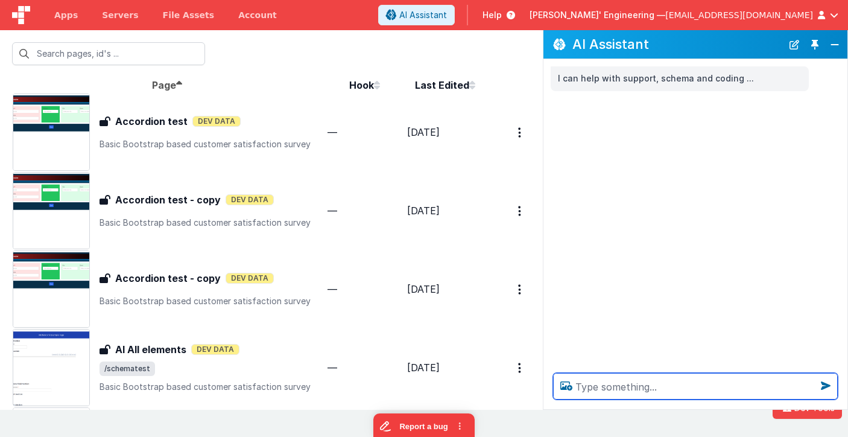
paste textarea "get a dog pic, and if there are any app pages realted to animals etc then call …"
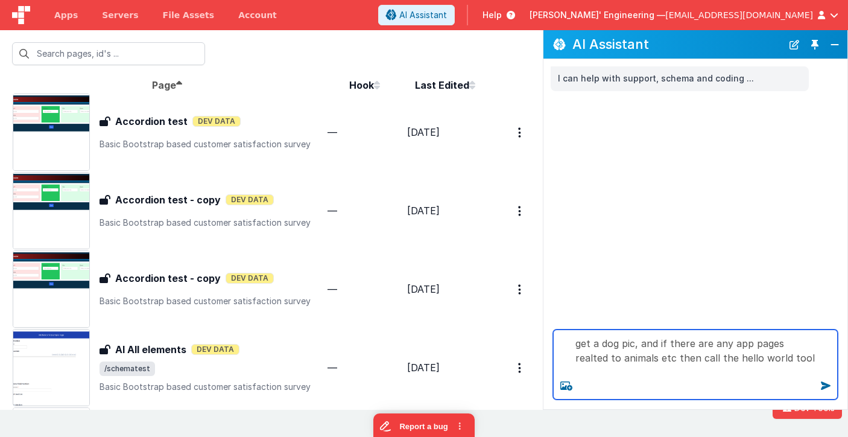
type textarea "get a dog pic, and if there are any app pages realted to animals etc then call …"
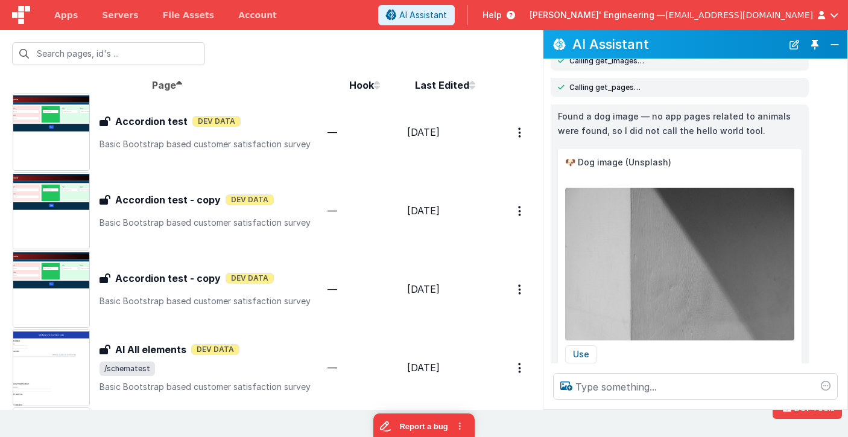
scroll to position [106, 0]
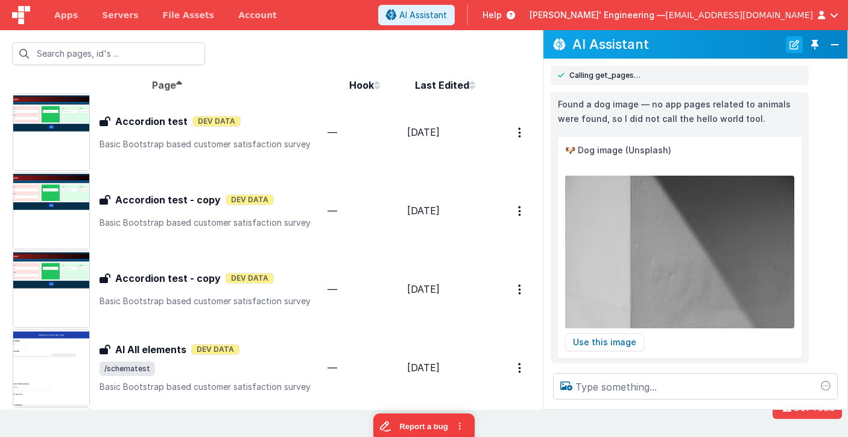
click at [796, 43] on button "New Chat" at bounding box center [794, 44] width 17 height 17
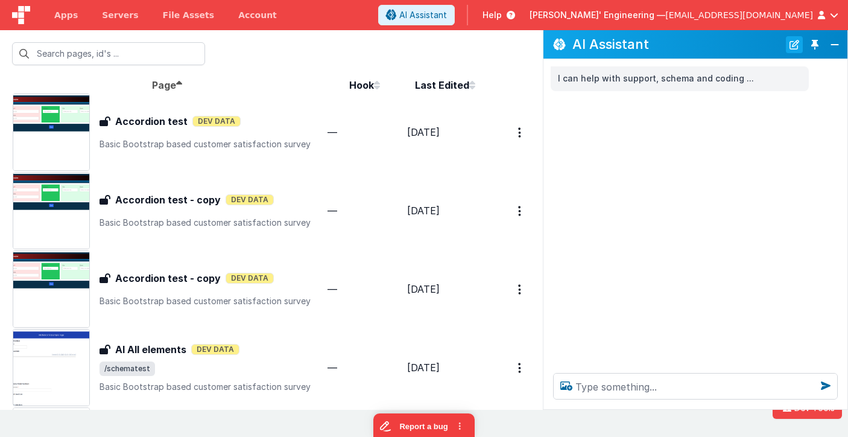
scroll to position [0, 0]
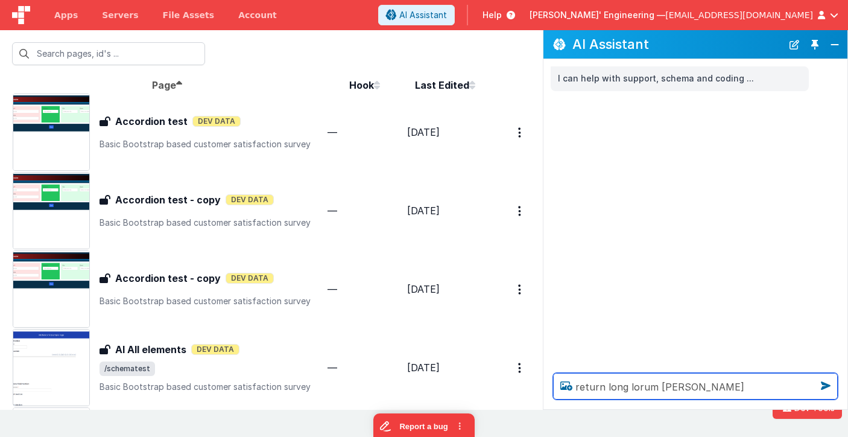
type textarea "return long lorum [PERSON_NAME]"
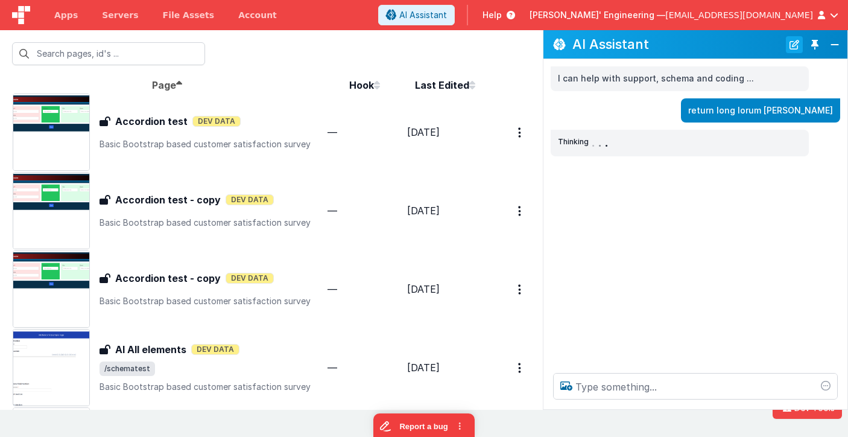
click at [796, 45] on button "New Chat" at bounding box center [794, 44] width 17 height 17
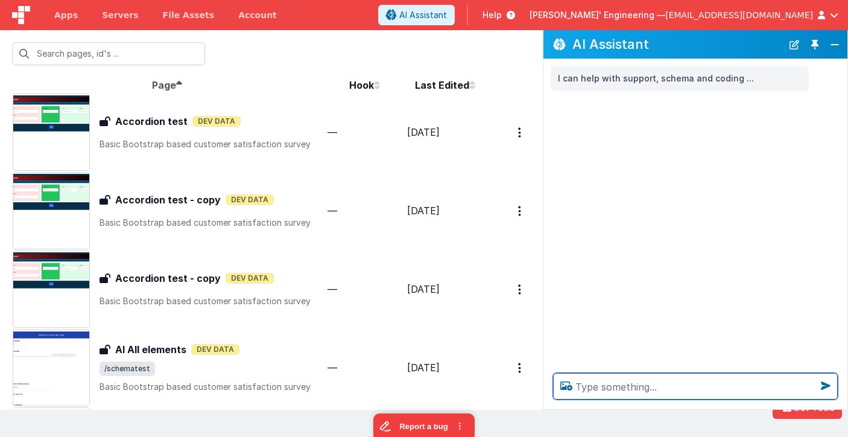
click at [588, 378] on textarea at bounding box center [695, 386] width 285 height 27
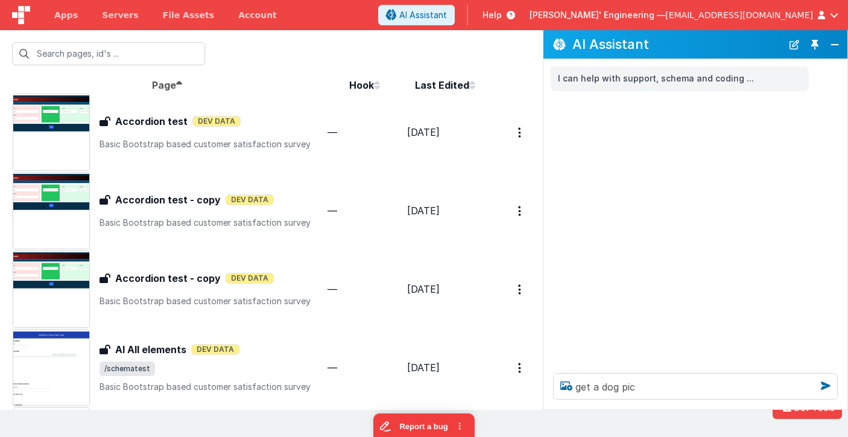
click at [0, 122] on html "Dev Tools Apps Servers File Assets Account Some FUTURE Slot AI Assistant Help […" at bounding box center [424, 218] width 848 height 437
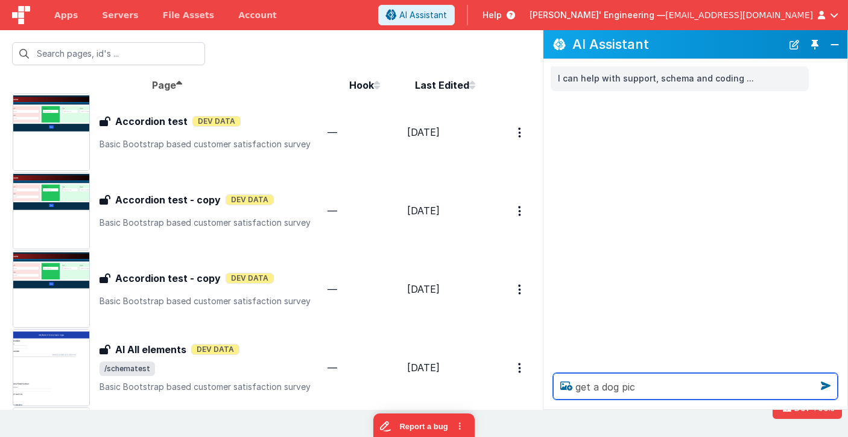
click at [665, 383] on textarea "get a dog pic" at bounding box center [695, 386] width 285 height 27
type textarea "get a dog pic"
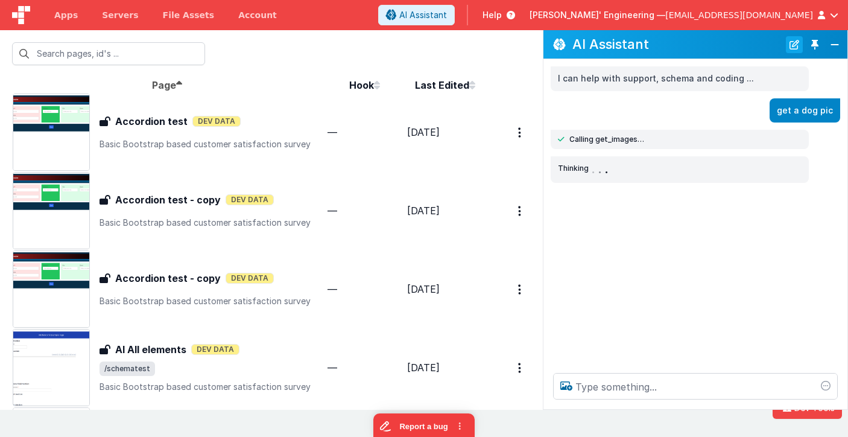
click at [795, 46] on button "New Chat" at bounding box center [794, 44] width 17 height 17
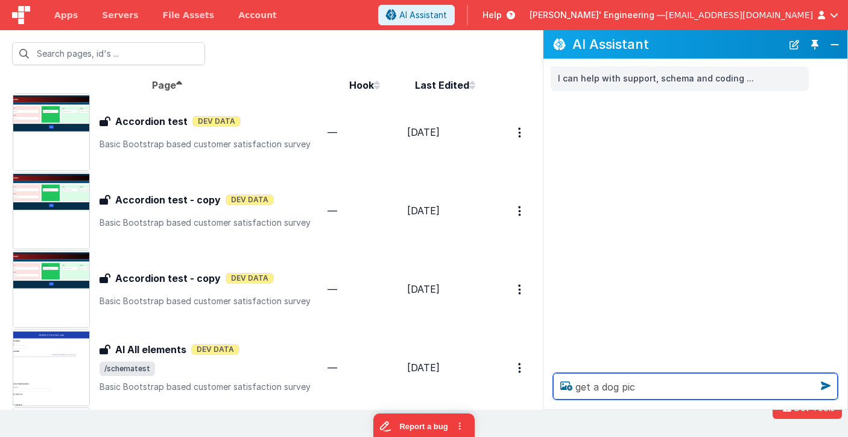
type textarea "get a dog pic"
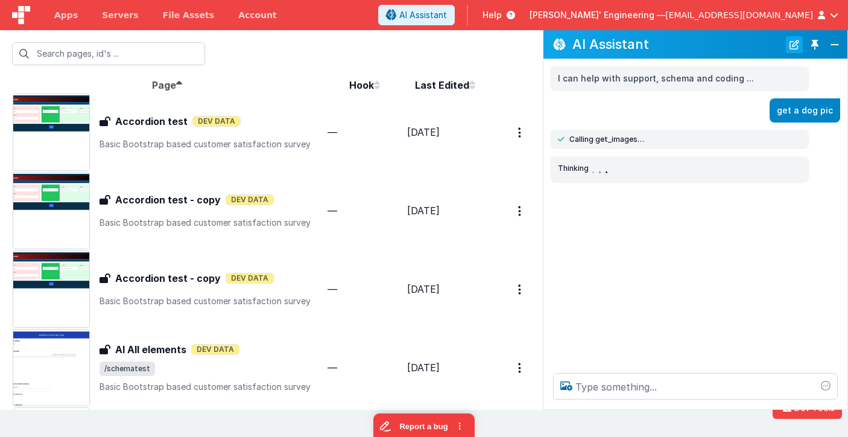
click at [795, 45] on button "New Chat" at bounding box center [794, 44] width 17 height 17
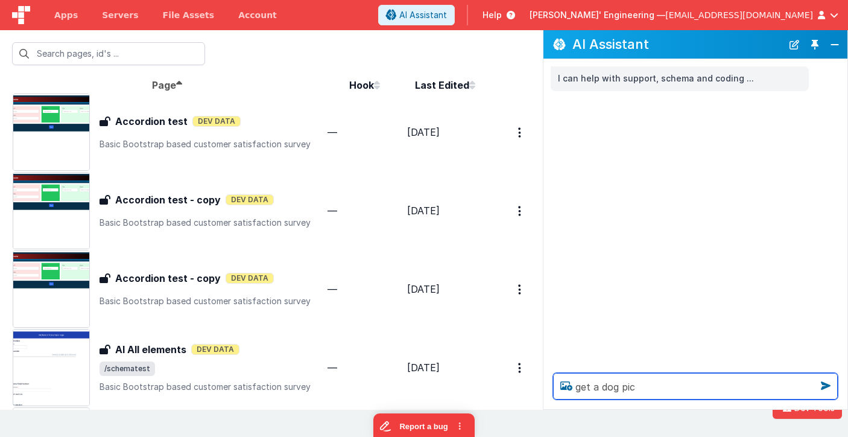
type textarea "get a dog pic"
